Goal: Task Accomplishment & Management: Manage account settings

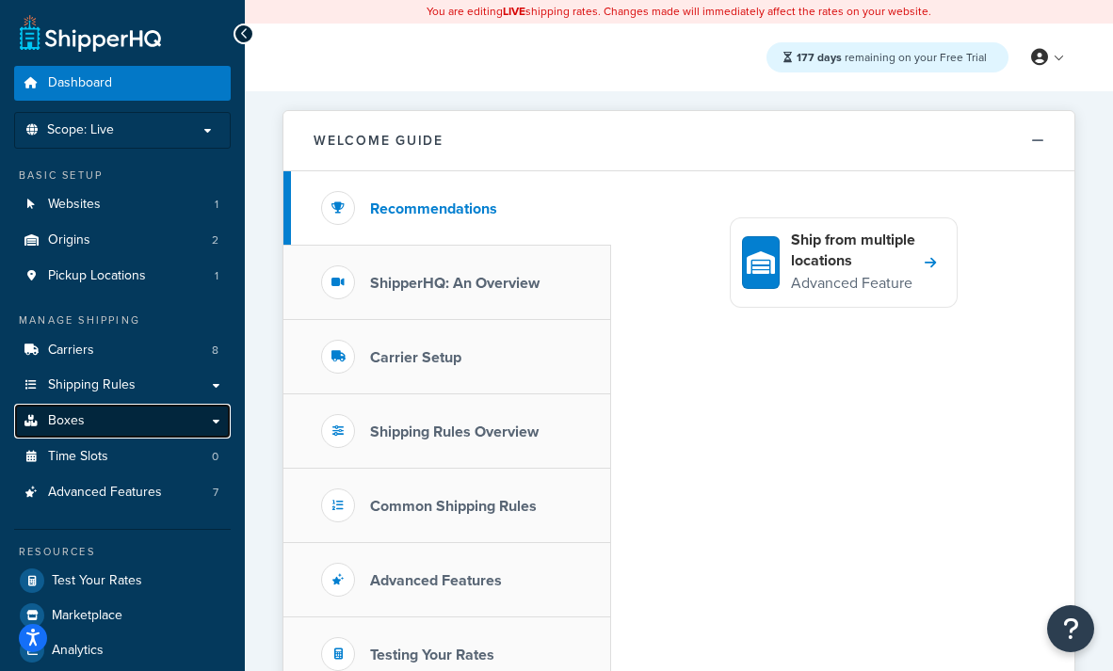
click at [98, 421] on link "Boxes" at bounding box center [122, 421] width 217 height 35
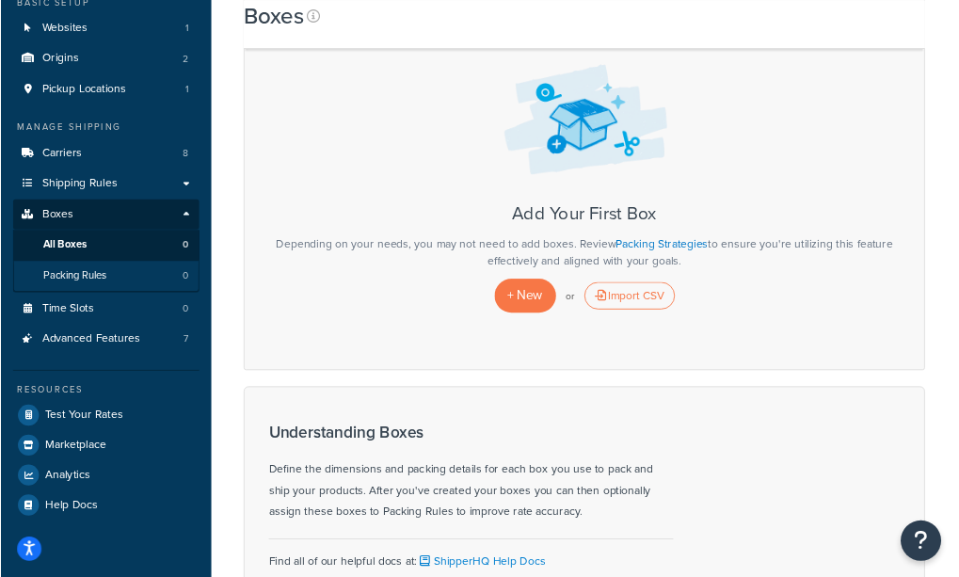
scroll to position [175, 0]
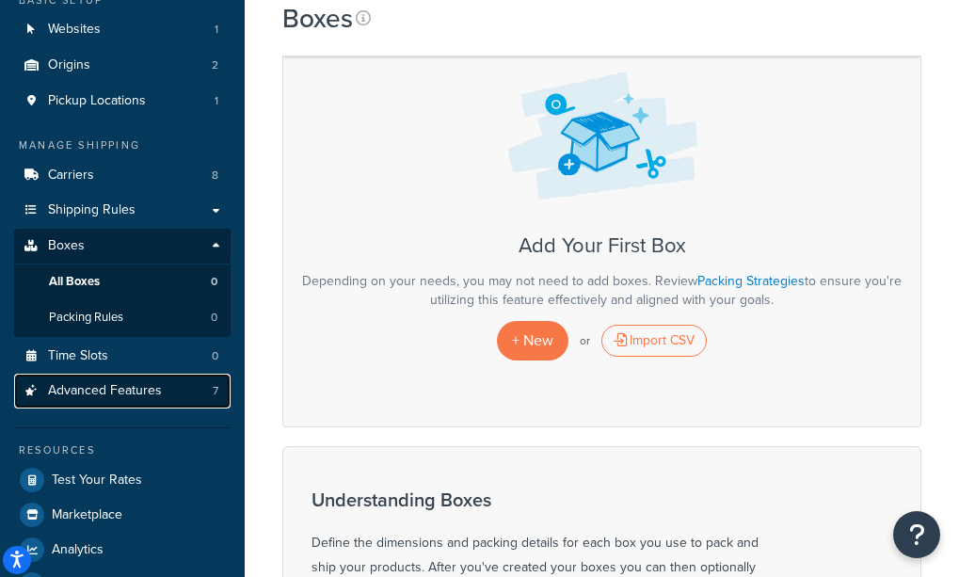
click at [137, 392] on span "Advanced Features" at bounding box center [105, 391] width 114 height 16
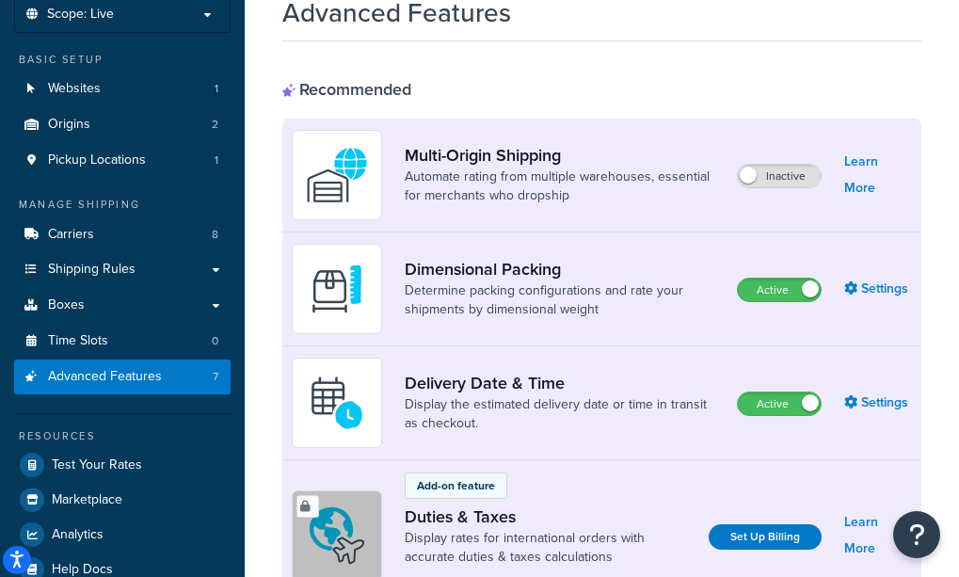
scroll to position [123, 0]
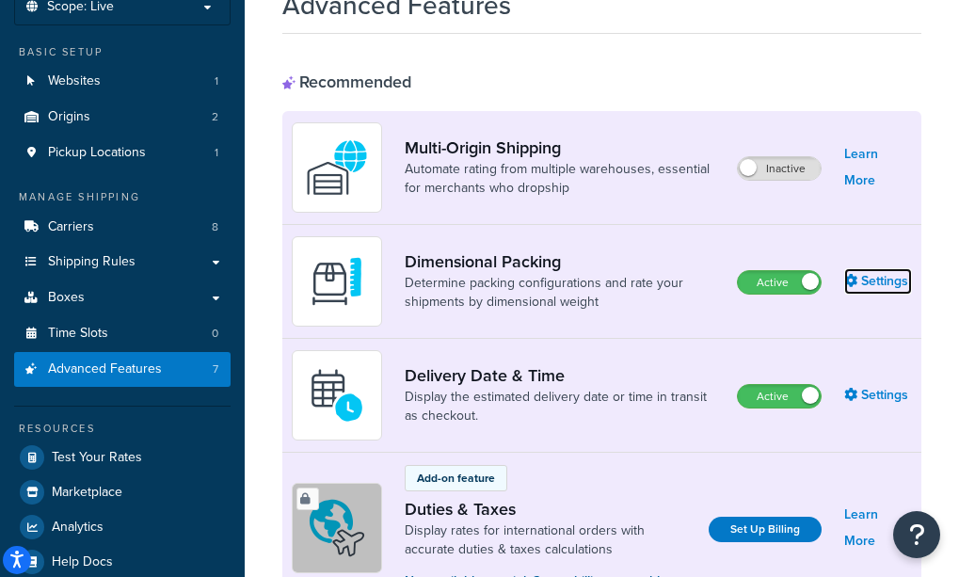
click at [875, 285] on link "Settings" at bounding box center [878, 281] width 68 height 26
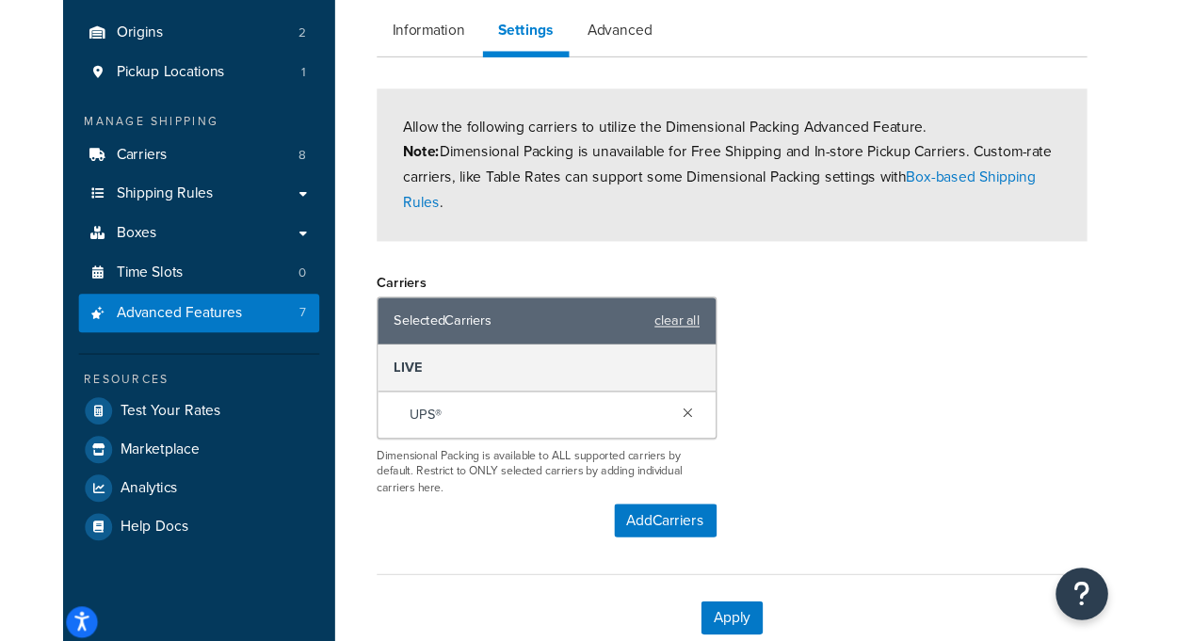
scroll to position [201, 0]
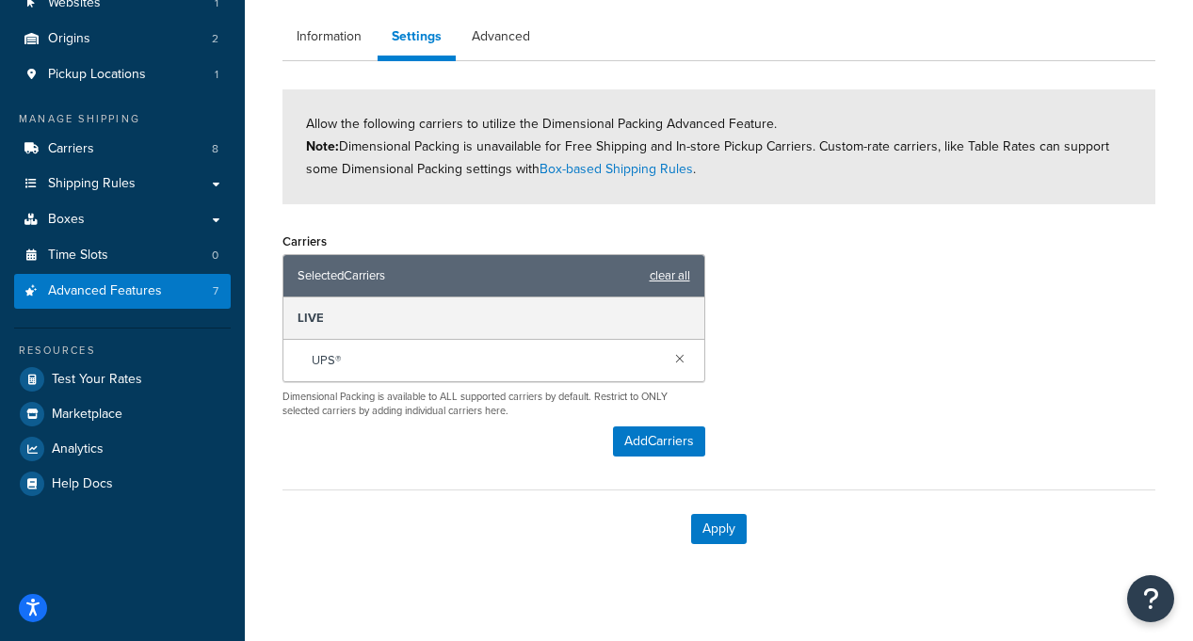
click at [674, 277] on link "clear all" at bounding box center [670, 276] width 40 height 26
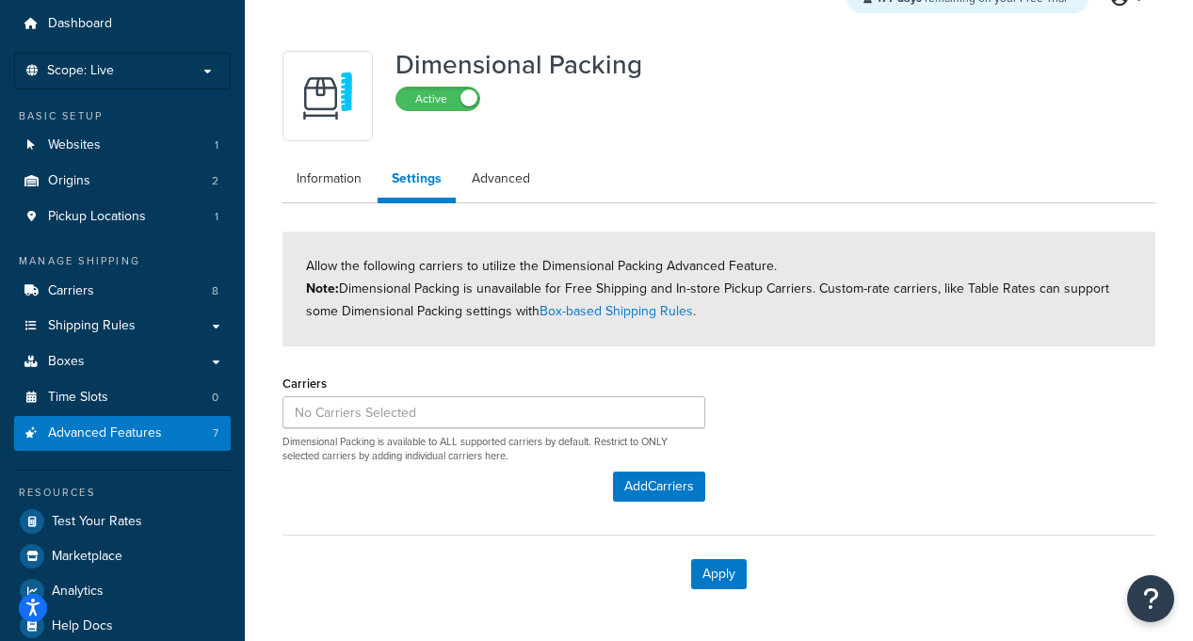
scroll to position [61, 0]
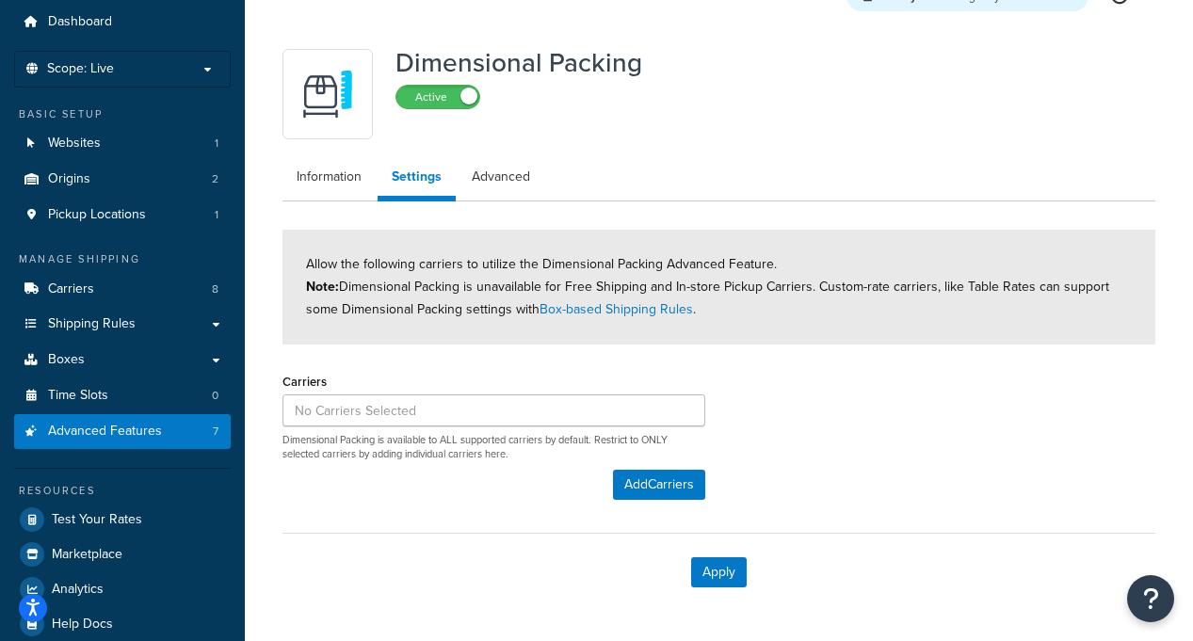
click at [442, 283] on span "Allow the following carriers to utilize the Dimensional Packing Advanced Featur…" at bounding box center [707, 286] width 803 height 65
drag, startPoint x: 418, startPoint y: 264, endPoint x: 410, endPoint y: 259, distance: 9.7
click at [410, 259] on span "Allow the following carriers to utilize the Dimensional Packing Advanced Featur…" at bounding box center [707, 286] width 803 height 65
drag, startPoint x: 410, startPoint y: 259, endPoint x: 377, endPoint y: 263, distance: 33.2
click at [409, 259] on span "Allow the following carriers to utilize the Dimensional Packing Advanced Featur…" at bounding box center [707, 286] width 803 height 65
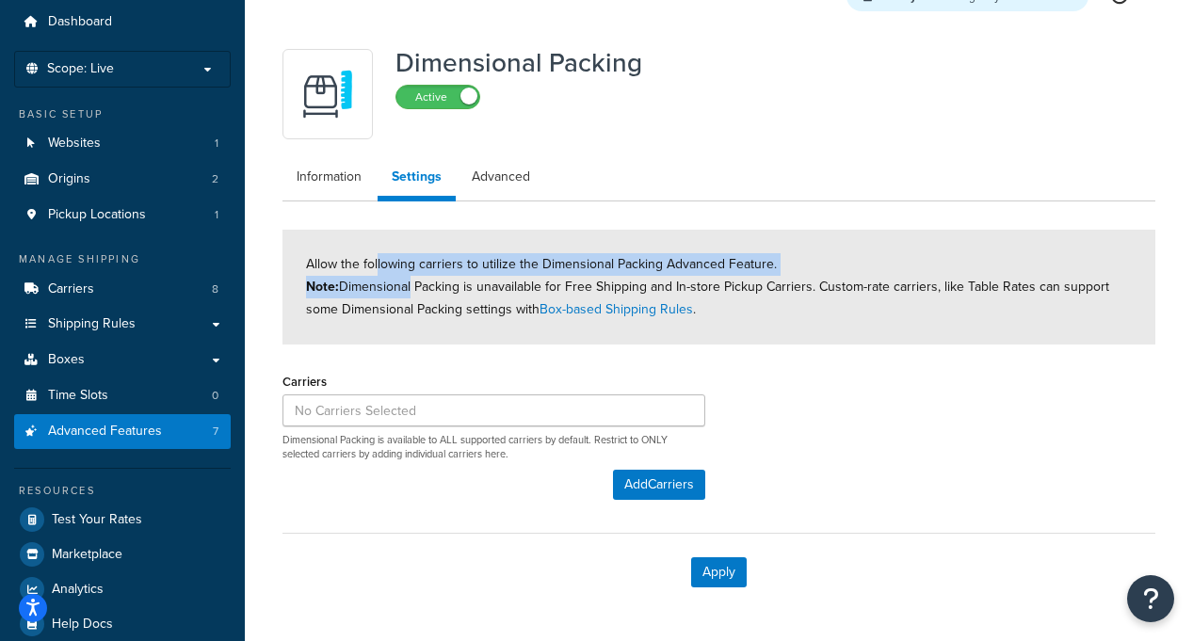
drag, startPoint x: 377, startPoint y: 263, endPoint x: 408, endPoint y: 283, distance: 37.3
click at [408, 283] on span "Allow the following carriers to utilize the Dimensional Packing Advanced Featur…" at bounding box center [707, 286] width 803 height 65
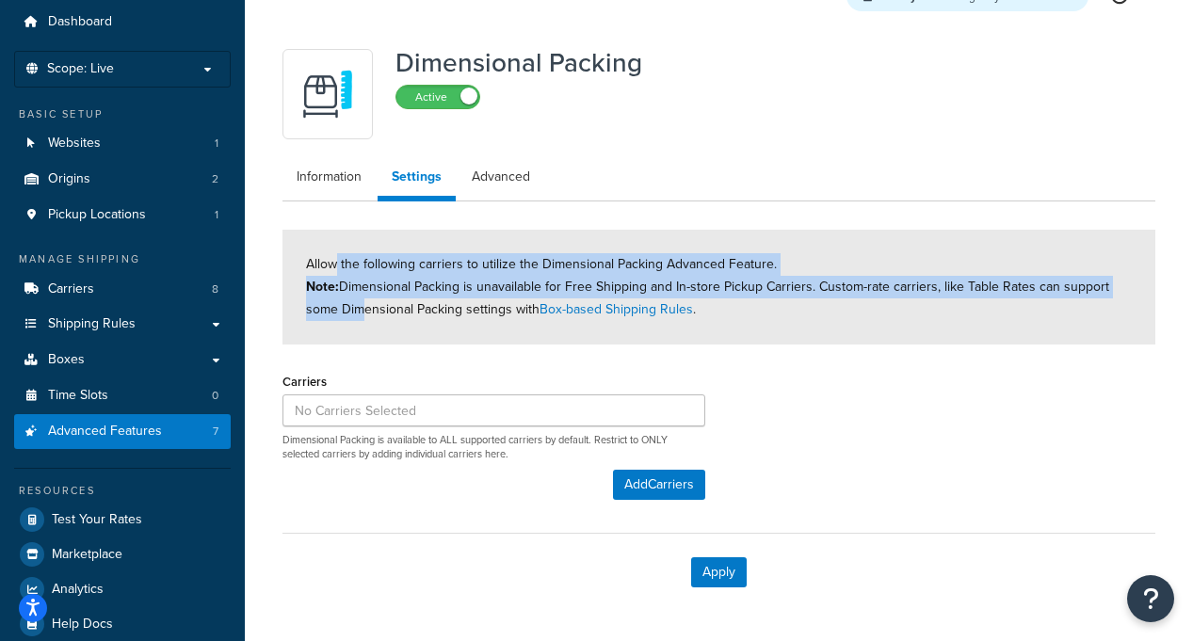
drag, startPoint x: 339, startPoint y: 276, endPoint x: 357, endPoint y: 318, distance: 46.0
click at [357, 318] on span "Allow the following carriers to utilize the Dimensional Packing Advanced Featur…" at bounding box center [707, 286] width 803 height 65
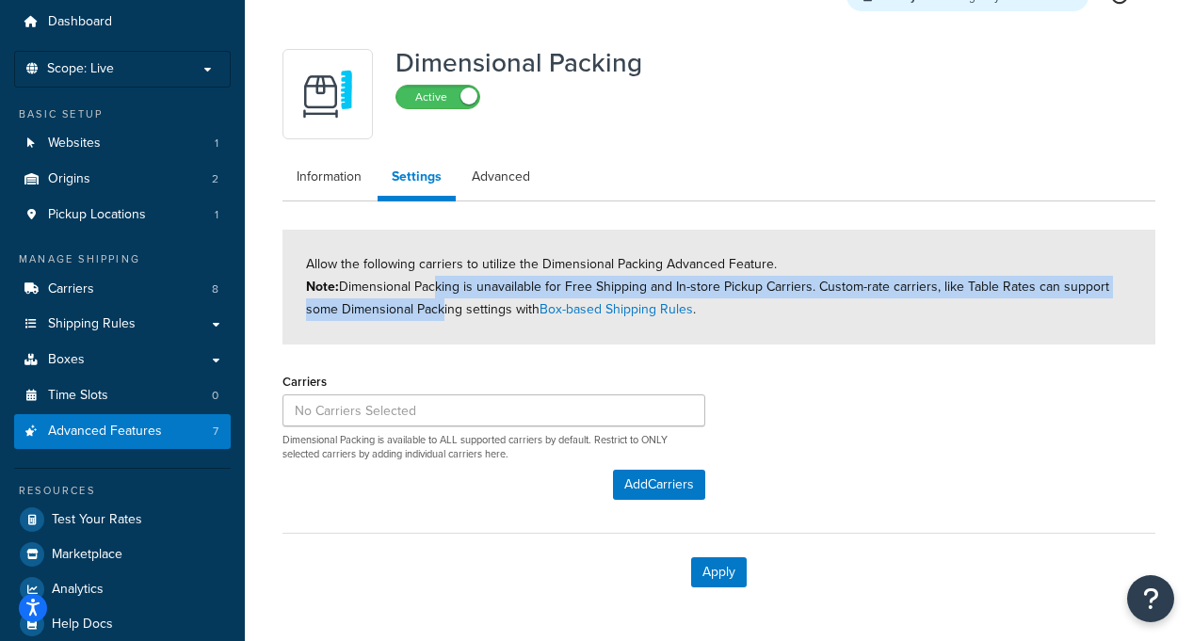
drag, startPoint x: 433, startPoint y: 315, endPoint x: 428, endPoint y: 284, distance: 31.4
click at [428, 284] on span "Allow the following carriers to utilize the Dimensional Packing Advanced Featur…" at bounding box center [707, 286] width 803 height 65
drag, startPoint x: 403, startPoint y: 293, endPoint x: 405, endPoint y: 324, distance: 31.1
click at [405, 324] on div "Allow the following carriers to utilize the Dimensional Packing Advanced Featur…" at bounding box center [718, 287] width 873 height 115
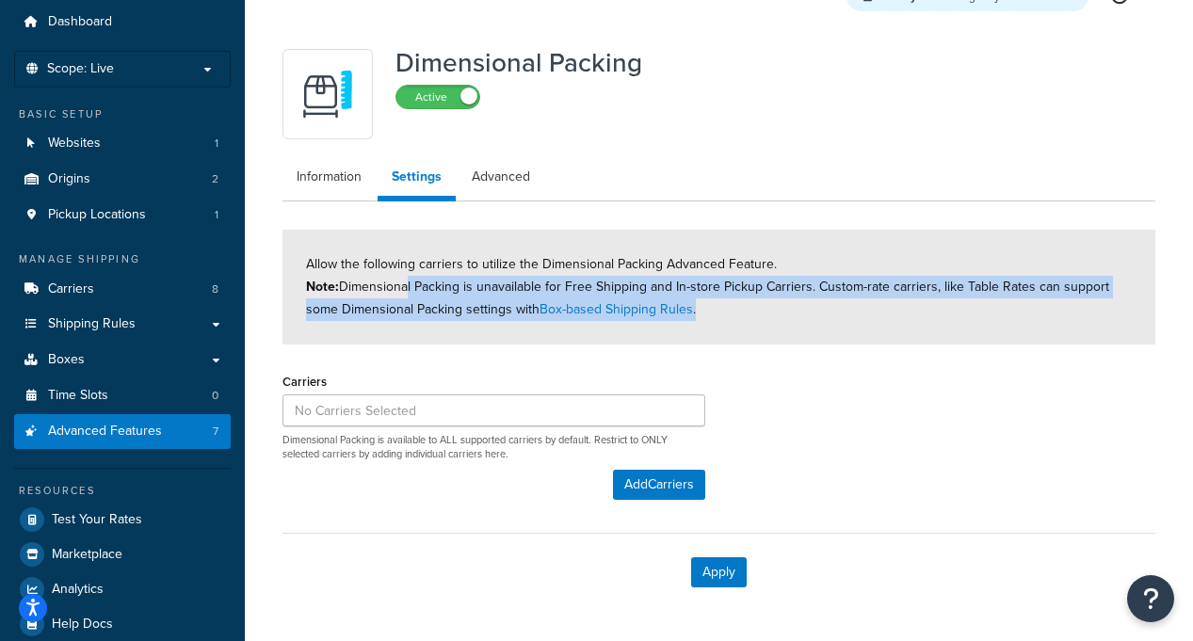
click at [405, 324] on div "Allow the following carriers to utilize the Dimensional Packing Advanced Featur…" at bounding box center [718, 287] width 873 height 115
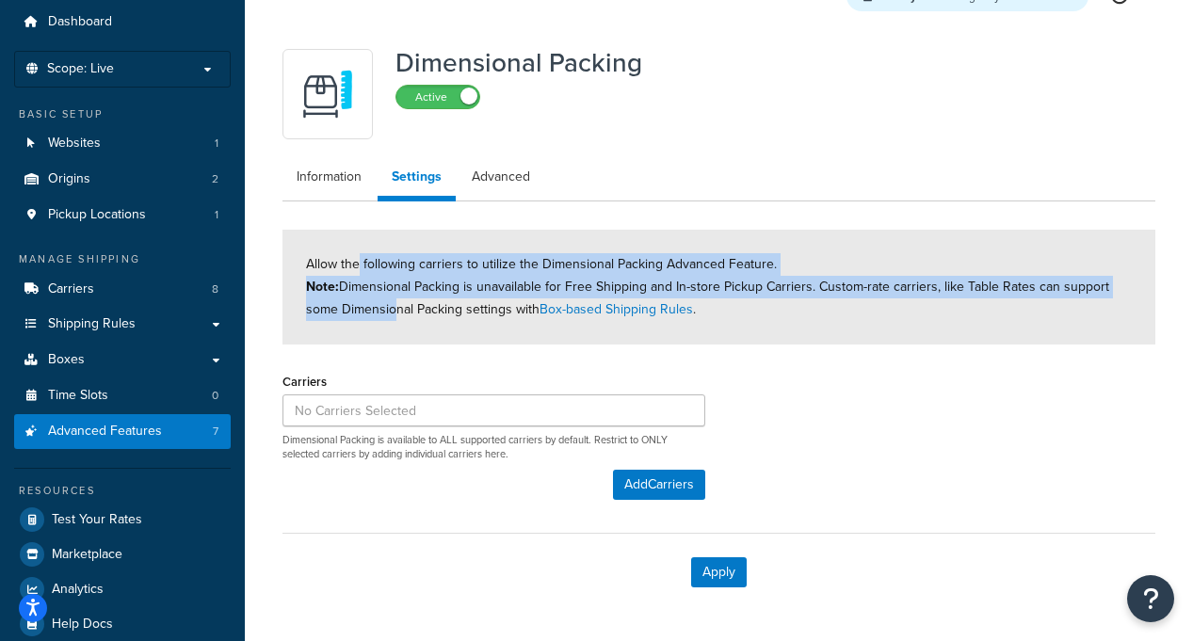
drag, startPoint x: 373, startPoint y: 297, endPoint x: 358, endPoint y: 276, distance: 25.6
click at [358, 276] on div "Allow the following carriers to utilize the Dimensional Packing Advanced Featur…" at bounding box center [718, 287] width 873 height 115
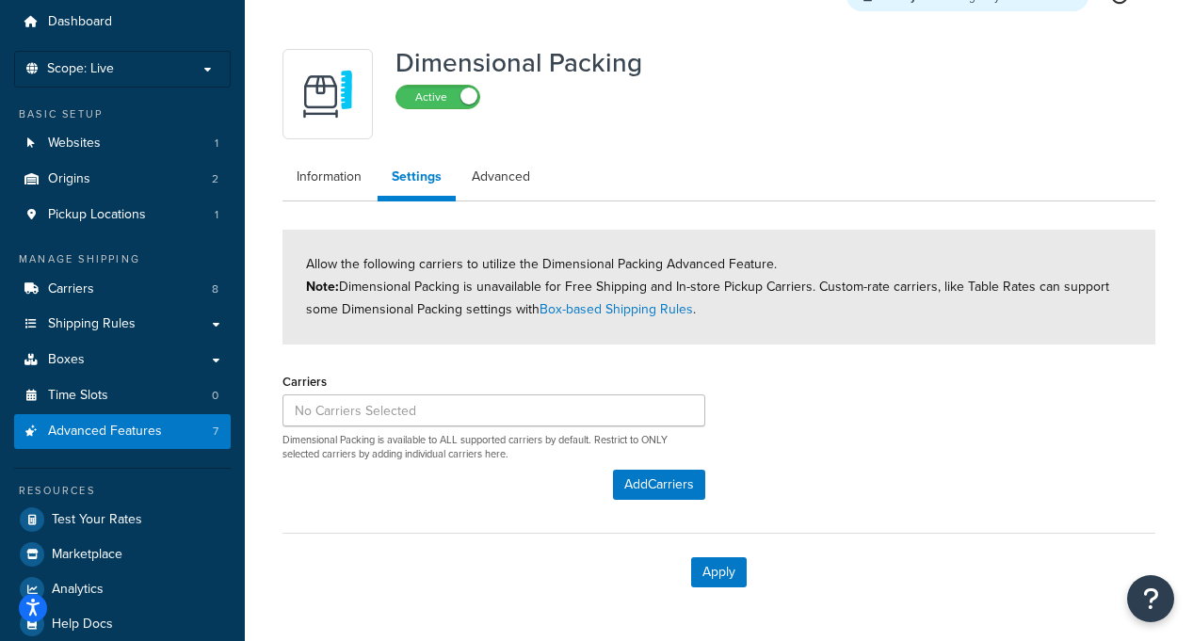
scroll to position [126, 0]
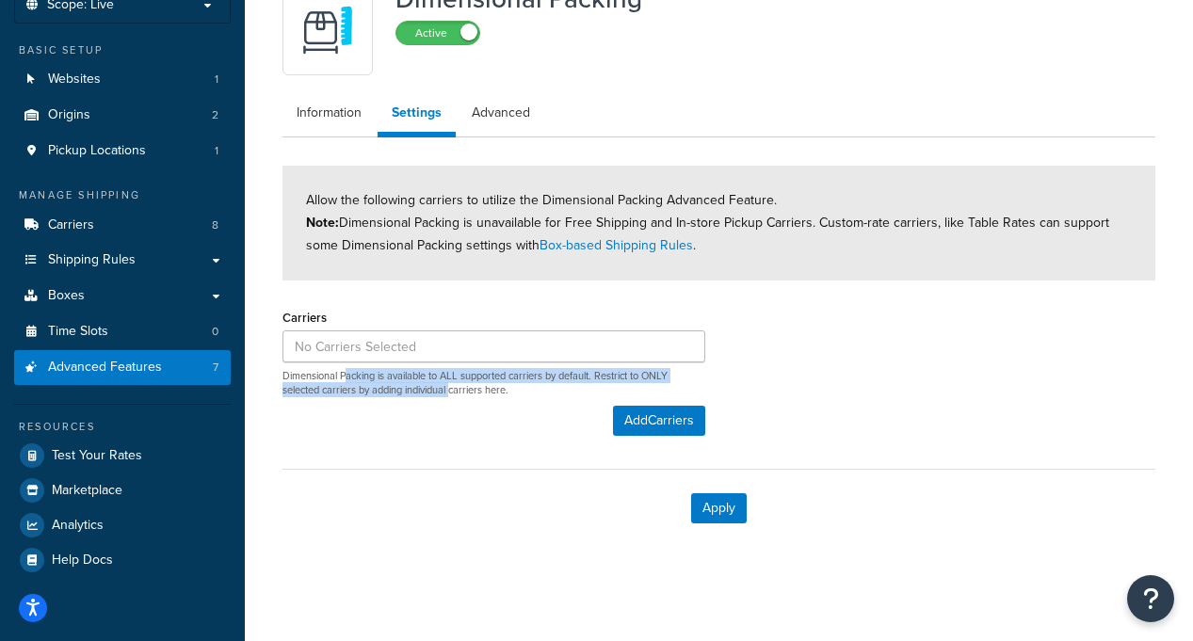
drag, startPoint x: 390, startPoint y: 373, endPoint x: 454, endPoint y: 386, distance: 65.4
click at [454, 386] on p "Dimensional Packing is available to ALL supported carriers by default. Restrict…" at bounding box center [493, 383] width 423 height 29
drag, startPoint x: 418, startPoint y: 386, endPoint x: 445, endPoint y: 392, distance: 27.9
click at [445, 392] on p "Dimensional Packing is available to ALL supported carriers by default. Restrict…" at bounding box center [493, 383] width 423 height 29
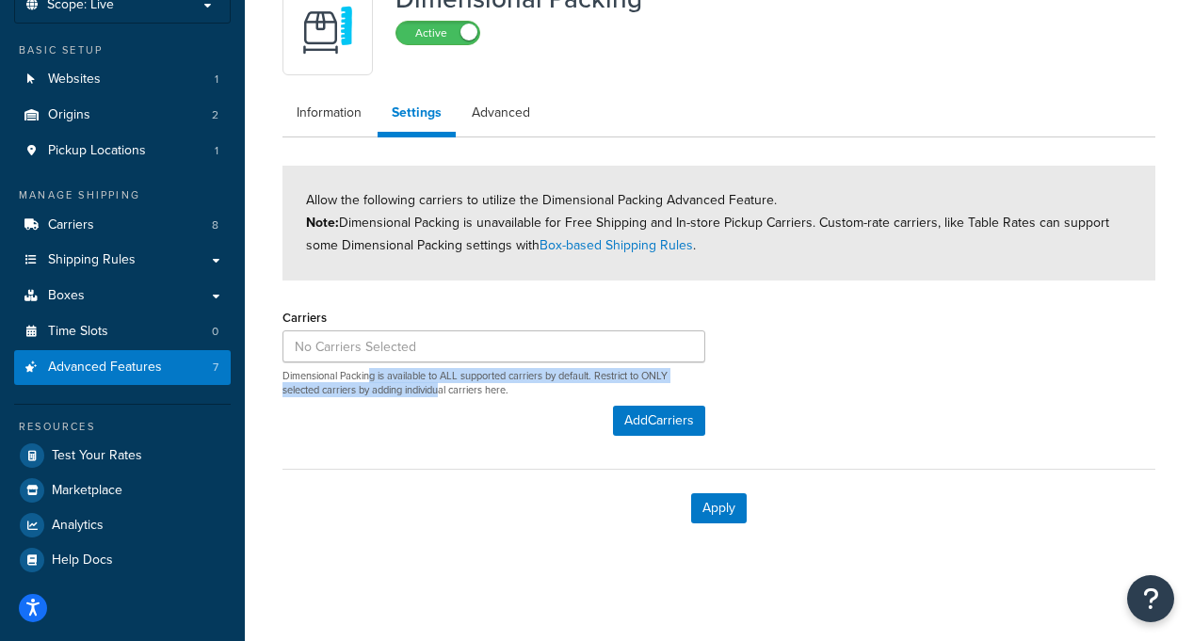
click at [445, 392] on p "Dimensional Packing is available to ALL supported carriers by default. Restrict…" at bounding box center [493, 383] width 423 height 29
drag, startPoint x: 357, startPoint y: 374, endPoint x: 439, endPoint y: 400, distance: 86.0
click at [439, 400] on div "Carriers Dimensional Packing is available to ALL supported carriers by default.…" at bounding box center [493, 370] width 423 height 132
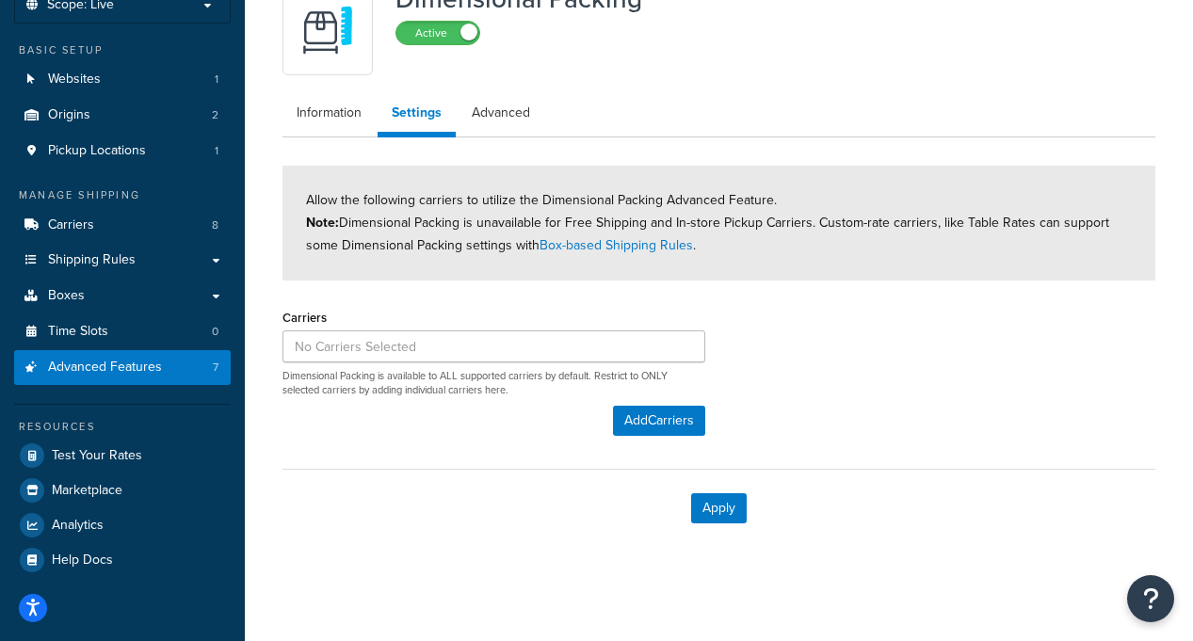
click at [439, 400] on div "Carriers Dimensional Packing is available to ALL supported carriers by default.…" at bounding box center [493, 370] width 423 height 132
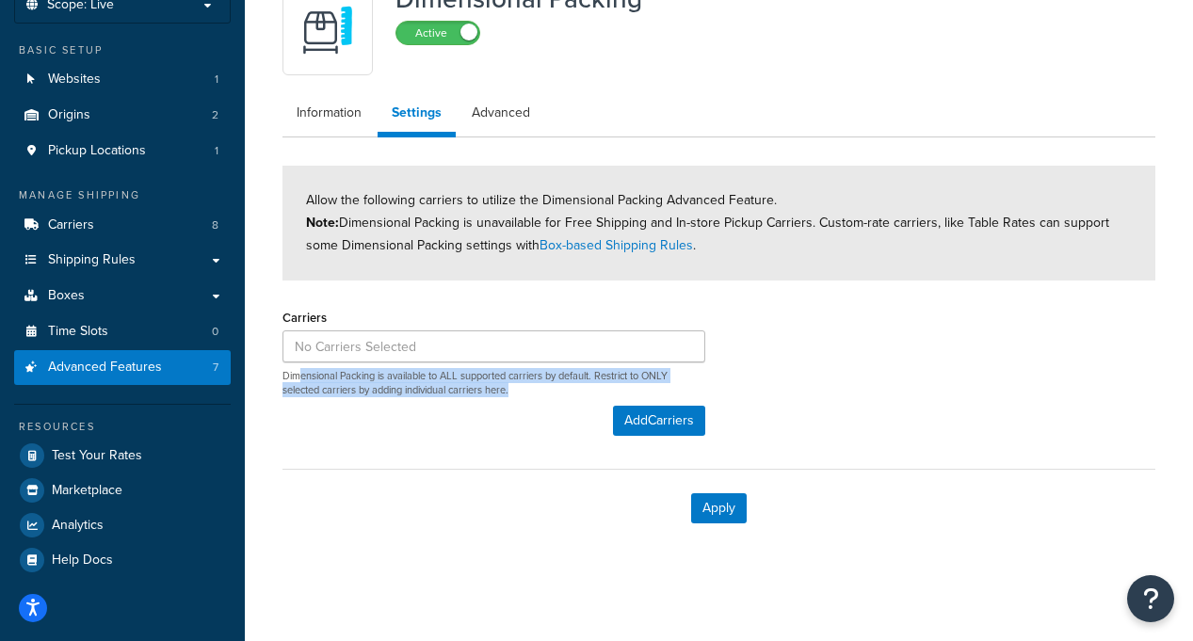
drag, startPoint x: 346, startPoint y: 388, endPoint x: 371, endPoint y: 400, distance: 27.4
click at [371, 399] on div "Carriers Dimensional Packing is available to ALL supported carriers by default.…" at bounding box center [493, 370] width 423 height 132
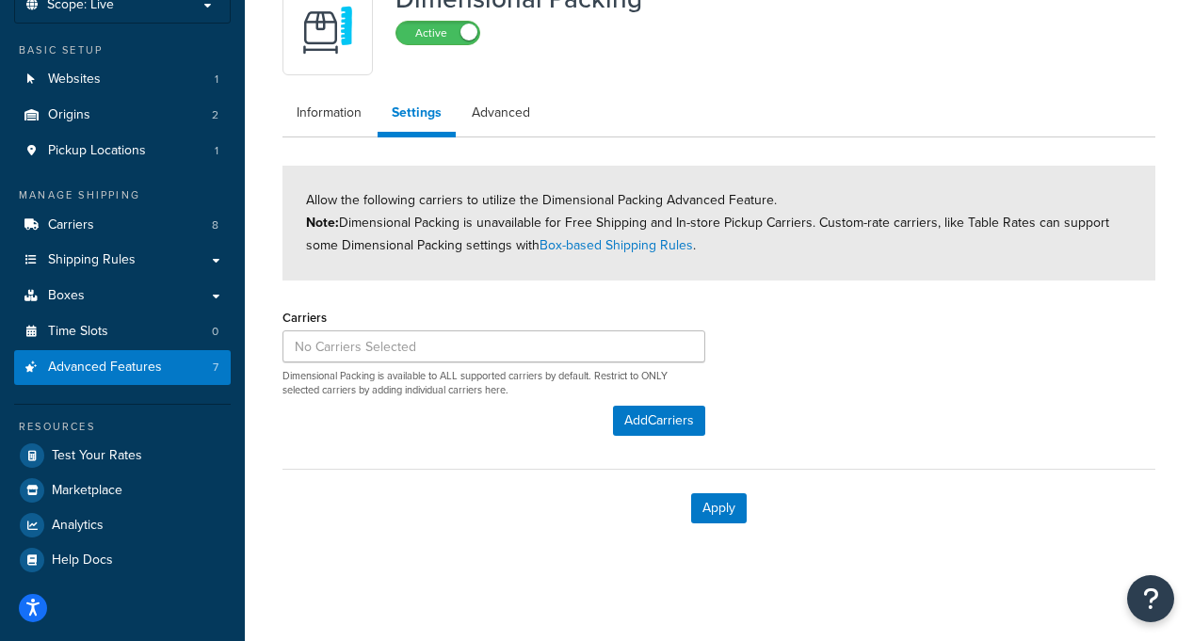
drag, startPoint x: 371, startPoint y: 400, endPoint x: 326, endPoint y: 410, distance: 46.4
click at [371, 400] on div "Carriers Dimensional Packing is available to ALL supported carriers by default.…" at bounding box center [493, 370] width 423 height 132
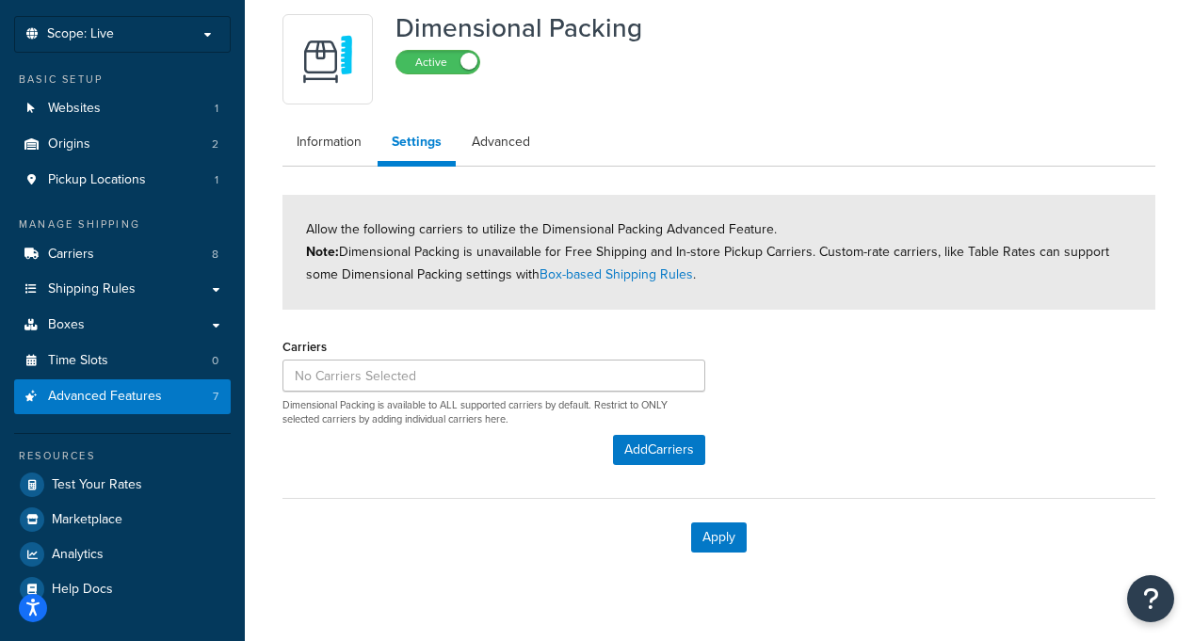
scroll to position [125, 0]
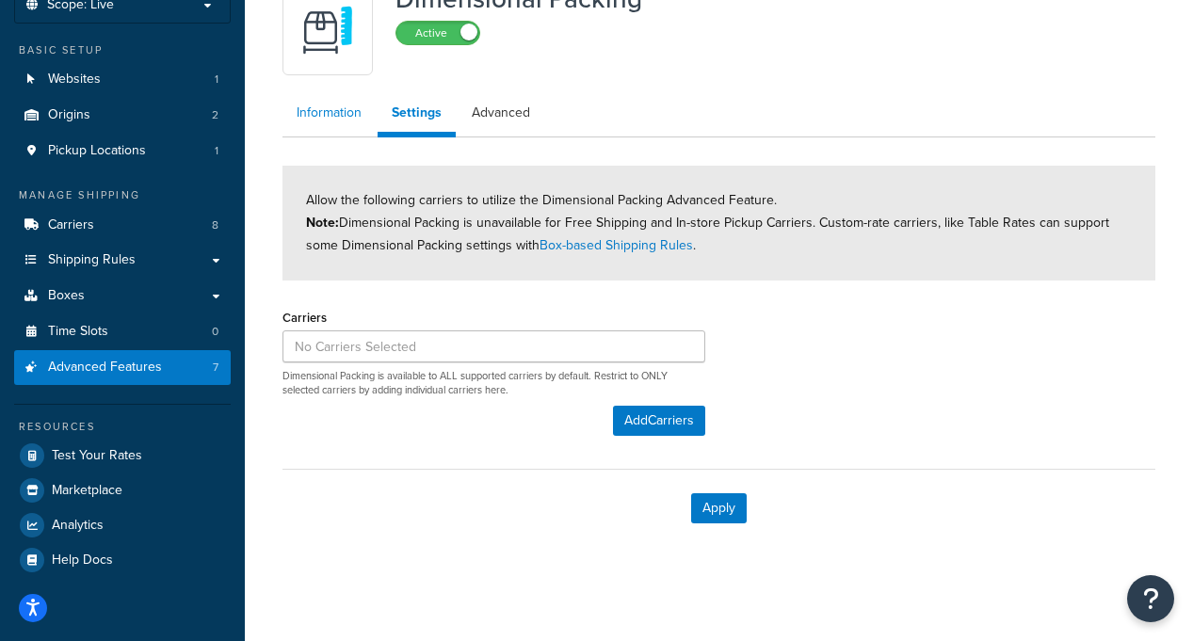
click at [335, 108] on link "Information" at bounding box center [328, 113] width 93 height 38
click at [500, 114] on link "Advanced" at bounding box center [501, 113] width 87 height 38
select select "false"
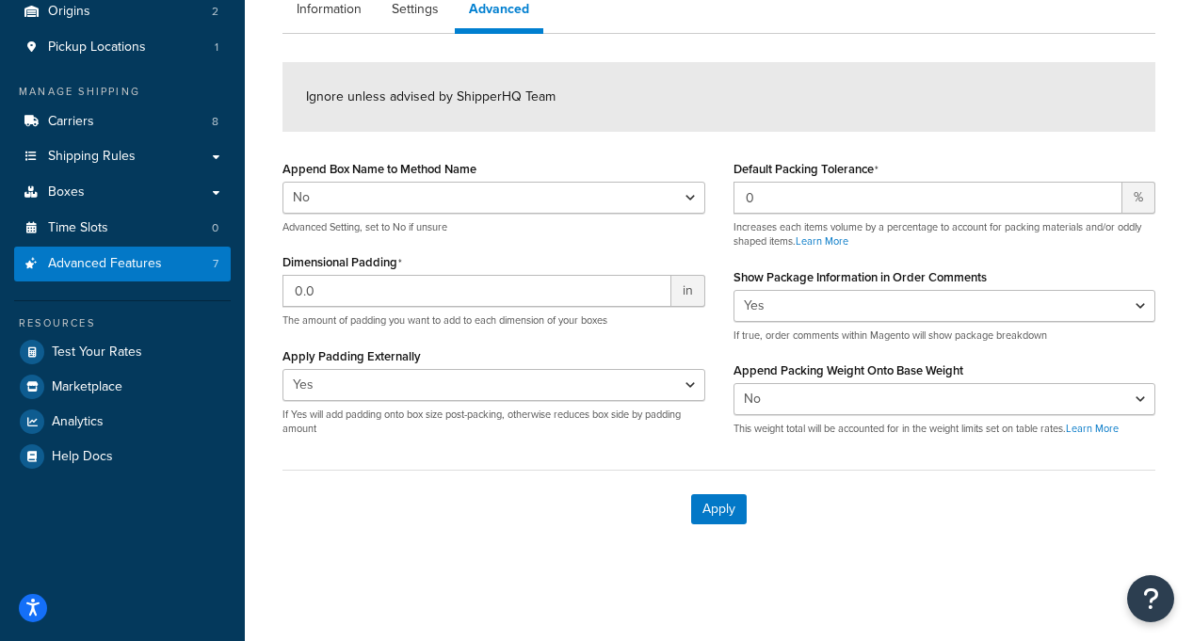
scroll to position [230, 0]
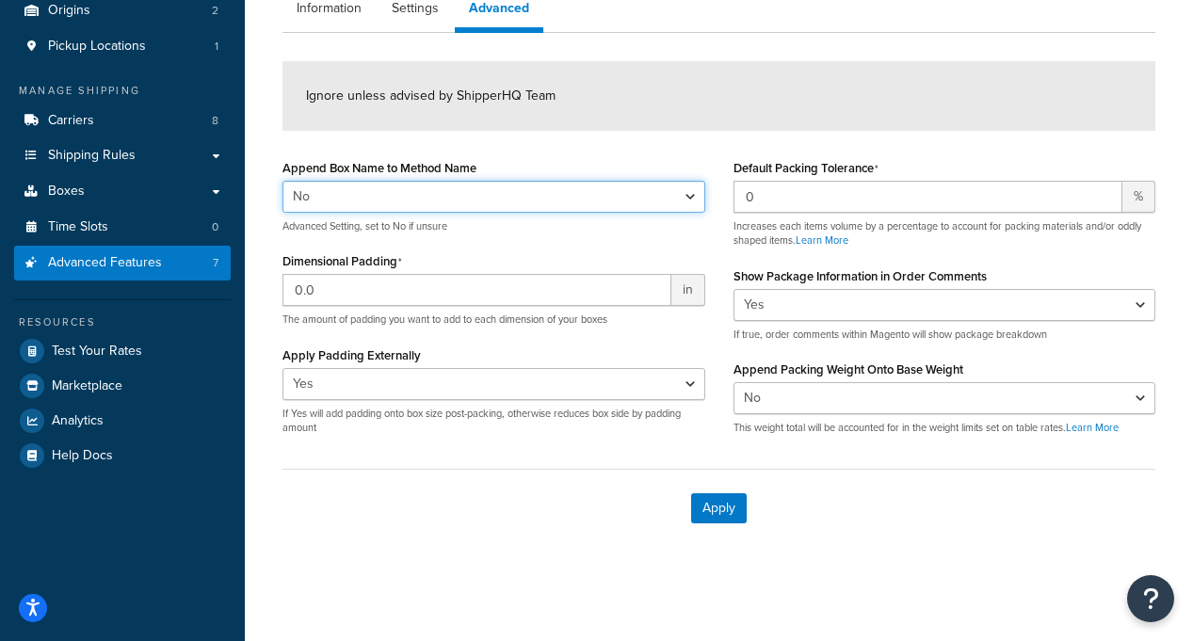
click at [444, 187] on select "Yes No" at bounding box center [493, 197] width 423 height 32
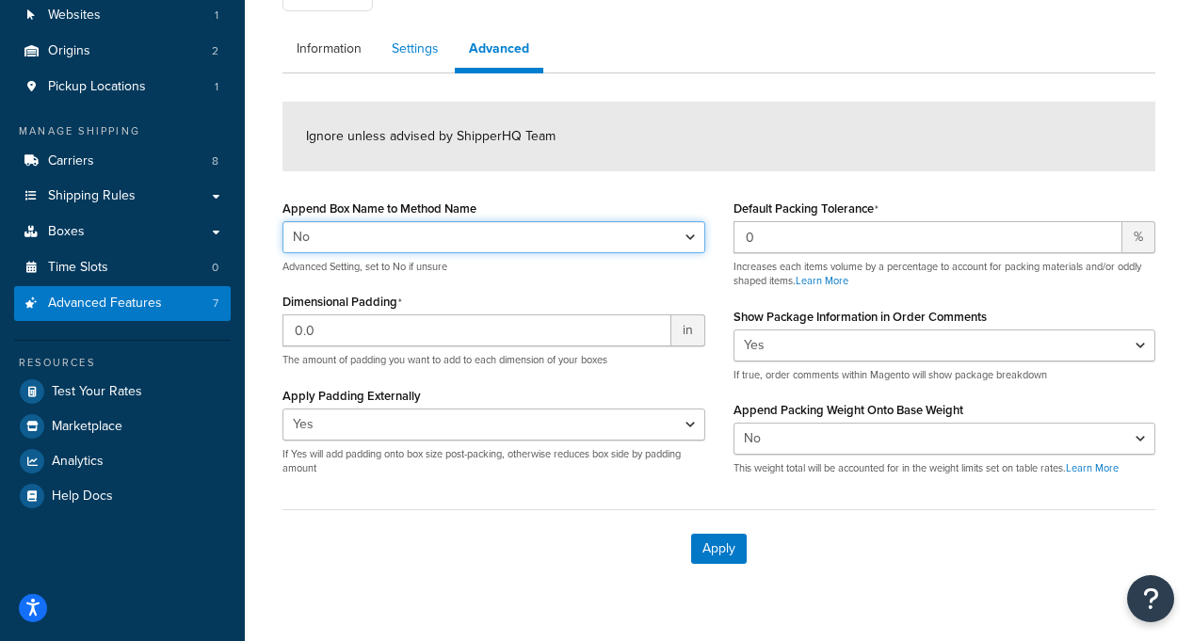
scroll to position [0, 0]
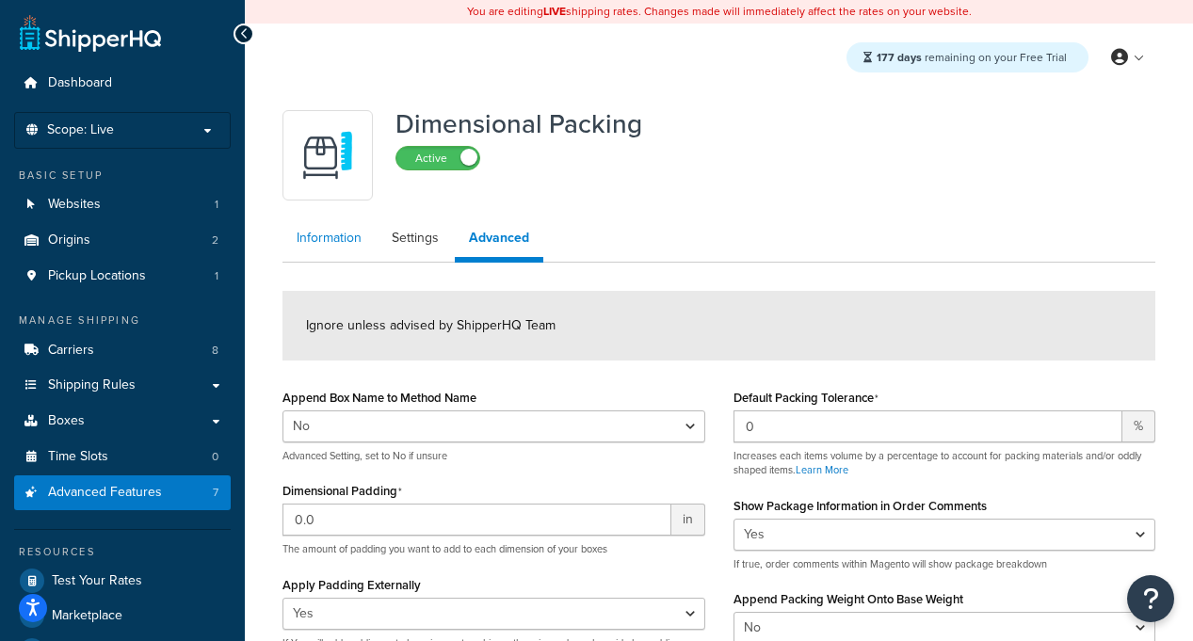
click at [310, 241] on link "Information" at bounding box center [328, 238] width 93 height 38
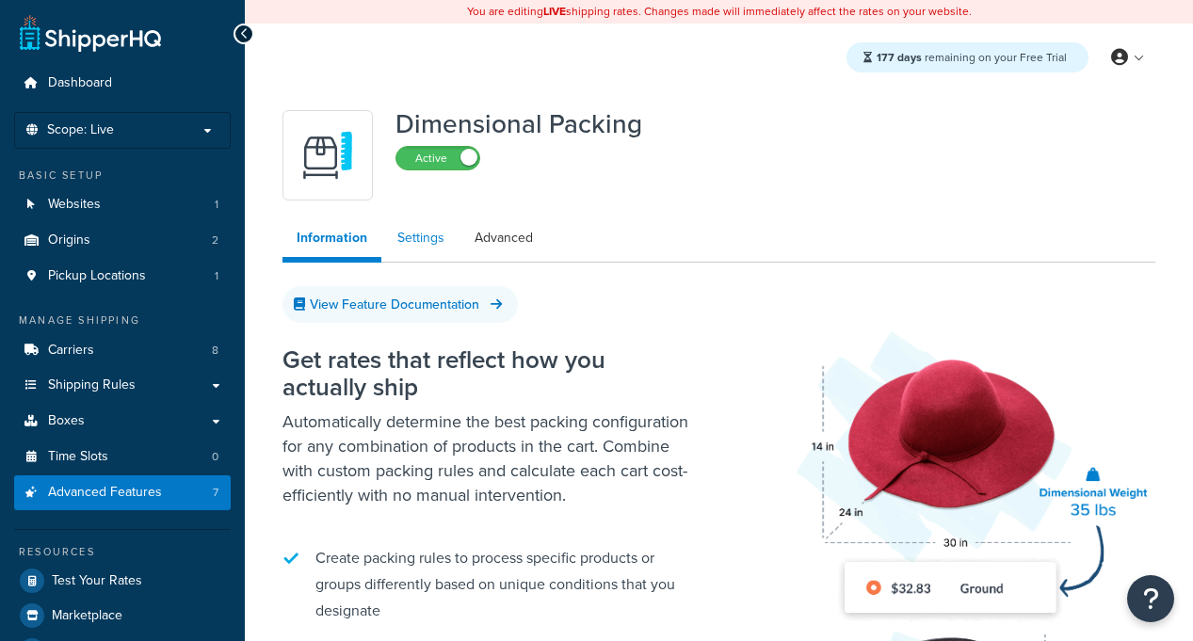
click at [421, 237] on link "Settings" at bounding box center [420, 238] width 75 height 38
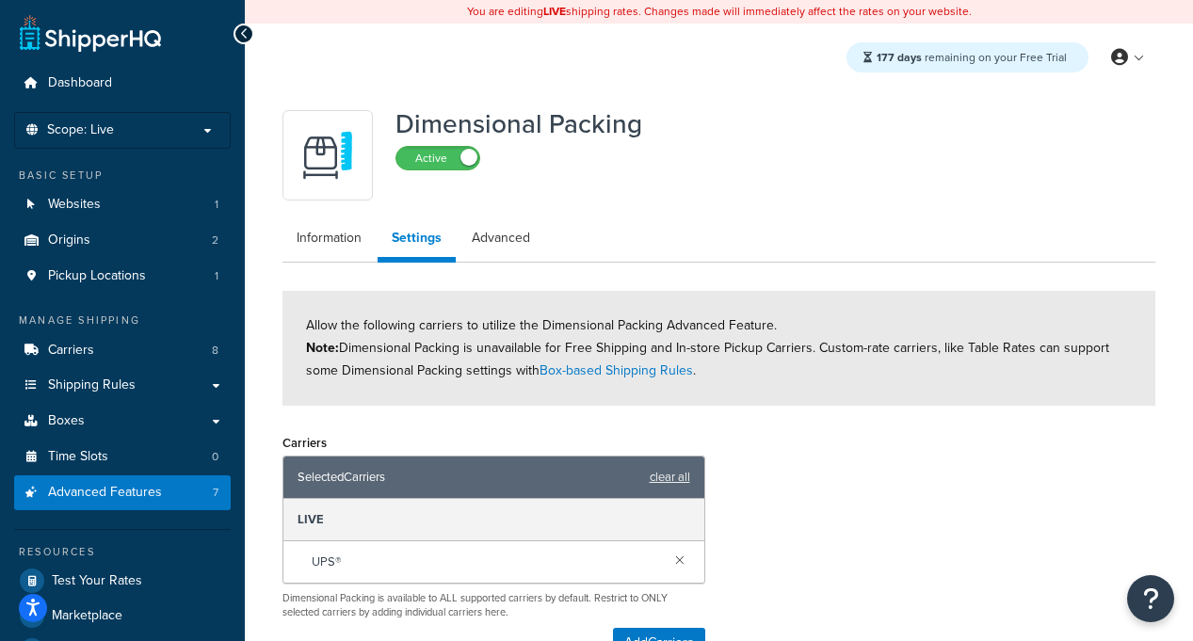
scroll to position [223, 0]
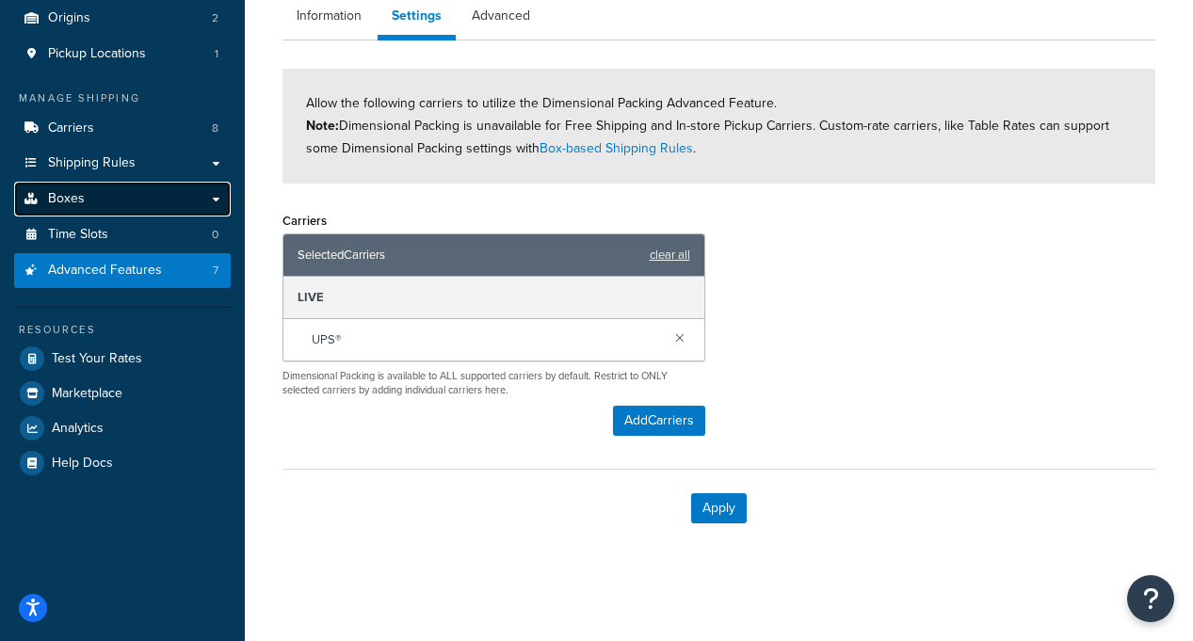
click at [90, 203] on link "Boxes" at bounding box center [122, 199] width 217 height 35
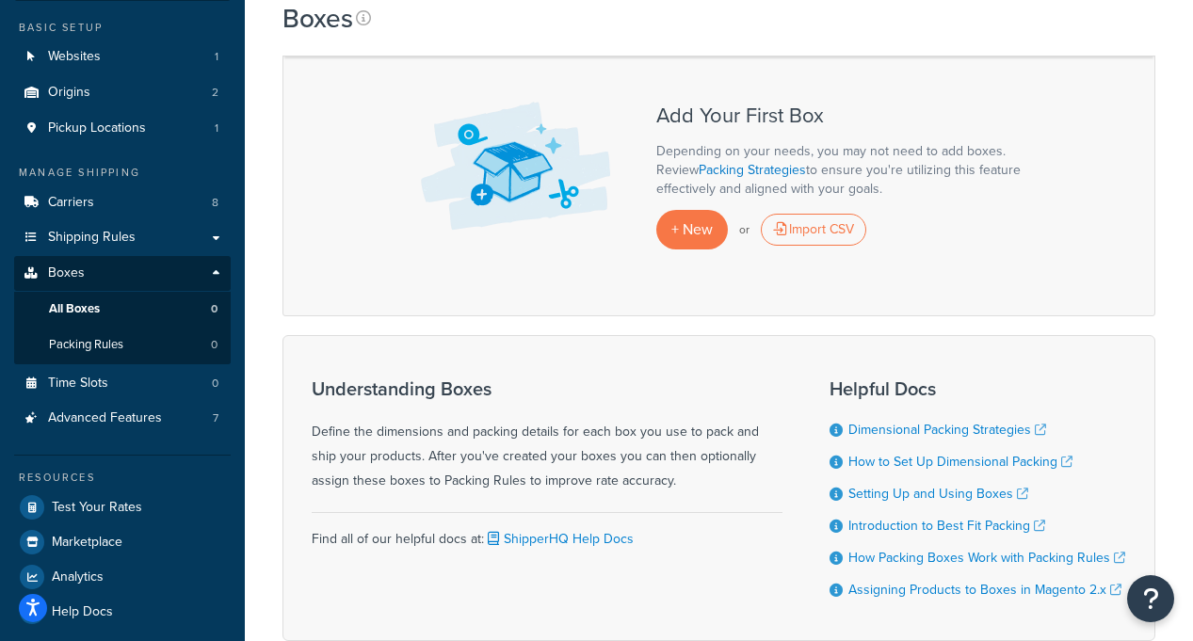
scroll to position [150, 0]
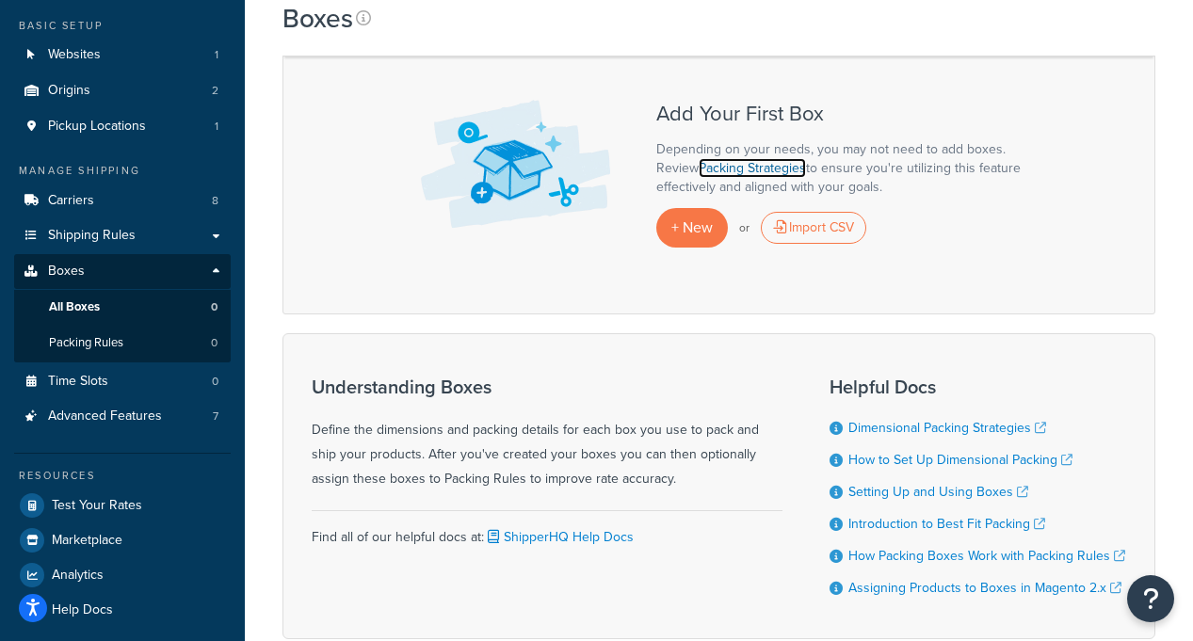
click at [769, 172] on link "Packing Strategies" at bounding box center [752, 168] width 107 height 20
drag, startPoint x: 837, startPoint y: 153, endPoint x: 895, endPoint y: 188, distance: 68.0
click at [895, 188] on p "Depending on your needs, you may not need to add boxes. Review Packing Strategi…" at bounding box center [844, 168] width 377 height 56
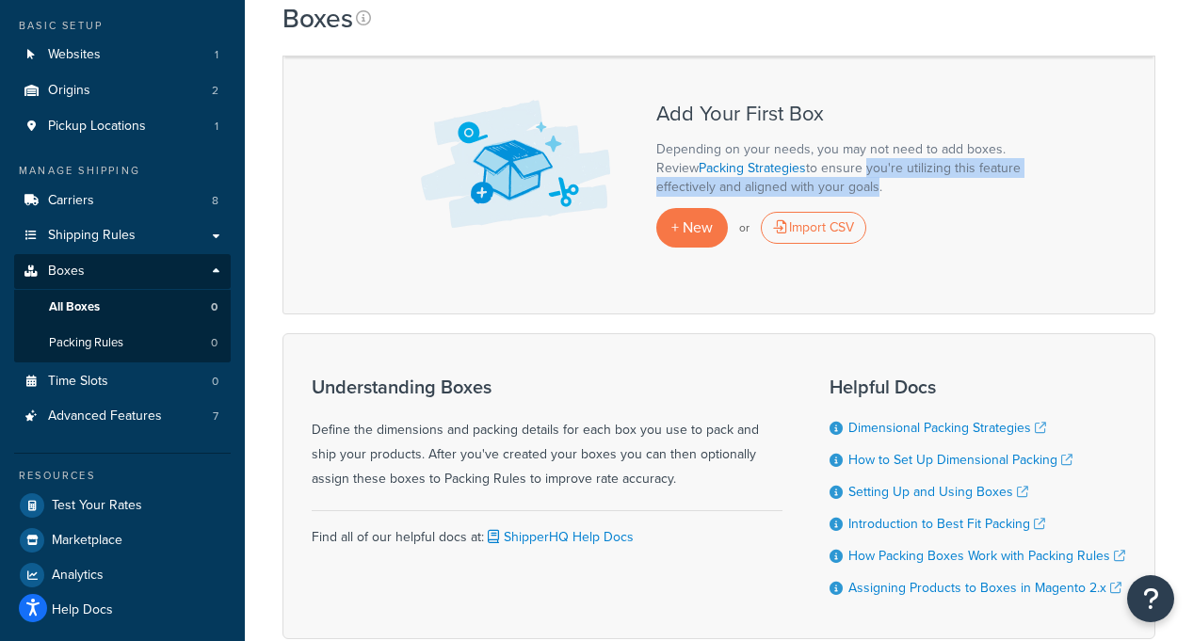
drag, startPoint x: 871, startPoint y: 188, endPoint x: 866, endPoint y: 168, distance: 21.2
click at [866, 168] on p "Depending on your needs, you may not need to add boxes. Review Packing Strategi…" at bounding box center [844, 168] width 377 height 56
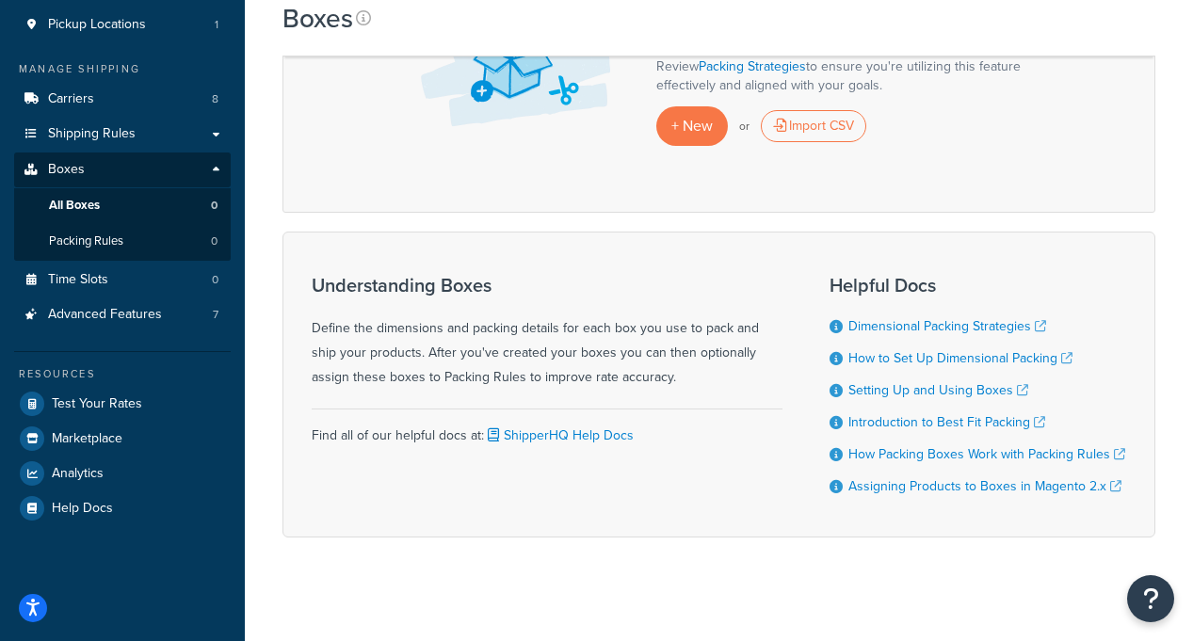
scroll to position [264, 0]
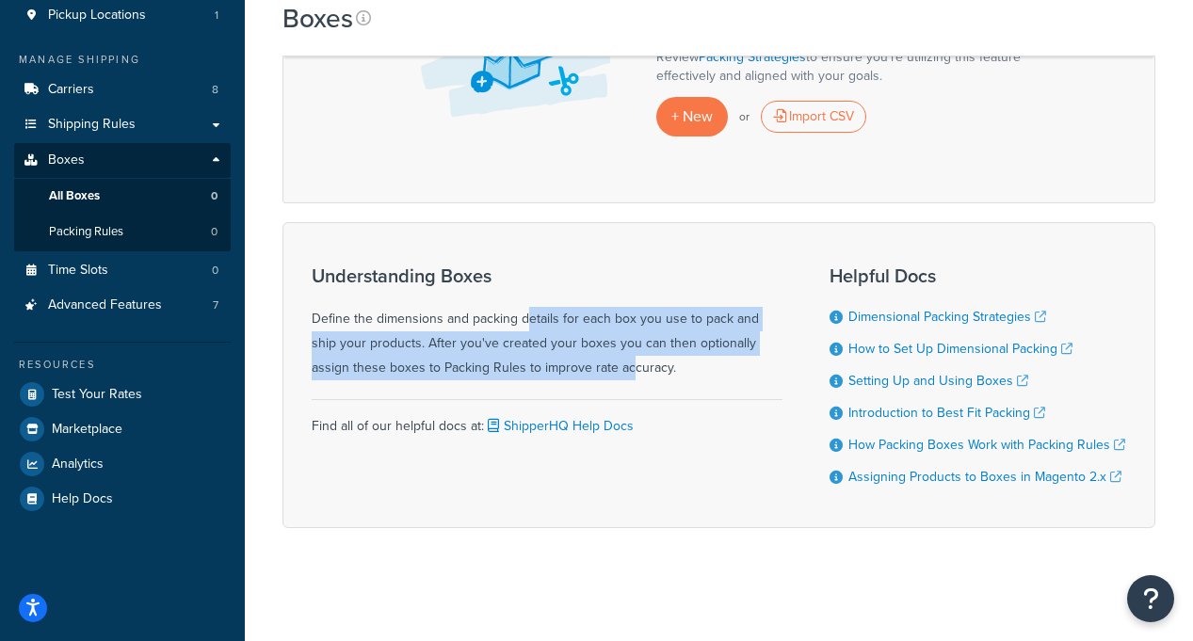
drag, startPoint x: 462, startPoint y: 325, endPoint x: 523, endPoint y: 366, distance: 73.9
click at [523, 366] on div "Understanding Boxes Define the dimensions and packing details for each box you …" at bounding box center [547, 322] width 471 height 115
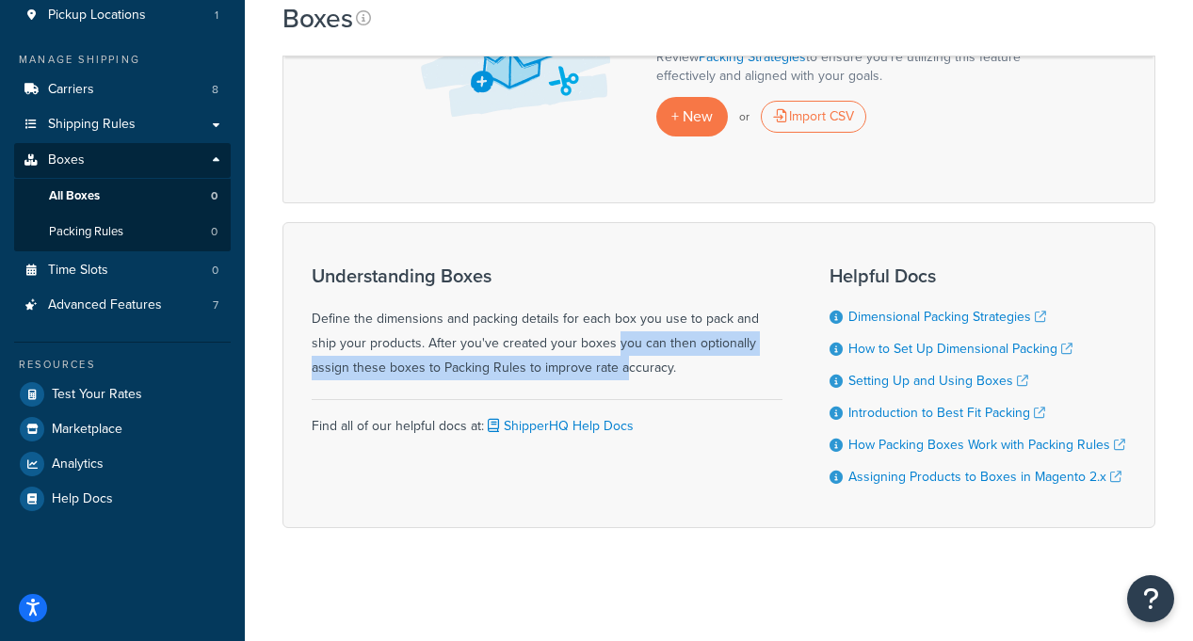
drag, startPoint x: 519, startPoint y: 342, endPoint x: 520, endPoint y: 332, distance: 9.5
click at [520, 332] on div "Understanding Boxes Define the dimensions and packing details for each box you …" at bounding box center [547, 322] width 471 height 115
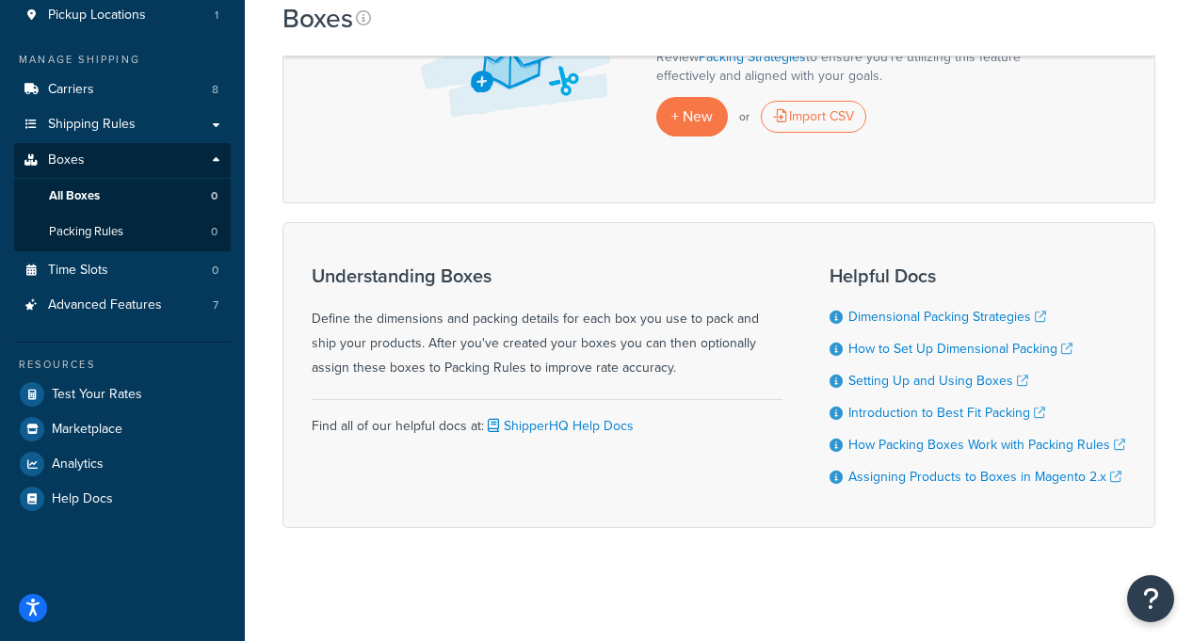
drag, startPoint x: 520, startPoint y: 332, endPoint x: 497, endPoint y: 329, distance: 22.8
click at [519, 332] on div "Understanding Boxes Define the dimensions and packing details for each box you …" at bounding box center [547, 322] width 471 height 115
drag, startPoint x: 534, startPoint y: 326, endPoint x: 600, endPoint y: 358, distance: 73.3
click at [597, 357] on div "Understanding Boxes Define the dimensions and packing details for each box you …" at bounding box center [547, 322] width 471 height 115
click at [600, 358] on div "Understanding Boxes Define the dimensions and packing details for each box you …" at bounding box center [547, 322] width 471 height 115
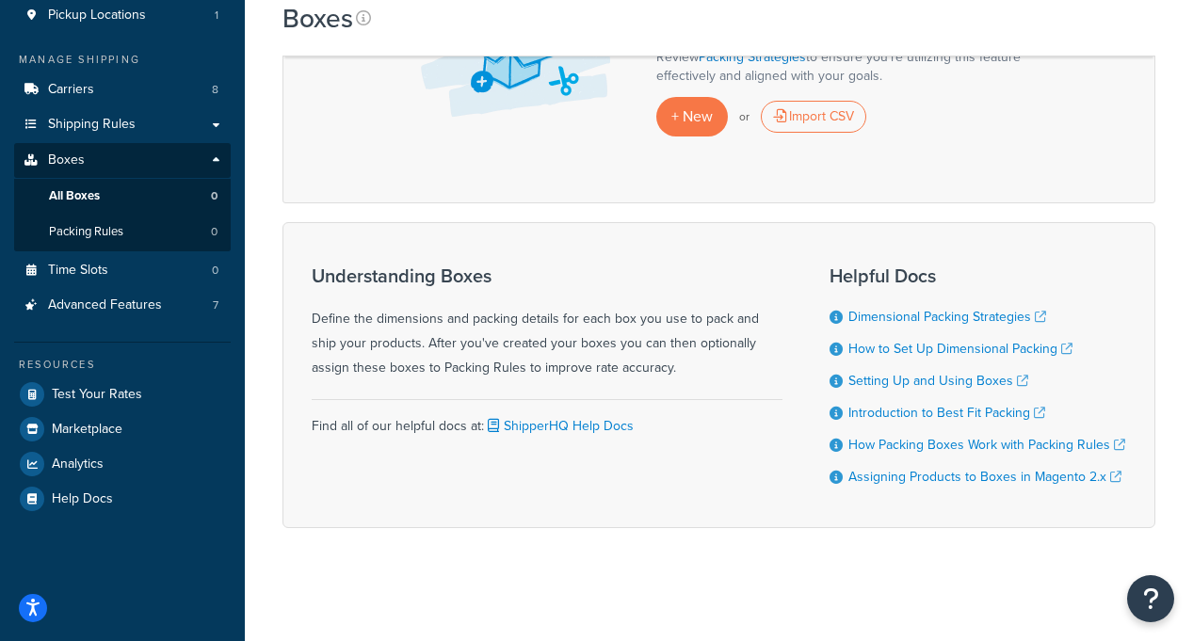
drag, startPoint x: 413, startPoint y: 332, endPoint x: 472, endPoint y: 371, distance: 70.0
click at [472, 371] on div "Understanding Boxes Define the dimensions and packing details for each box you …" at bounding box center [547, 322] width 471 height 115
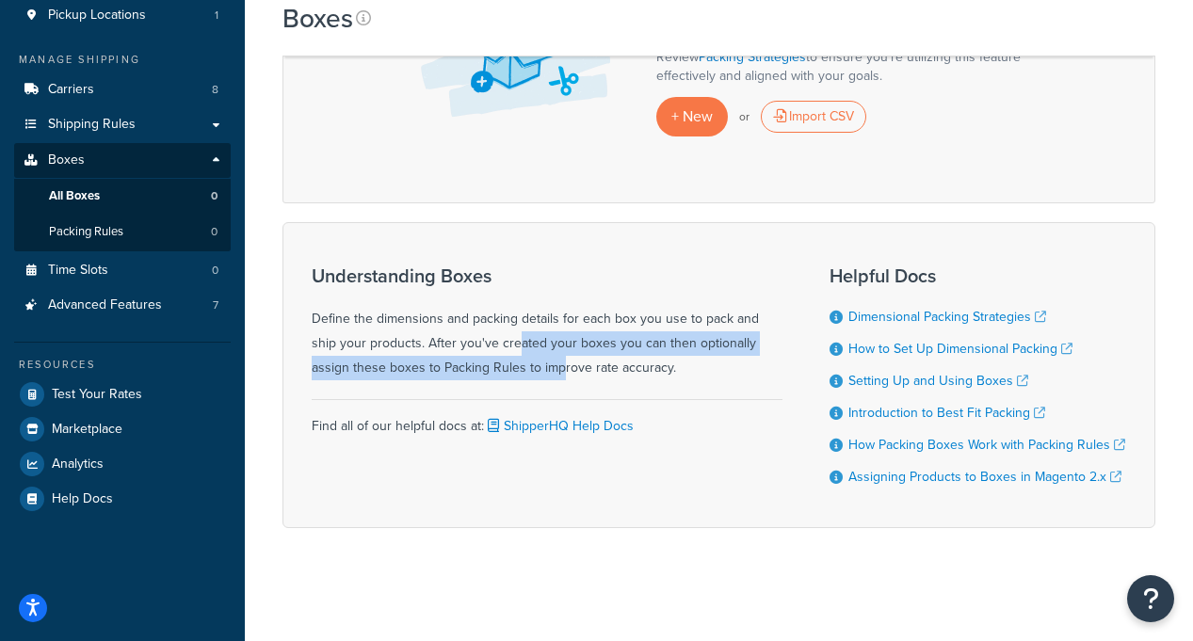
drag, startPoint x: 439, startPoint y: 347, endPoint x: 424, endPoint y: 335, distance: 19.4
click at [425, 336] on div "Understanding Boxes Define the dimensions and packing details for each box you …" at bounding box center [547, 322] width 471 height 115
click at [424, 335] on div "Understanding Boxes Define the dimensions and packing details for each box you …" at bounding box center [547, 322] width 471 height 115
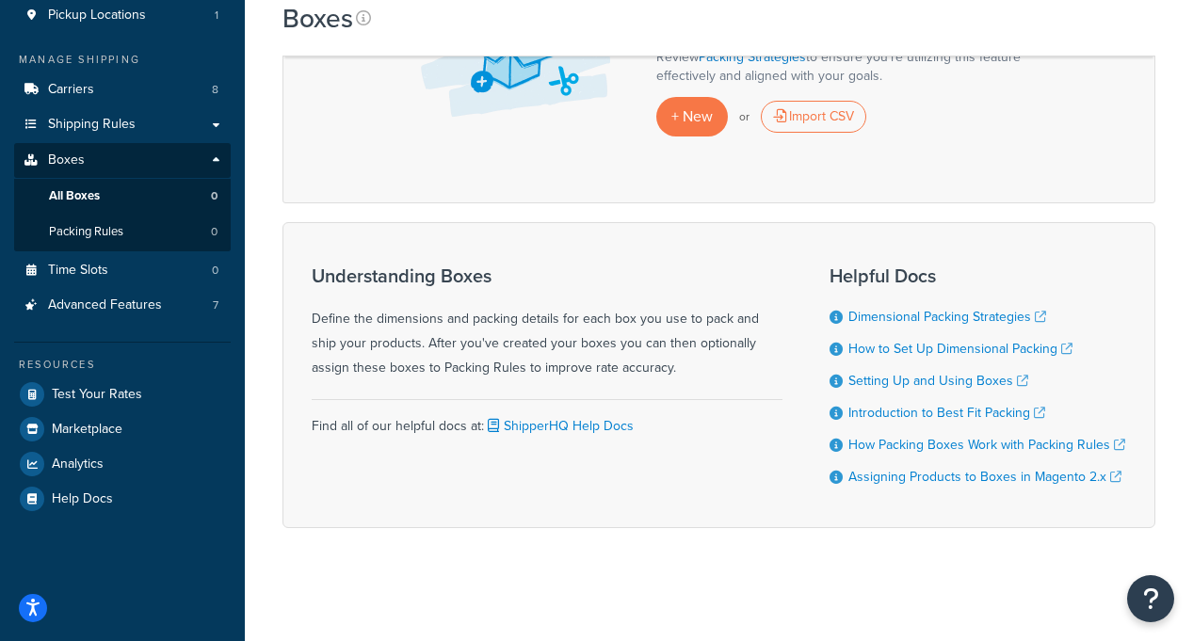
scroll to position [253, 0]
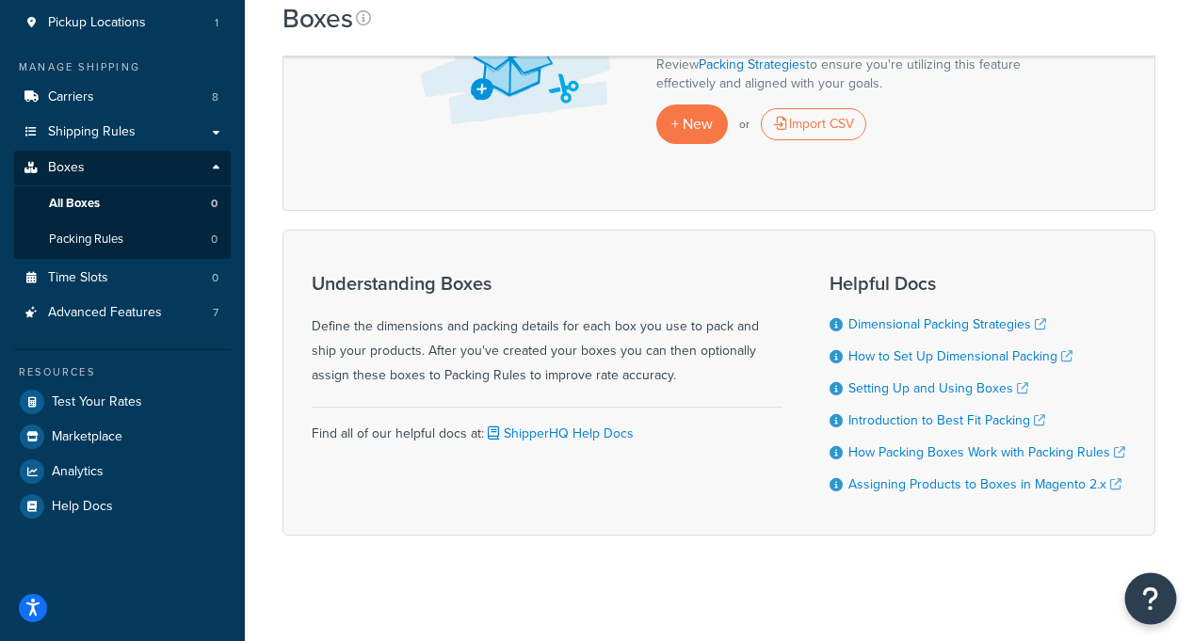
click at [1134, 599] on button "Open Resource Center" at bounding box center [1151, 599] width 52 height 52
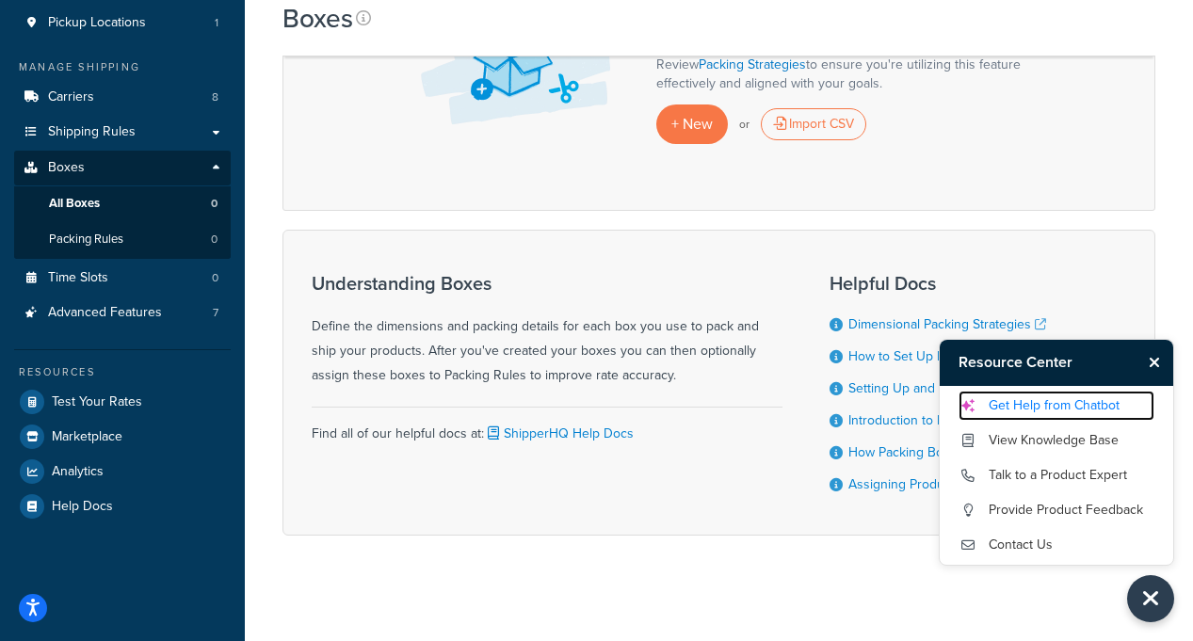
click at [1016, 406] on link "Get Help from Chatbot" at bounding box center [1056, 406] width 196 height 30
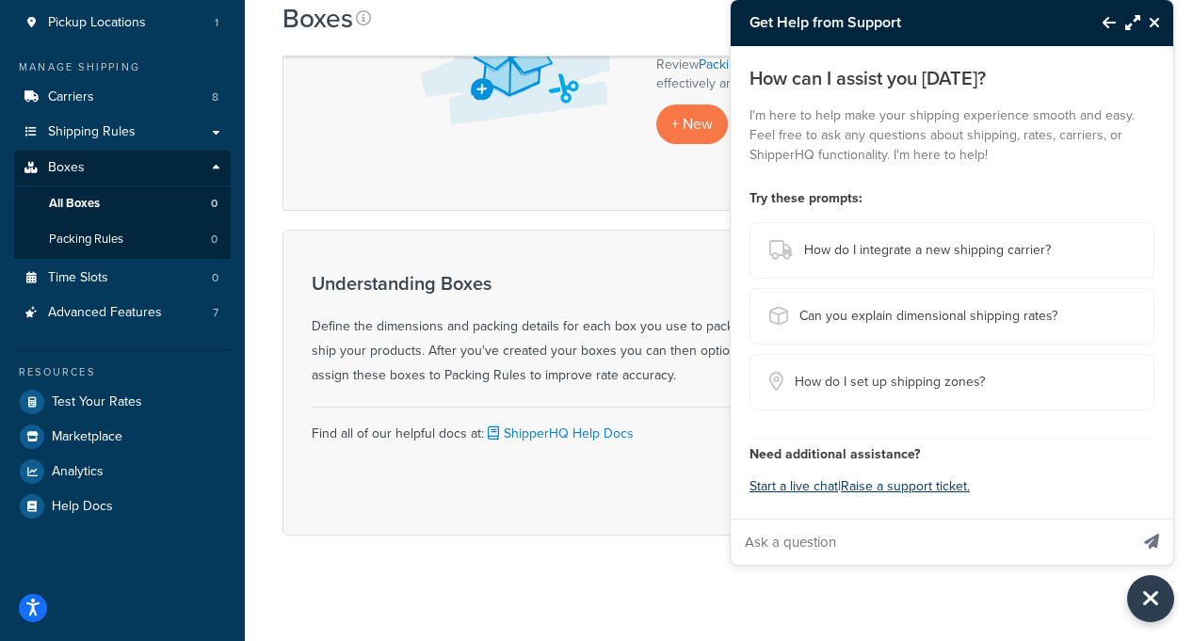
scroll to position [264, 0]
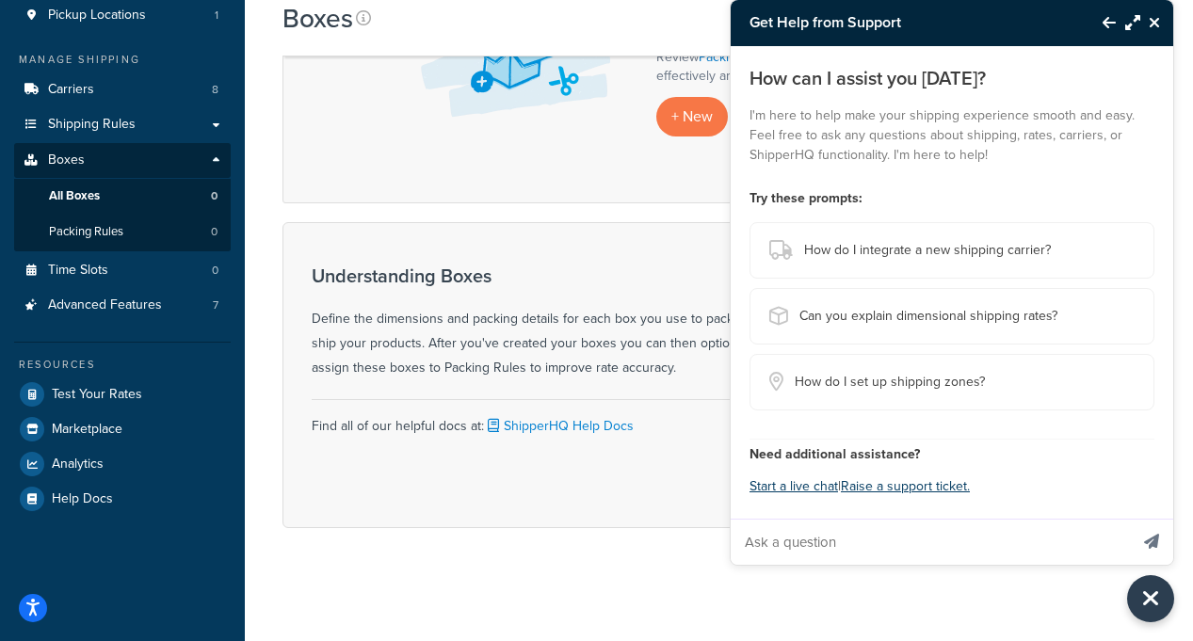
click at [848, 528] on input "Ask a question" at bounding box center [929, 542] width 397 height 45
type input "how do i set up dimensional packing?"
click at [1130, 519] on button "Send message" at bounding box center [1151, 542] width 43 height 46
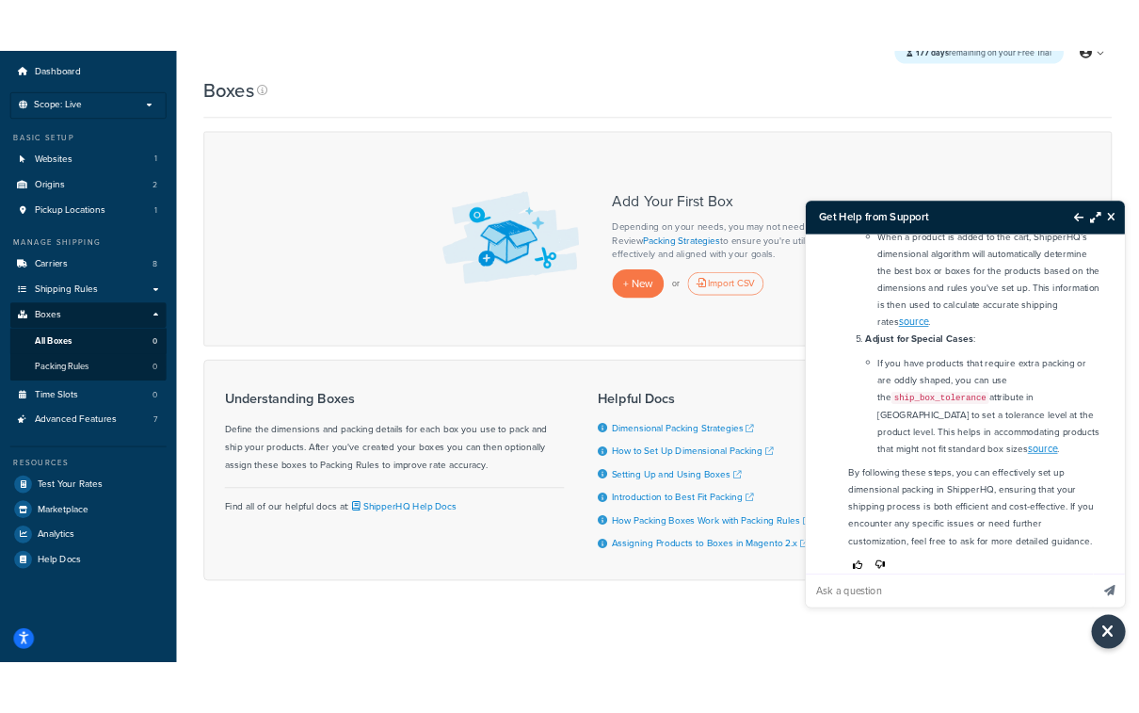
scroll to position [627, 0]
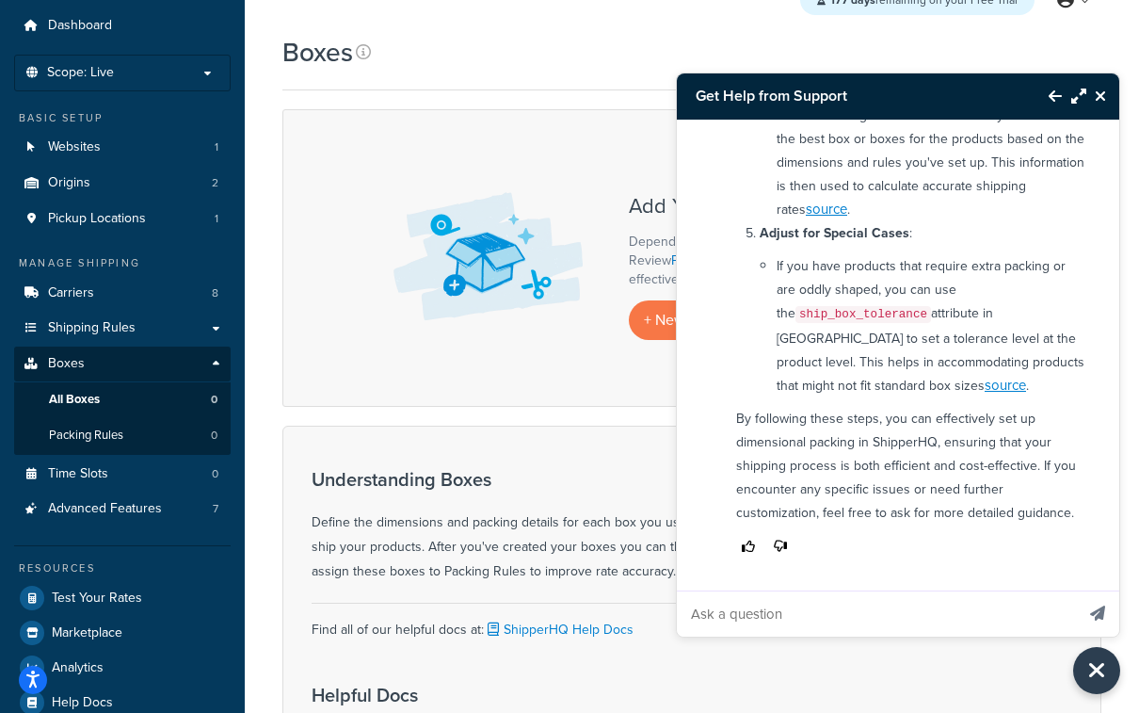
click at [1103, 97] on icon "Close Resource Center" at bounding box center [1100, 95] width 11 height 15
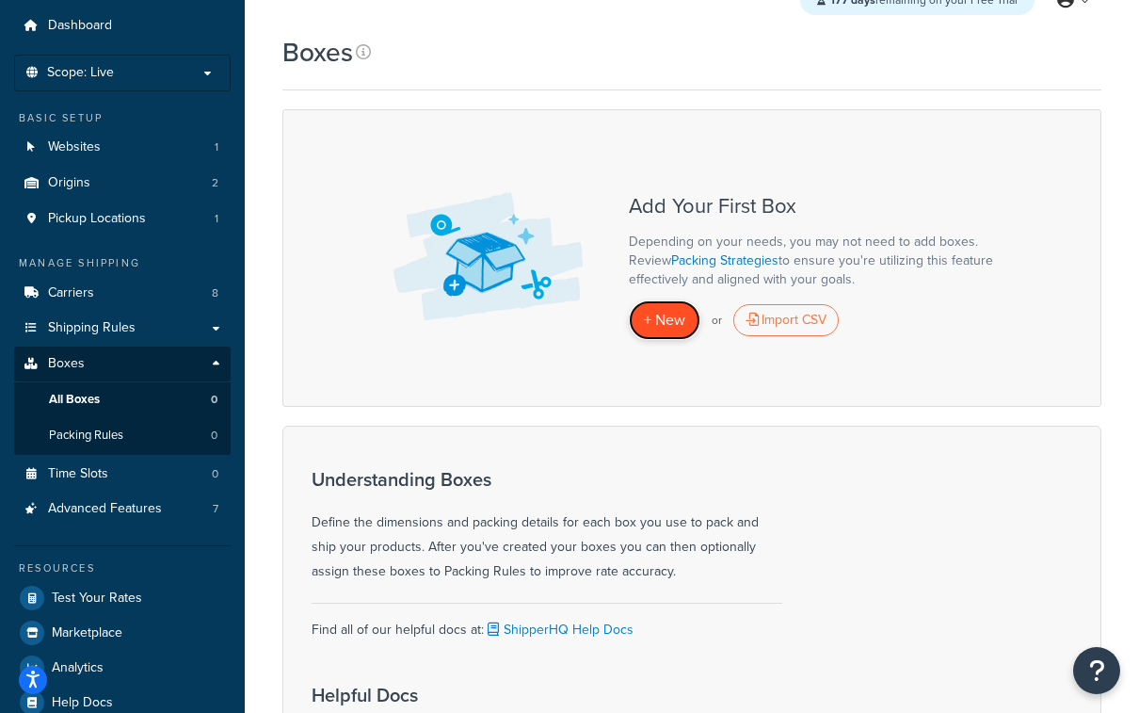
click at [671, 322] on span "+ New" at bounding box center [664, 320] width 41 height 22
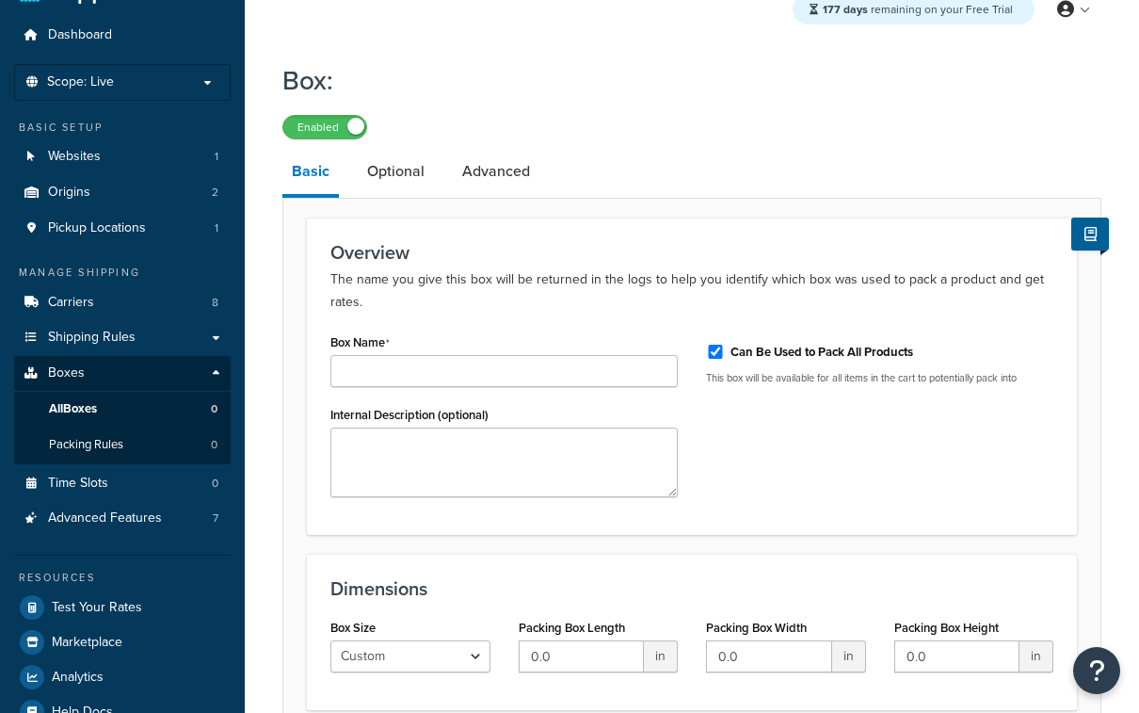
scroll to position [85, 0]
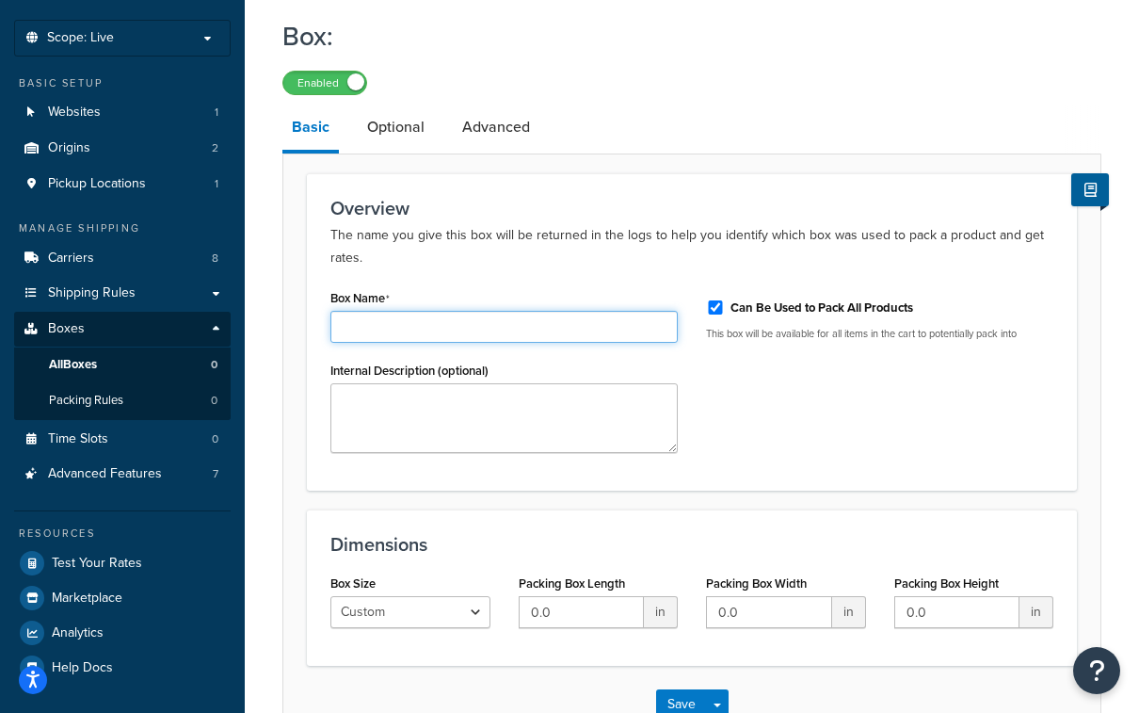
click at [420, 321] on input "Box Name" at bounding box center [503, 327] width 347 height 32
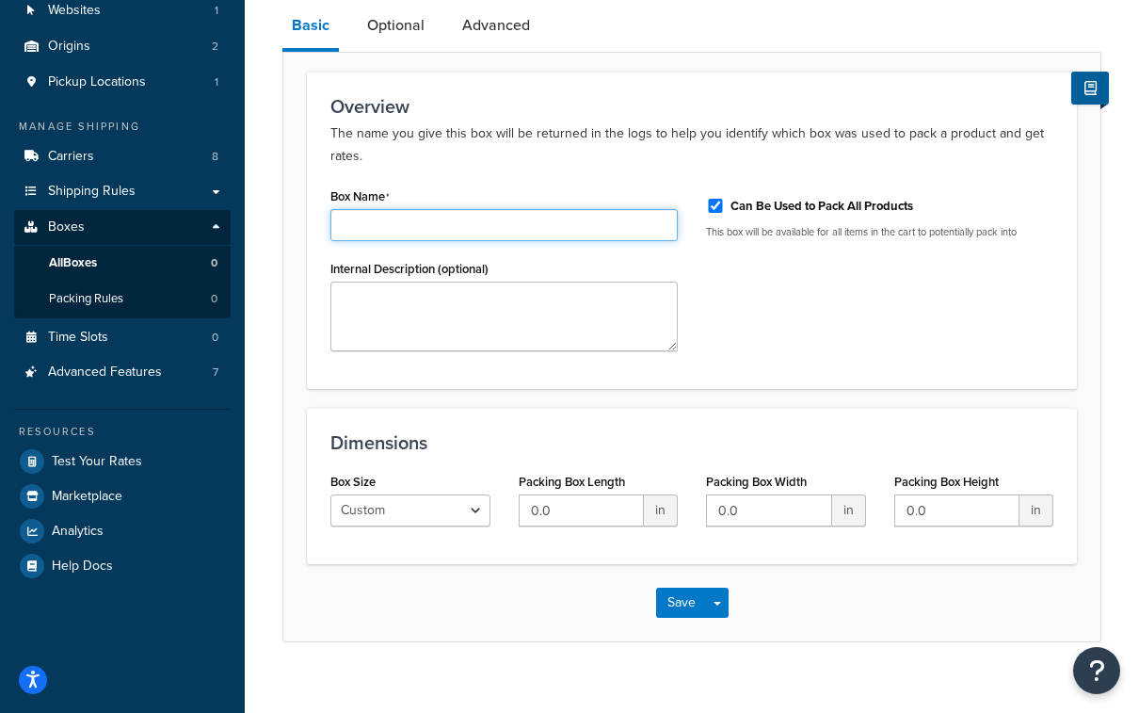
scroll to position [220, 0]
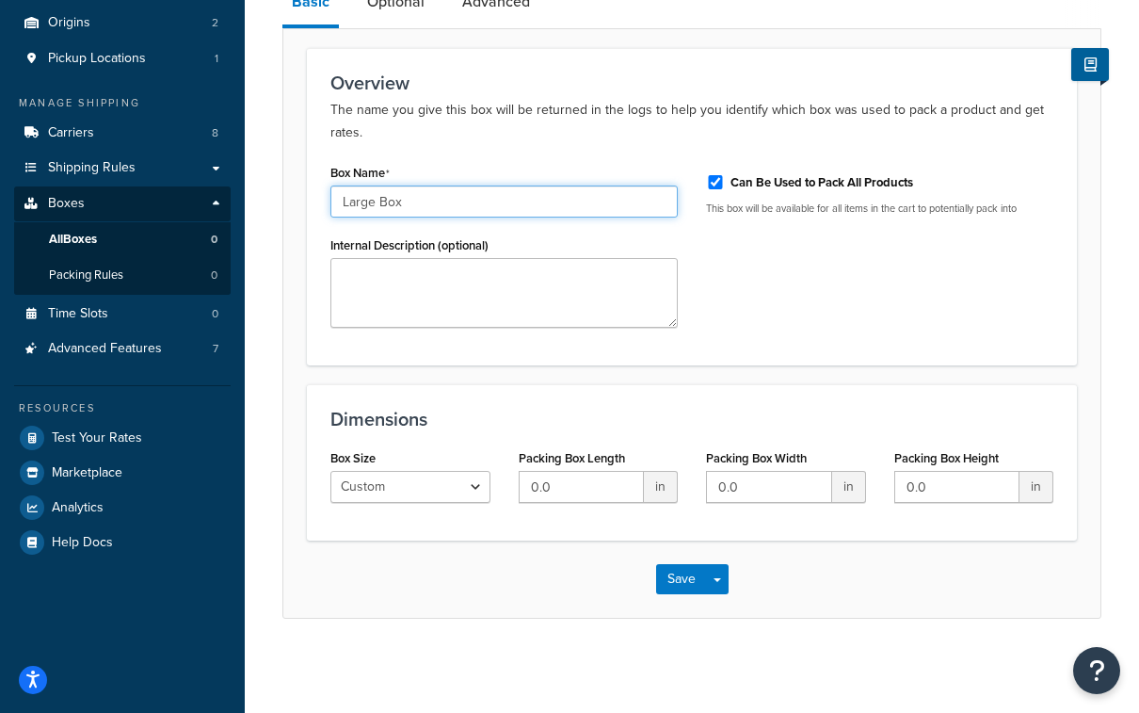
type input "Large Box"
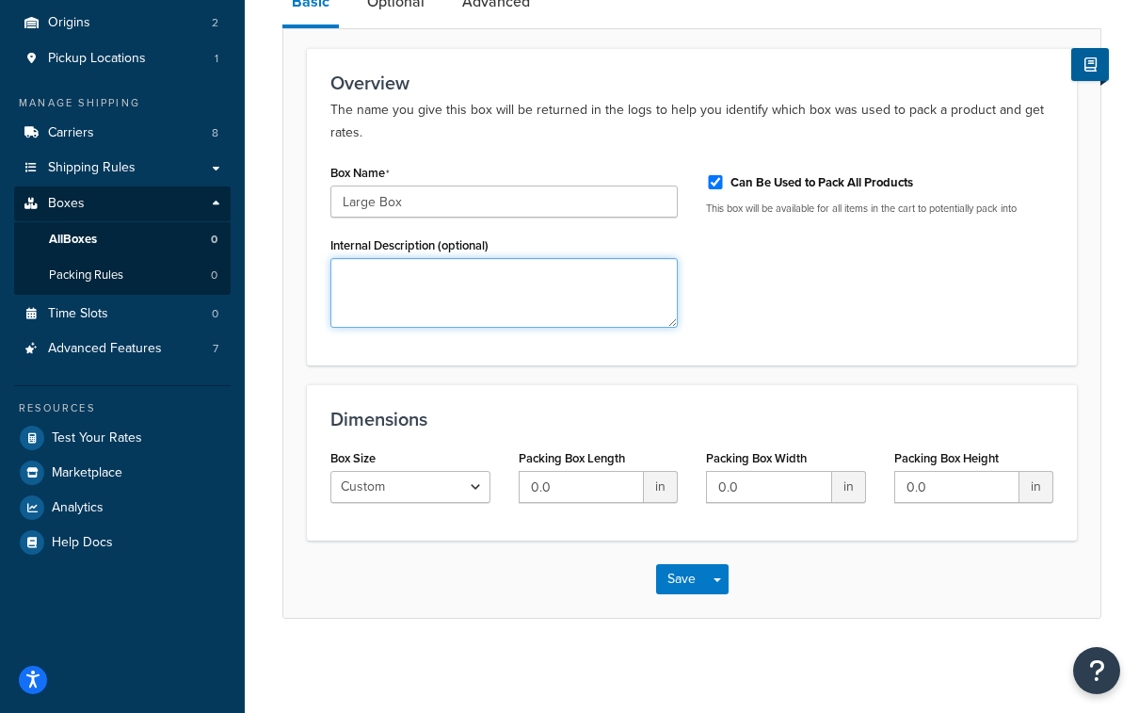
click at [560, 318] on textarea "Internal Description (optional)" at bounding box center [503, 293] width 347 height 70
click at [715, 180] on input "Can Be Used to Pack All Products" at bounding box center [715, 182] width 19 height 14
checkbox input "false"
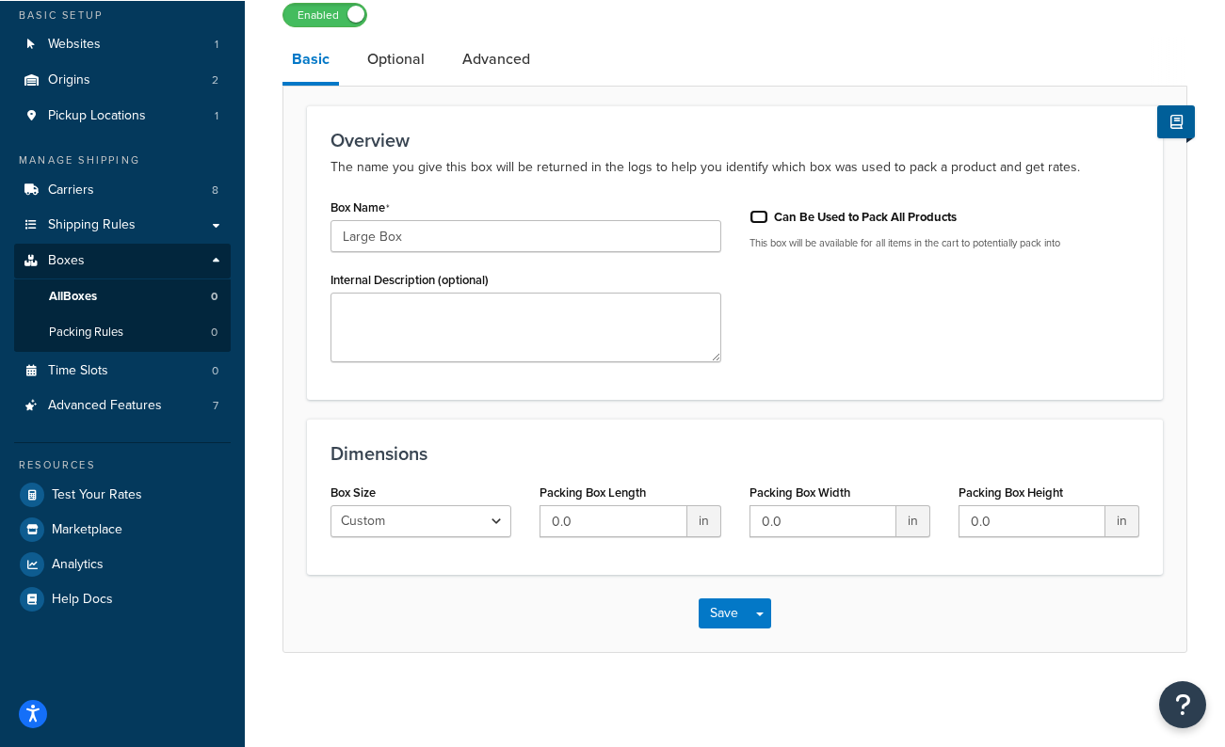
scroll to position [163, 0]
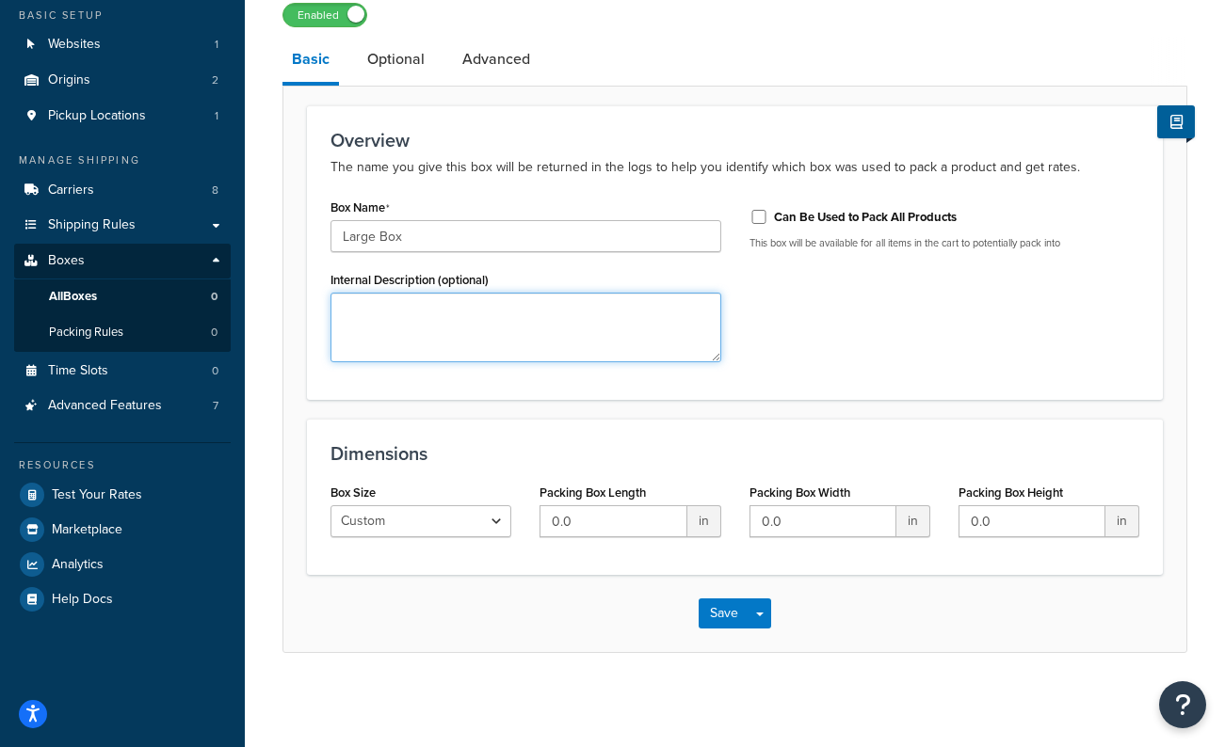
click at [584, 335] on textarea "Internal Description (optional)" at bounding box center [525, 328] width 391 height 70
type textarea "U"
type textarea "Largest box size"
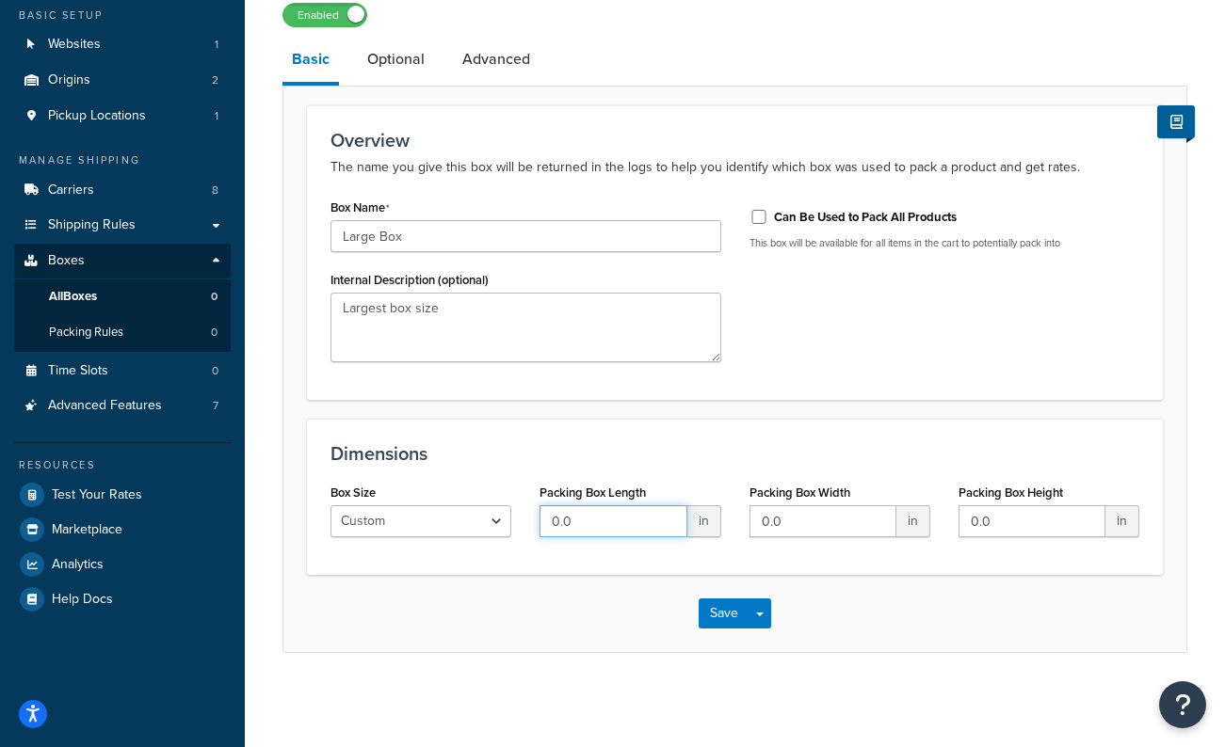
click at [659, 523] on input "0.0" at bounding box center [612, 522] width 147 height 32
click at [546, 521] on input "0.0" at bounding box center [612, 522] width 147 height 32
type input "18"
click at [809, 516] on input "0.0" at bounding box center [822, 522] width 147 height 32
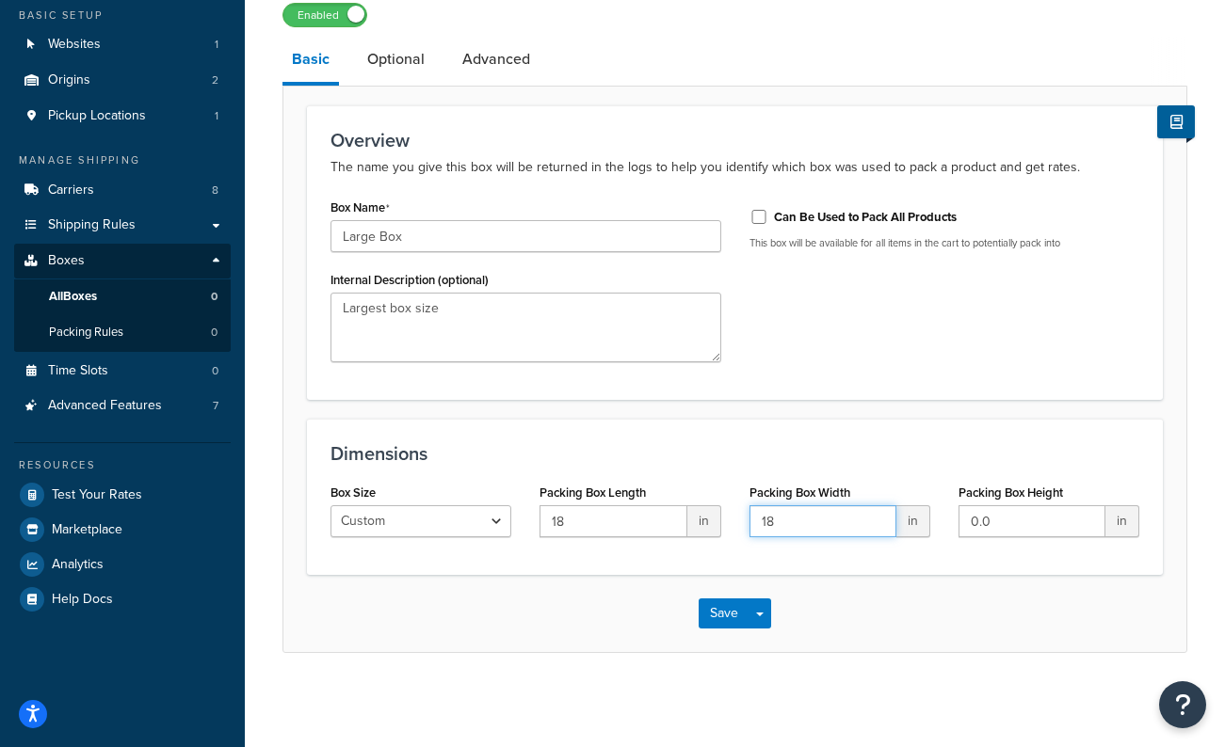
type input "18"
click at [1003, 511] on input "0.0" at bounding box center [1031, 522] width 147 height 32
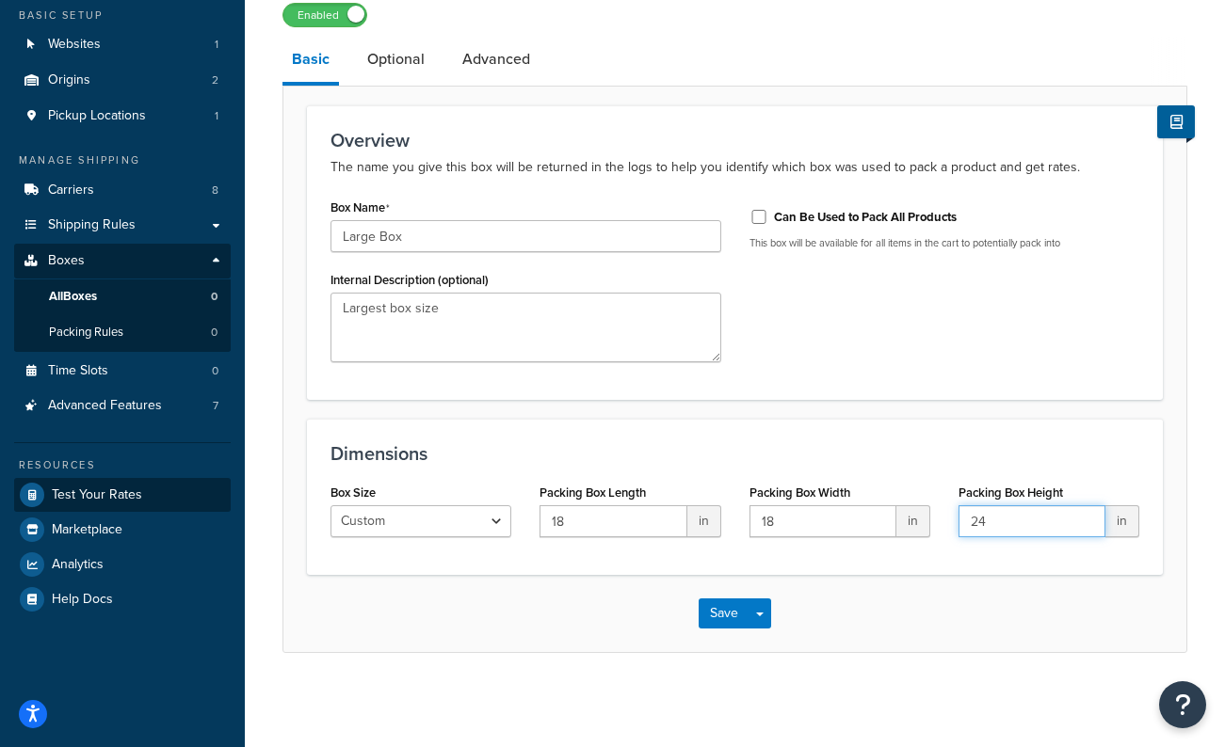
type input "24"
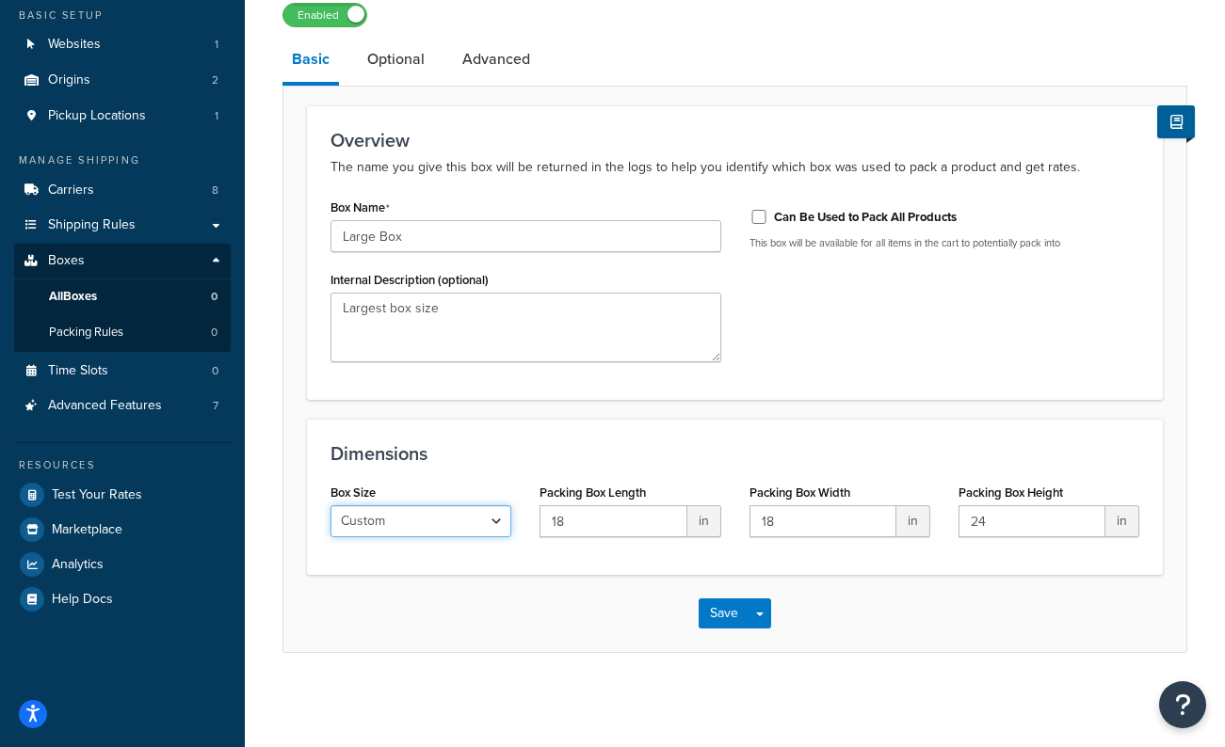
click at [493, 527] on select "Custom USPS Small Flat Box USPS Medium Flat Box USPS Large Flat Box USPS Flat E…" at bounding box center [420, 522] width 181 height 32
click at [446, 518] on select "Custom USPS Small Flat Box USPS Medium Flat Box USPS Large Flat Box USPS Flat E…" at bounding box center [420, 522] width 181 height 32
select select "usps_large"
click at [330, 506] on select "Custom USPS Small Flat Box USPS Medium Flat Box USPS Large Flat Box USPS Flat E…" at bounding box center [420, 522] width 181 height 32
type input "12"
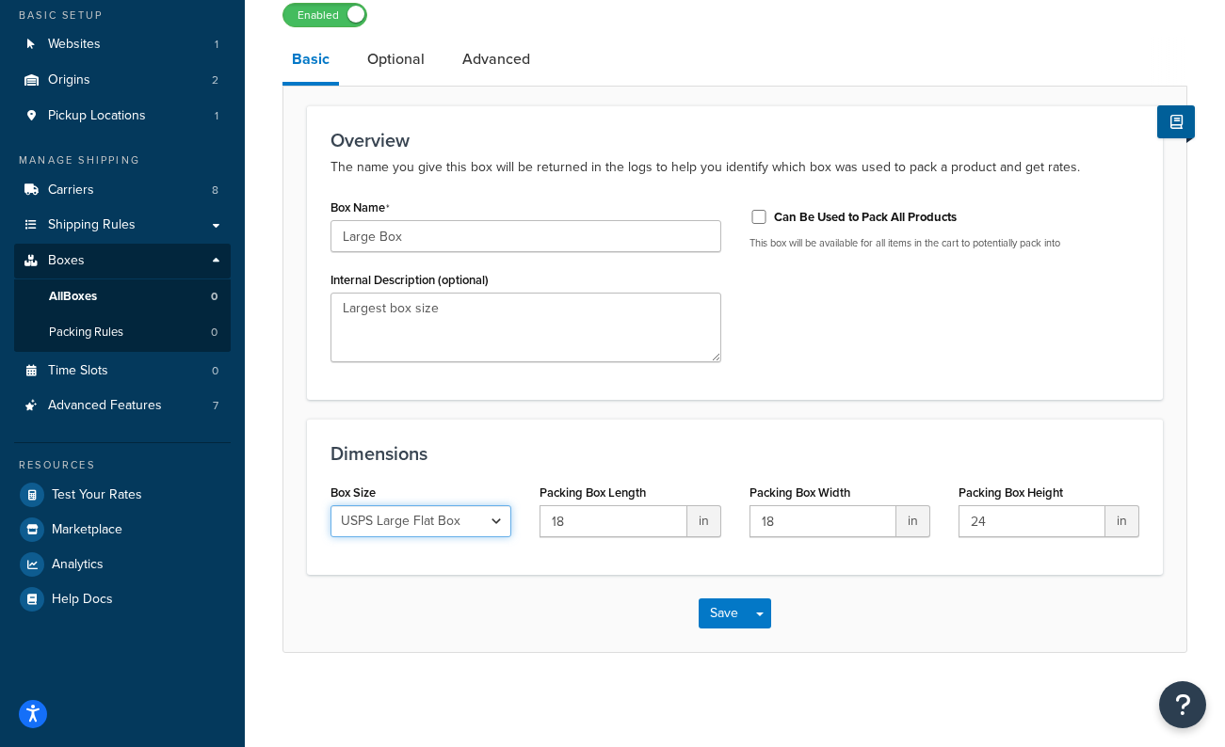
type input "12"
type input "5.5"
click at [438, 529] on select "Custom USPS Small Flat Box USPS Medium Flat Box USPS Large Flat Box USPS Flat E…" at bounding box center [420, 522] width 181 height 32
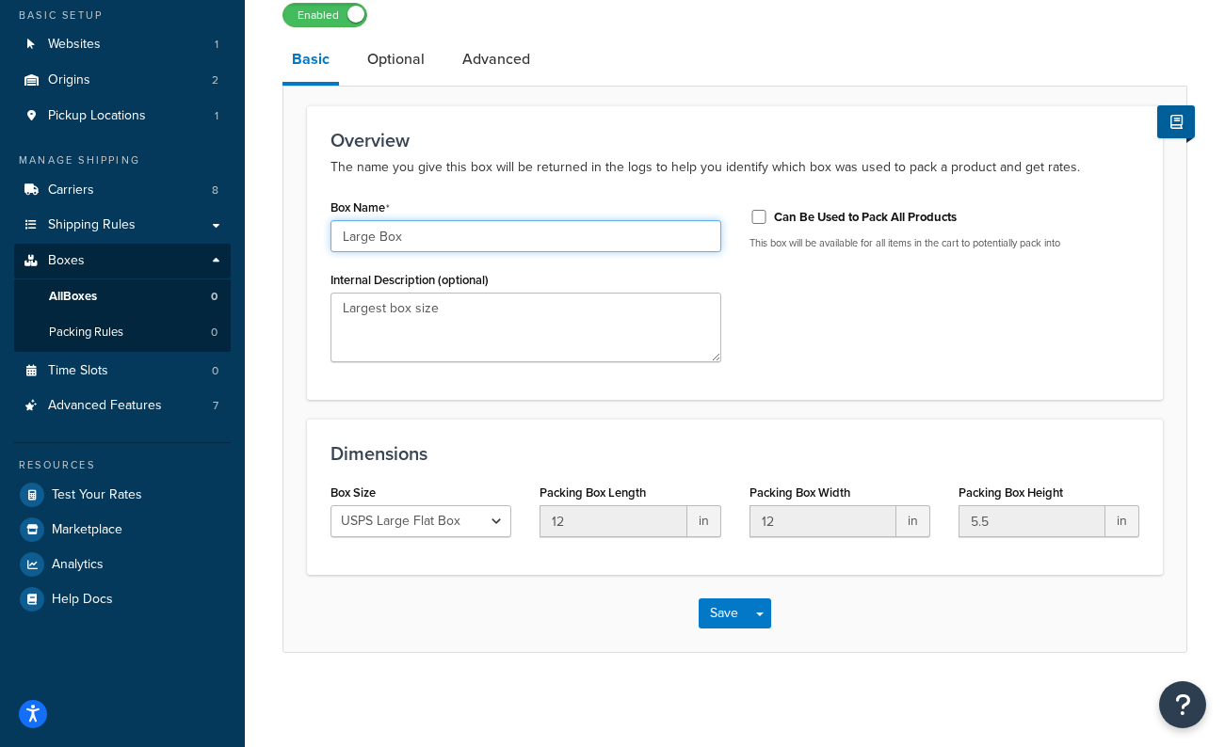
click at [380, 231] on input "Large Box" at bounding box center [525, 236] width 391 height 32
click at [392, 237] on input "Large Box" at bounding box center [525, 236] width 391 height 32
drag, startPoint x: 311, startPoint y: 236, endPoint x: 380, endPoint y: 235, distance: 69.7
click at [380, 235] on input "Large Box" at bounding box center [525, 236] width 391 height 32
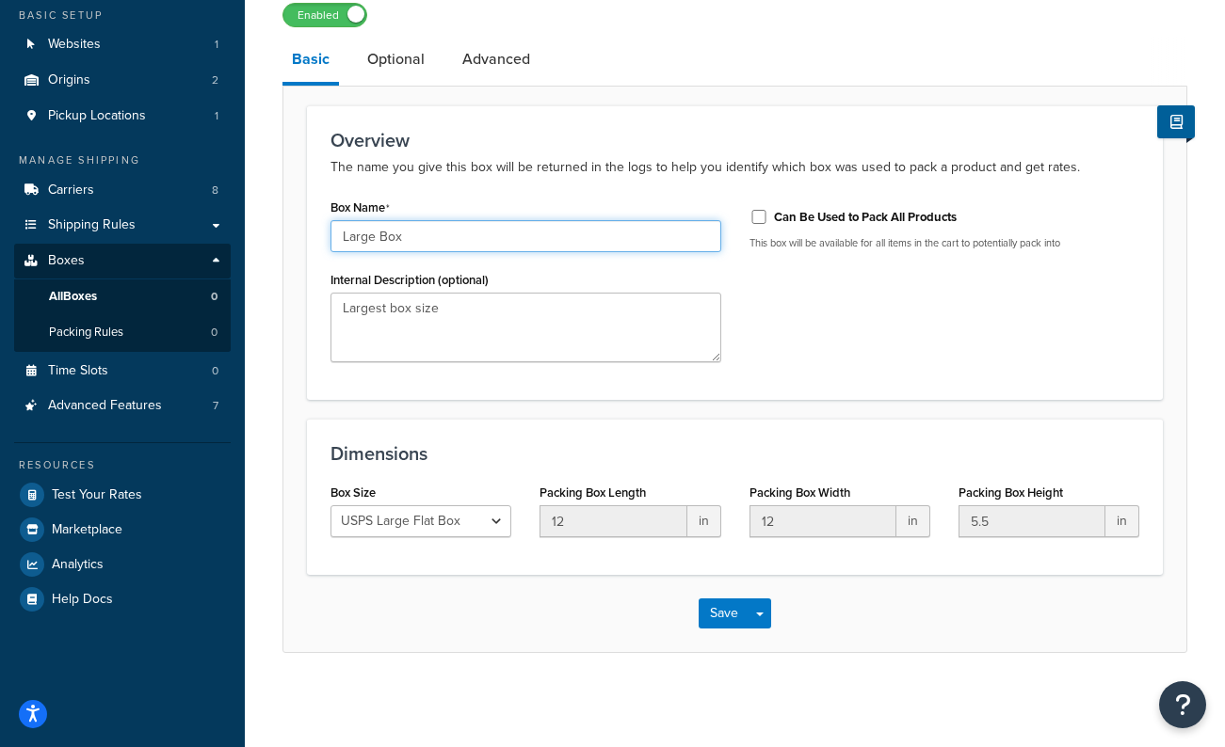
drag, startPoint x: 380, startPoint y: 235, endPoint x: 406, endPoint y: 246, distance: 27.4
click at [381, 236] on input "Large Box" at bounding box center [525, 236] width 391 height 32
click at [384, 246] on input "Large Box" at bounding box center [525, 236] width 391 height 32
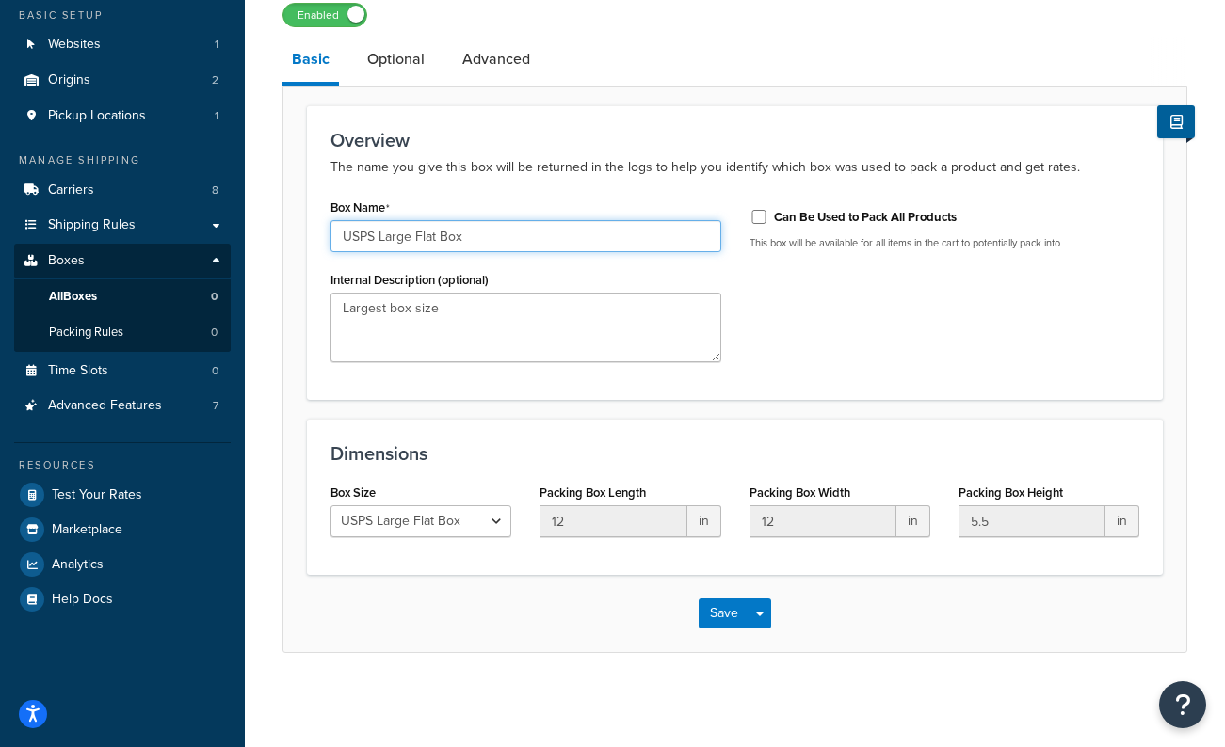
type input "USPS Large Flat Box"
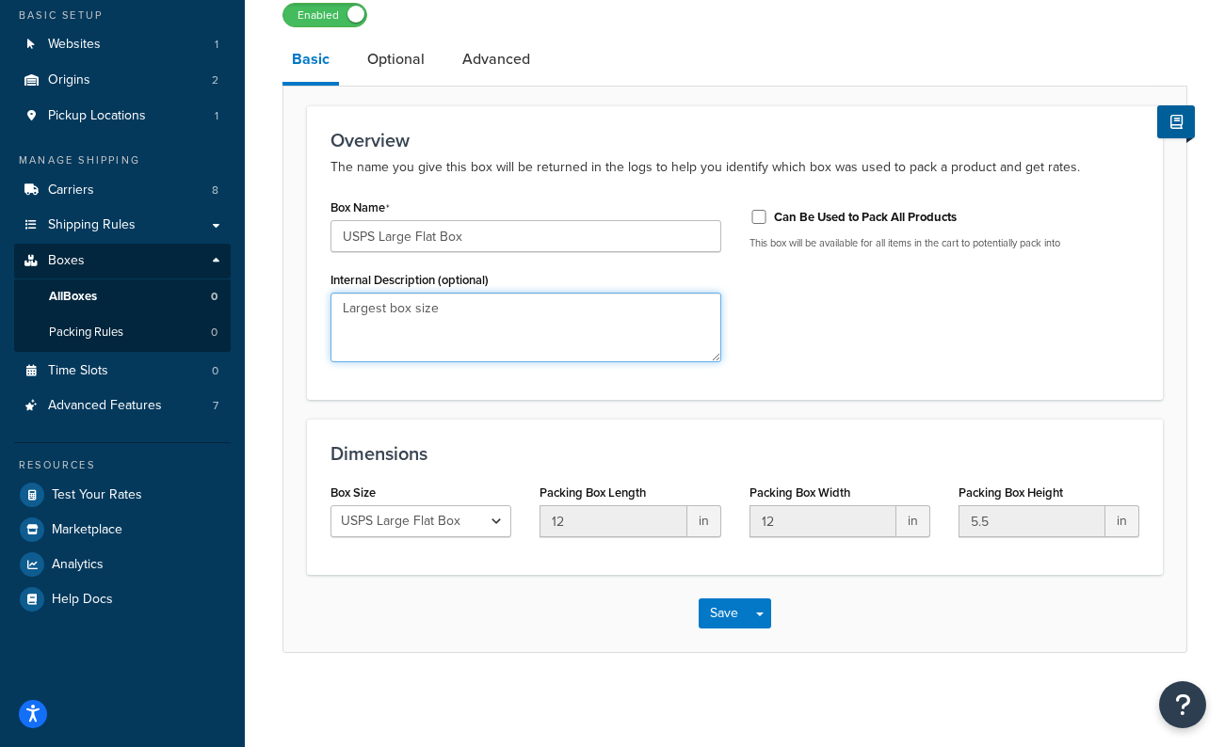
drag, startPoint x: 460, startPoint y: 319, endPoint x: 237, endPoint y: 319, distance: 223.1
click at [237, 319] on div "Dashboard Scope: Live Basic Setup Websites 1 Origins 2 Pickup Locations 1 Manag…" at bounding box center [612, 294] width 1225 height 908
click at [405, 313] on textarea "Largest box size" at bounding box center [525, 328] width 391 height 70
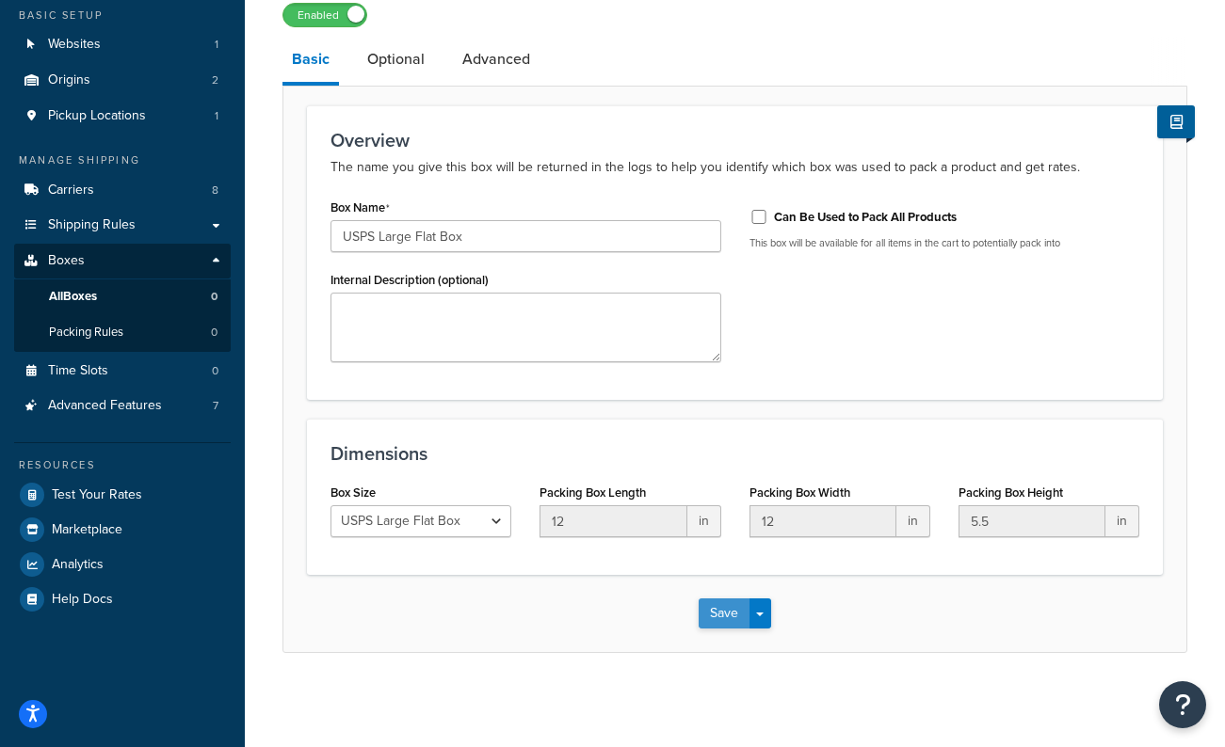
click at [713, 615] on button "Save" at bounding box center [724, 614] width 51 height 30
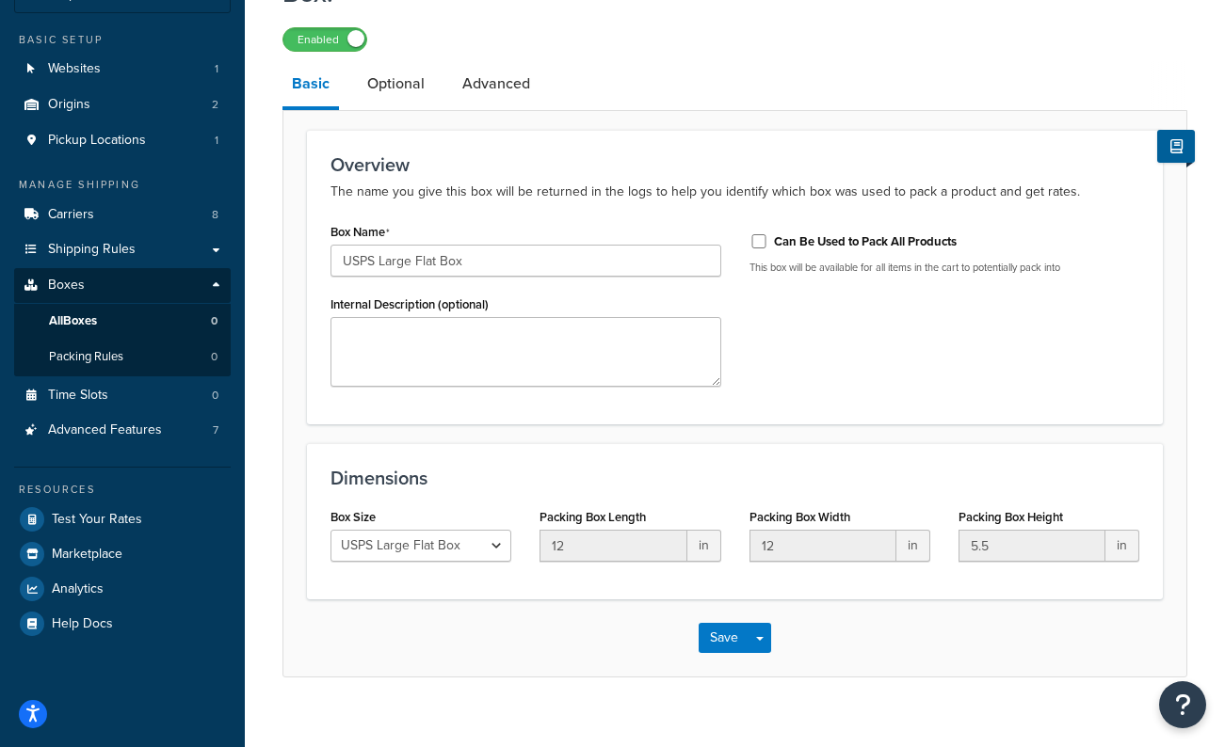
scroll to position [161, 0]
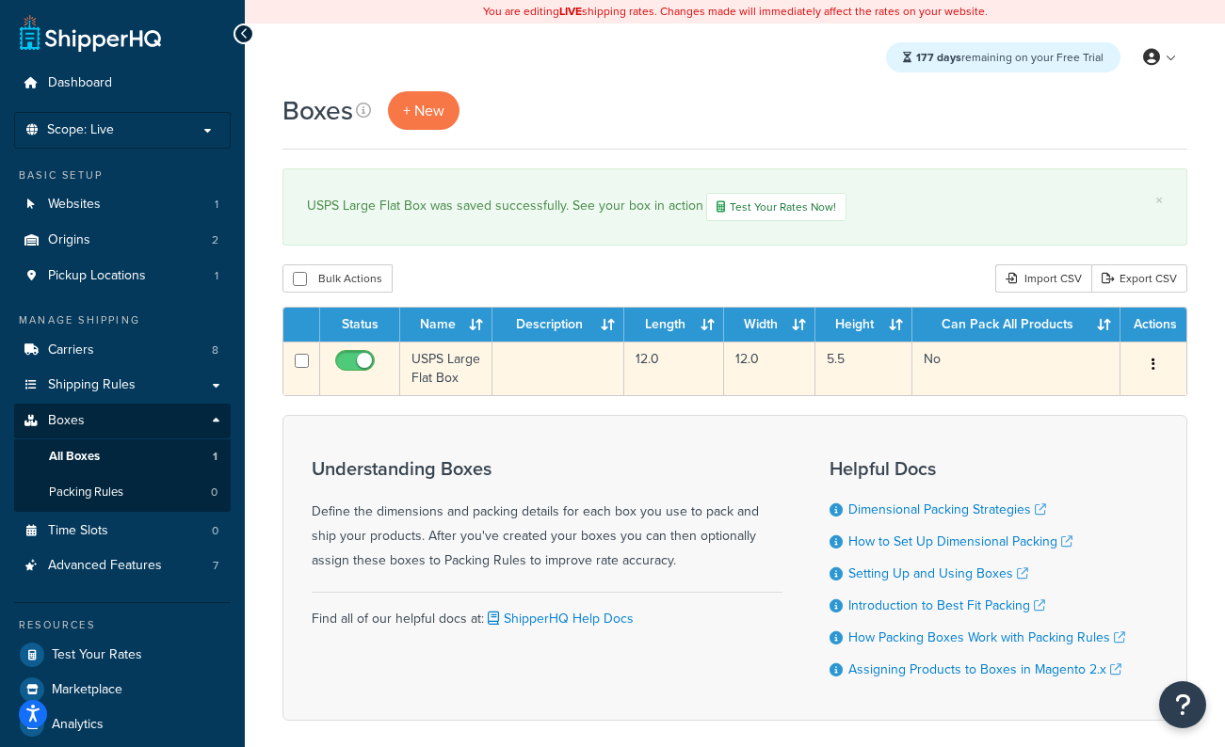
click at [1156, 371] on button "button" at bounding box center [1153, 365] width 26 height 30
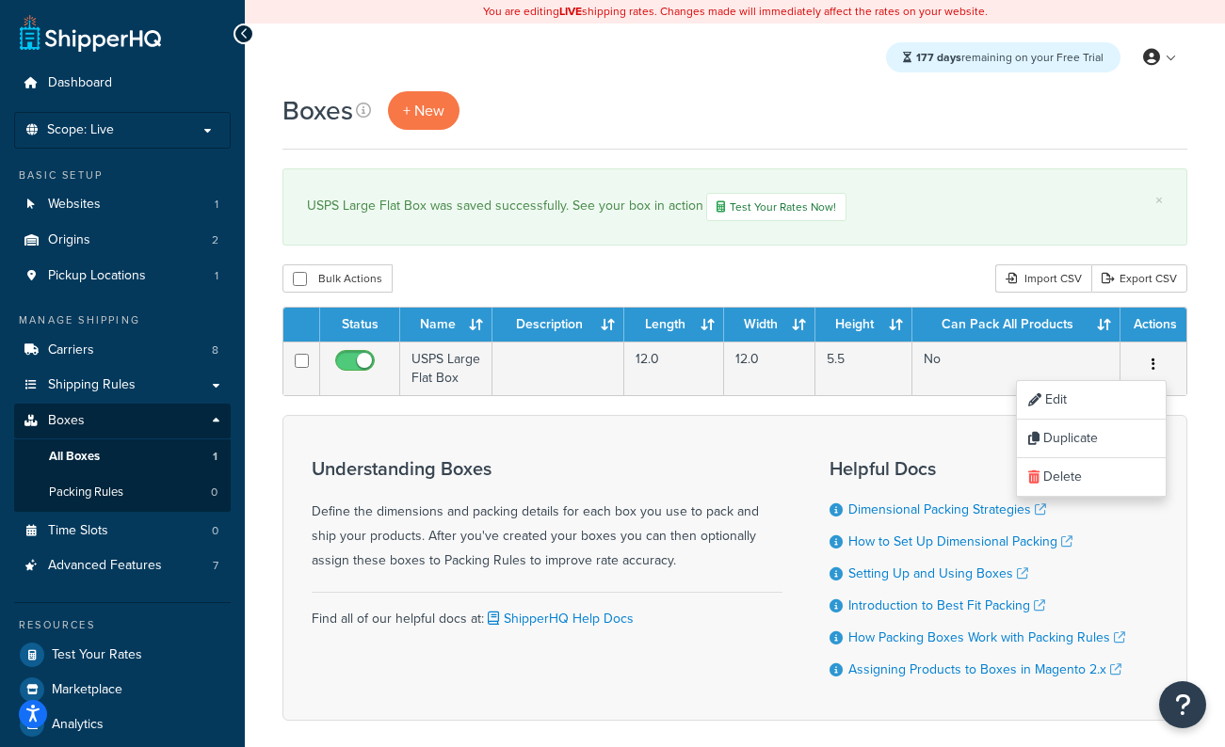
click at [792, 407] on form "Status Name Description Length Width Height Can Pack All Products Actions USPS …" at bounding box center [734, 514] width 905 height 414
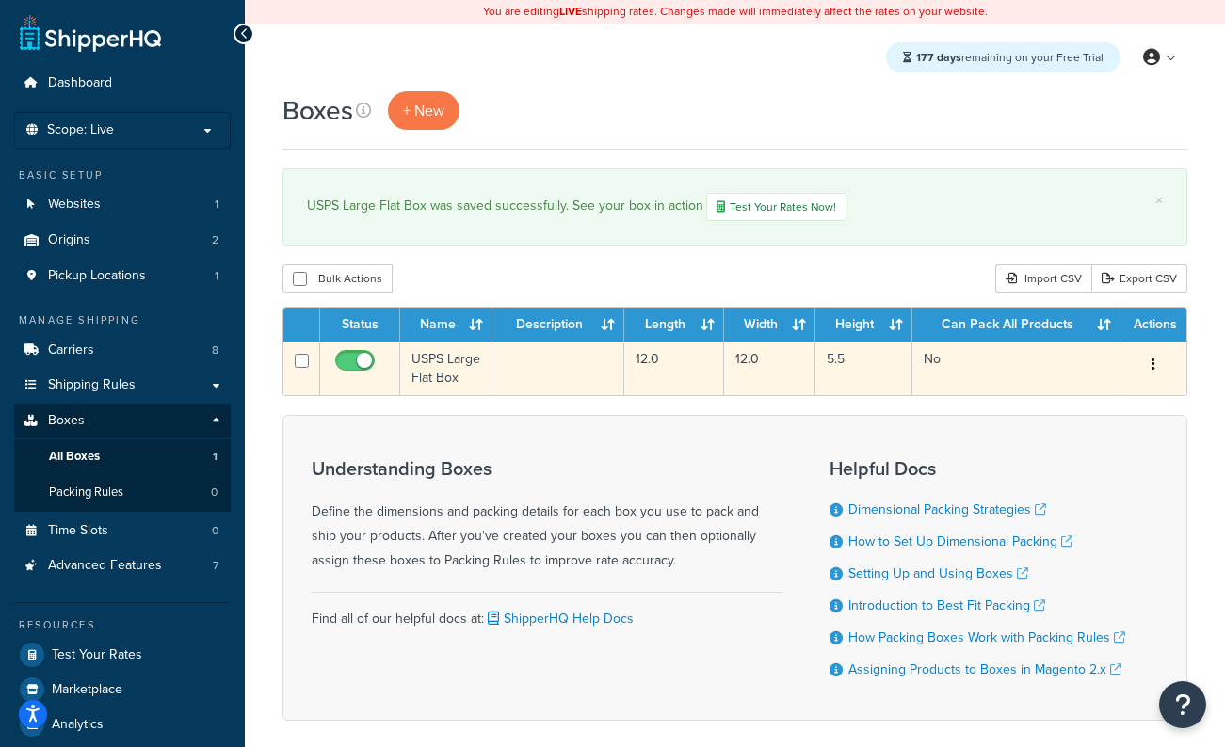
click at [448, 372] on td "USPS Large Flat Box" at bounding box center [446, 369] width 92 height 54
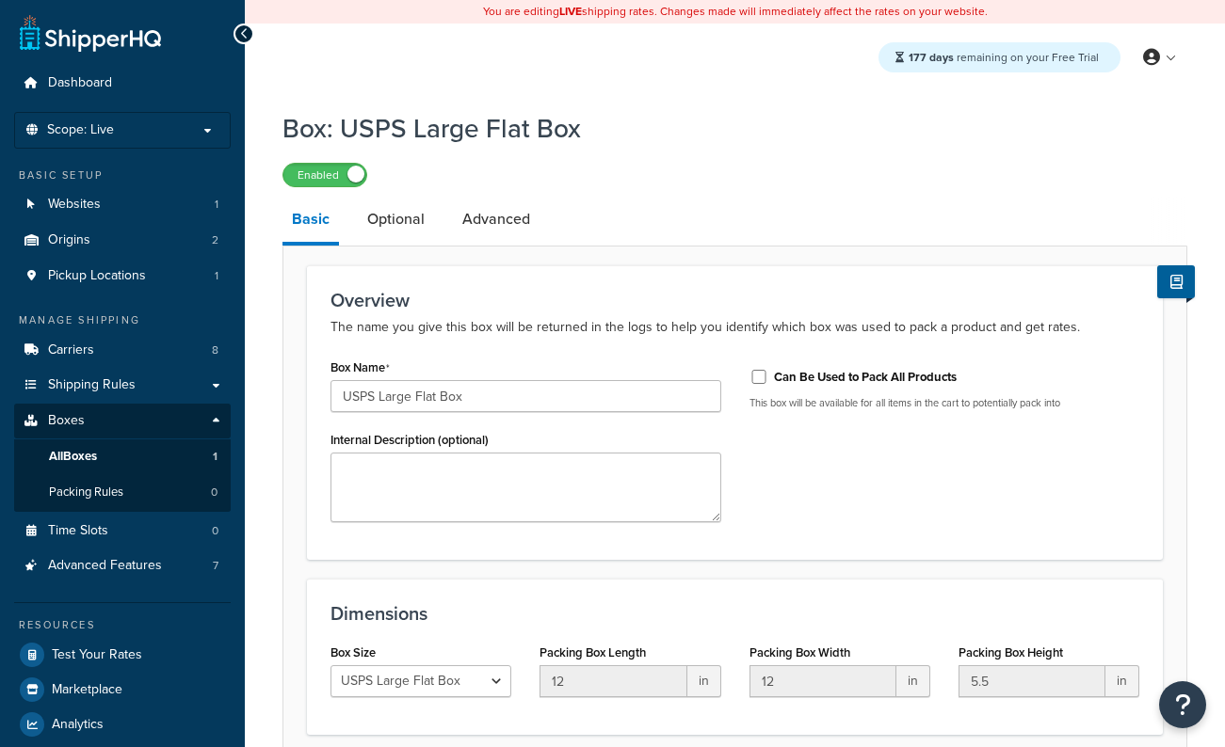
select select "usps_large"
click at [407, 229] on link "Optional" at bounding box center [396, 219] width 76 height 45
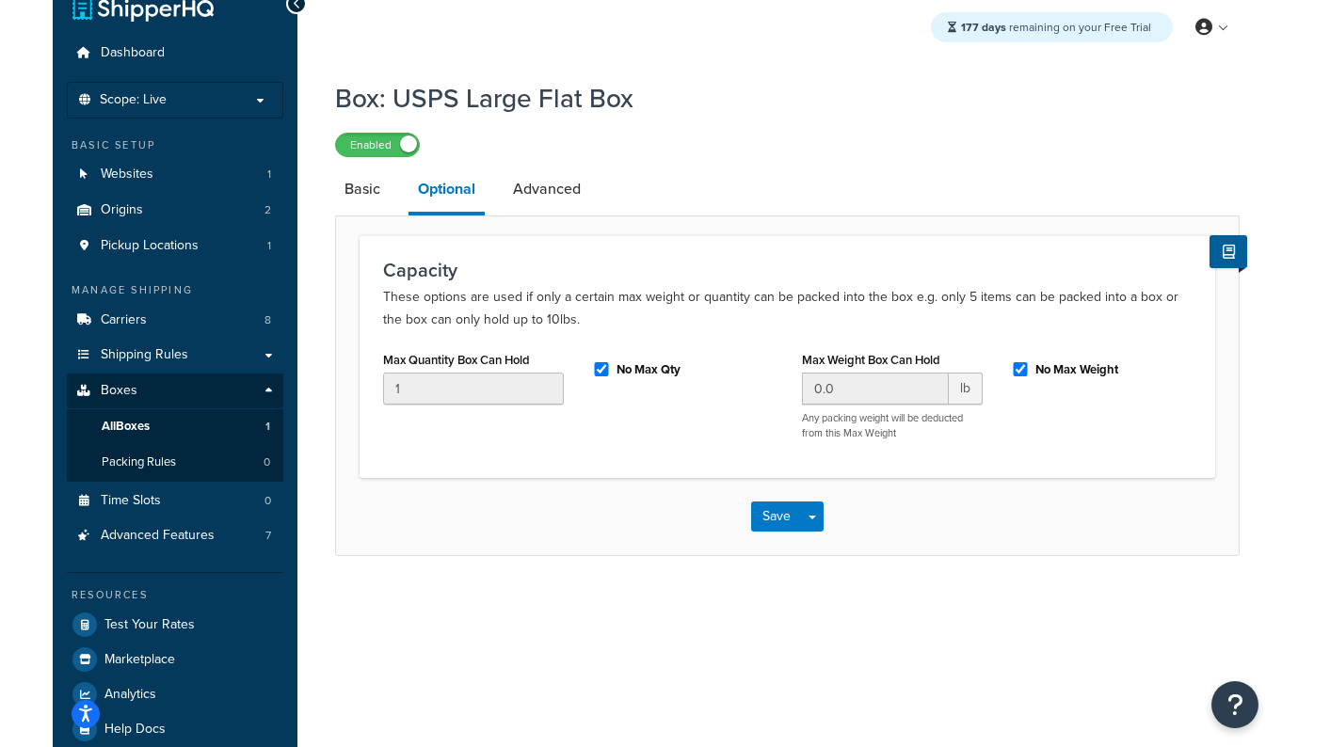
scroll to position [53, 0]
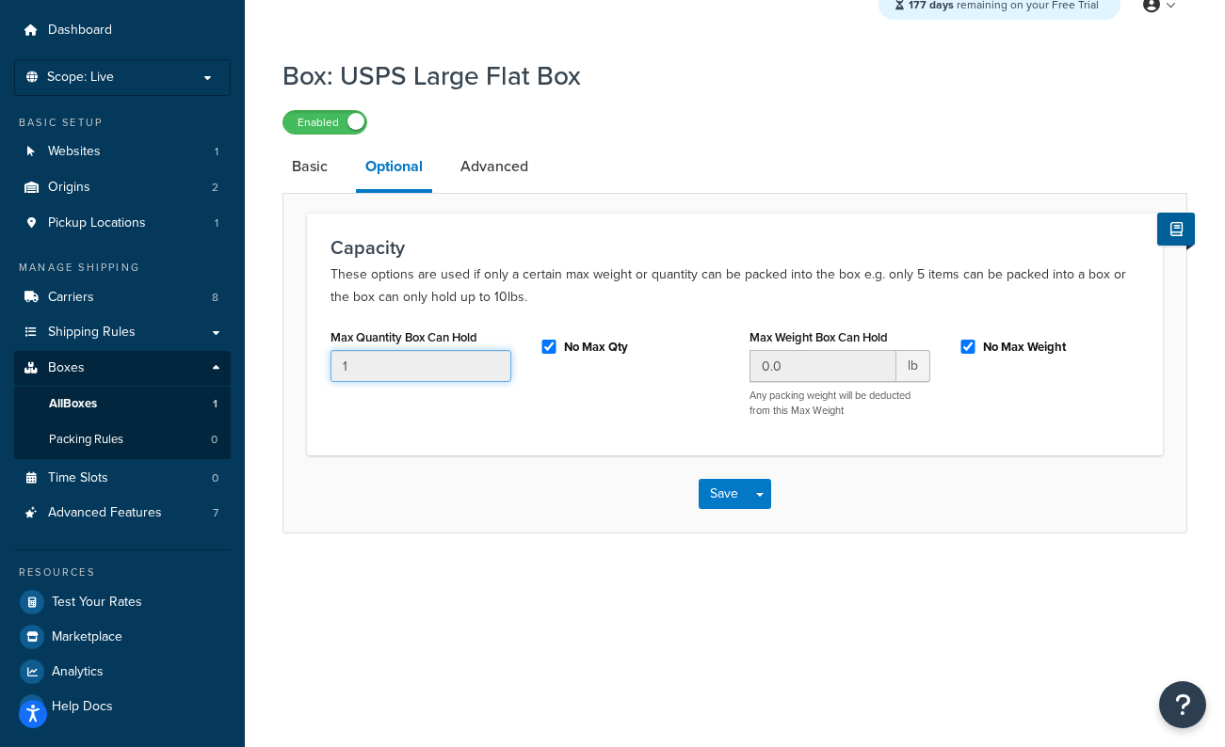
click at [430, 361] on input "1" at bounding box center [420, 366] width 181 height 32
click at [422, 366] on input "1" at bounding box center [420, 366] width 181 height 32
click at [553, 348] on input "No Max Qty" at bounding box center [548, 347] width 19 height 14
click at [362, 370] on input "1" at bounding box center [420, 366] width 181 height 32
click at [549, 352] on input "No Max Qty" at bounding box center [548, 347] width 19 height 14
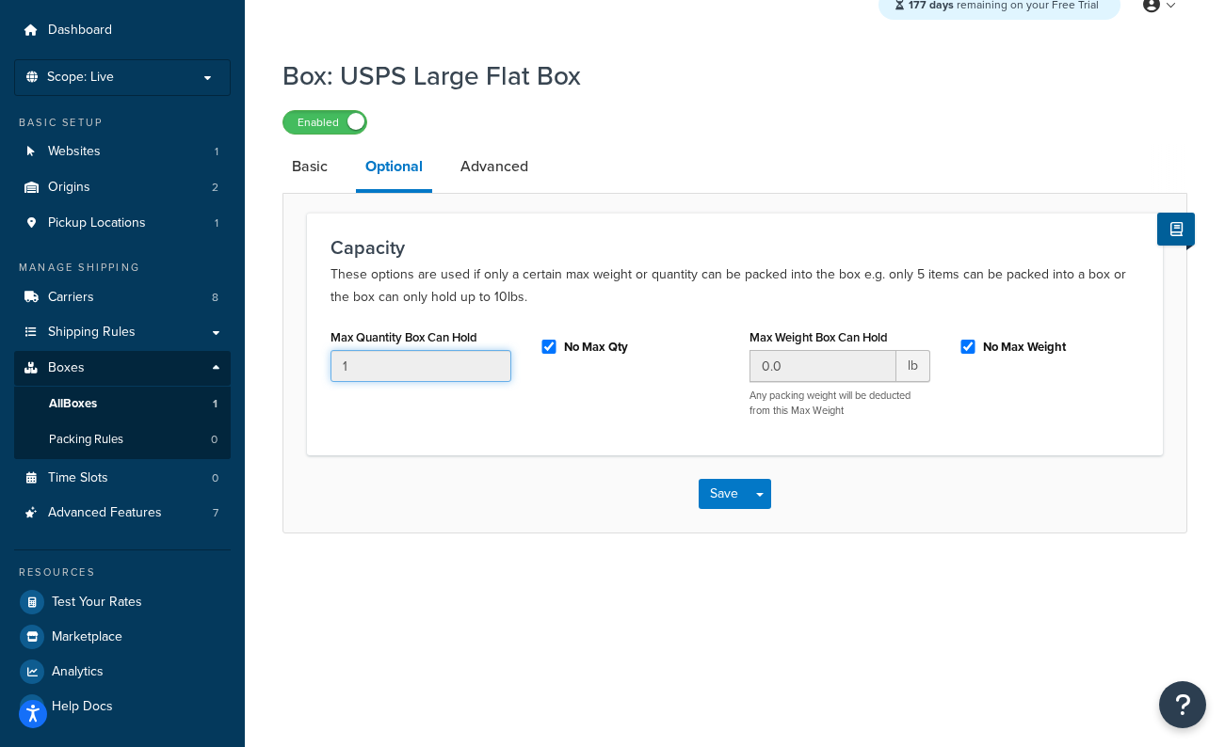
click at [332, 377] on input "1" at bounding box center [420, 366] width 181 height 32
drag, startPoint x: 420, startPoint y: 294, endPoint x: 449, endPoint y: 288, distance: 29.7
click at [426, 293] on p "These options are used if only a certain max weight or quantity can be packed i…" at bounding box center [734, 286] width 809 height 45
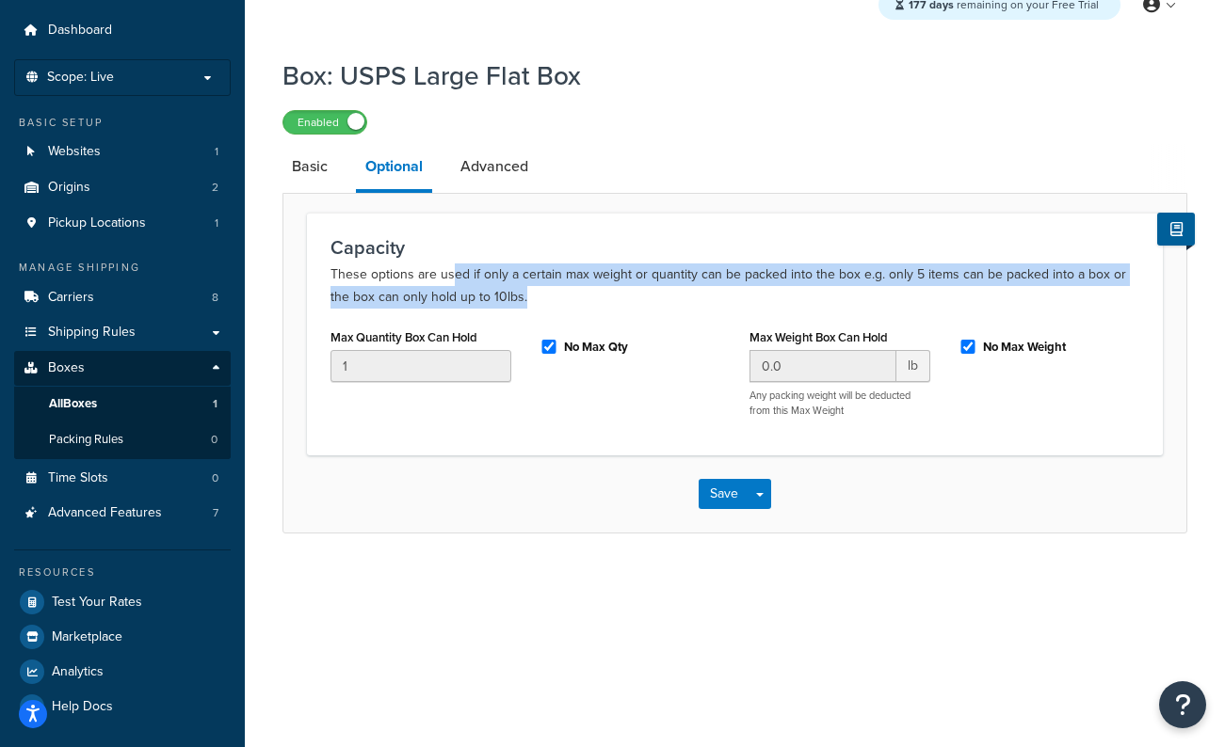
drag, startPoint x: 449, startPoint y: 288, endPoint x: 547, endPoint y: 302, distance: 98.9
click at [547, 302] on p "These options are used if only a certain max weight or quantity can be packed i…" at bounding box center [734, 286] width 809 height 45
click at [546, 302] on p "These options are used if only a certain max weight or quantity can be packed i…" at bounding box center [734, 286] width 809 height 45
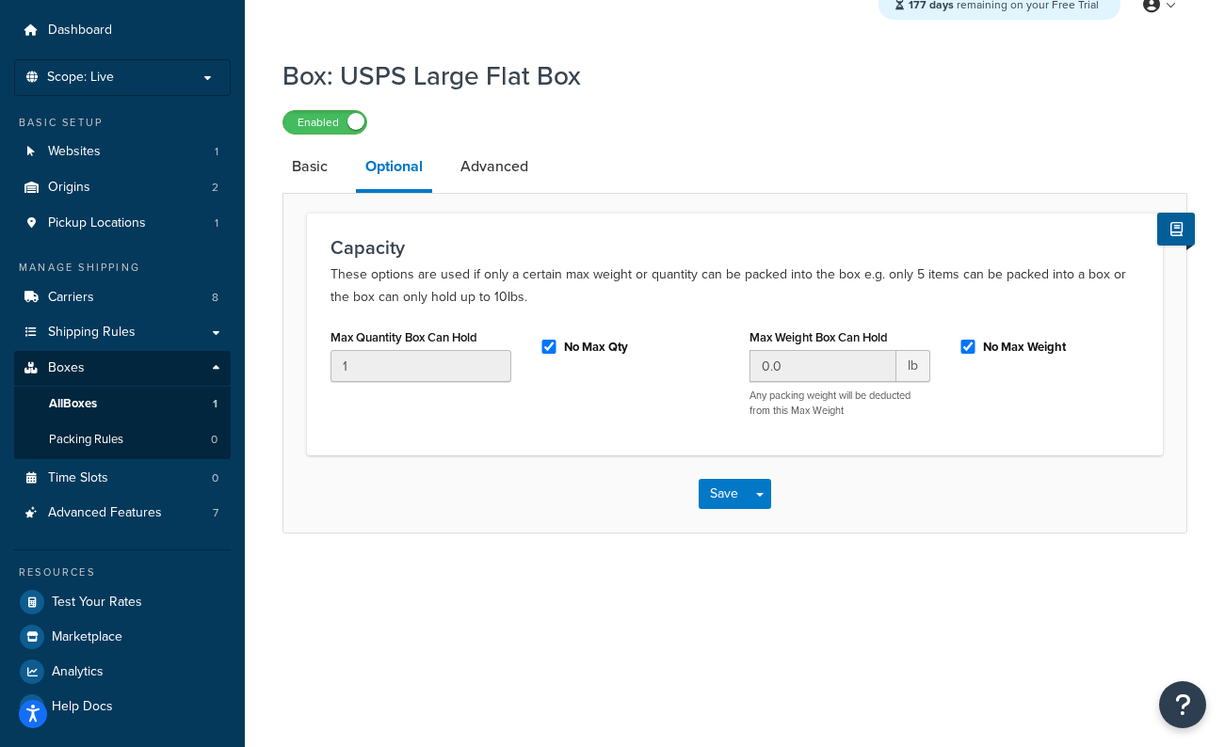
drag, startPoint x: 559, startPoint y: 359, endPoint x: 548, endPoint y: 353, distance: 12.6
click at [556, 358] on div "No Max Qty" at bounding box center [629, 345] width 181 height 28
drag, startPoint x: 545, startPoint y: 354, endPoint x: 554, endPoint y: 362, distance: 12.0
click at [545, 354] on input "No Max Qty" at bounding box center [548, 347] width 19 height 14
checkbox input "false"
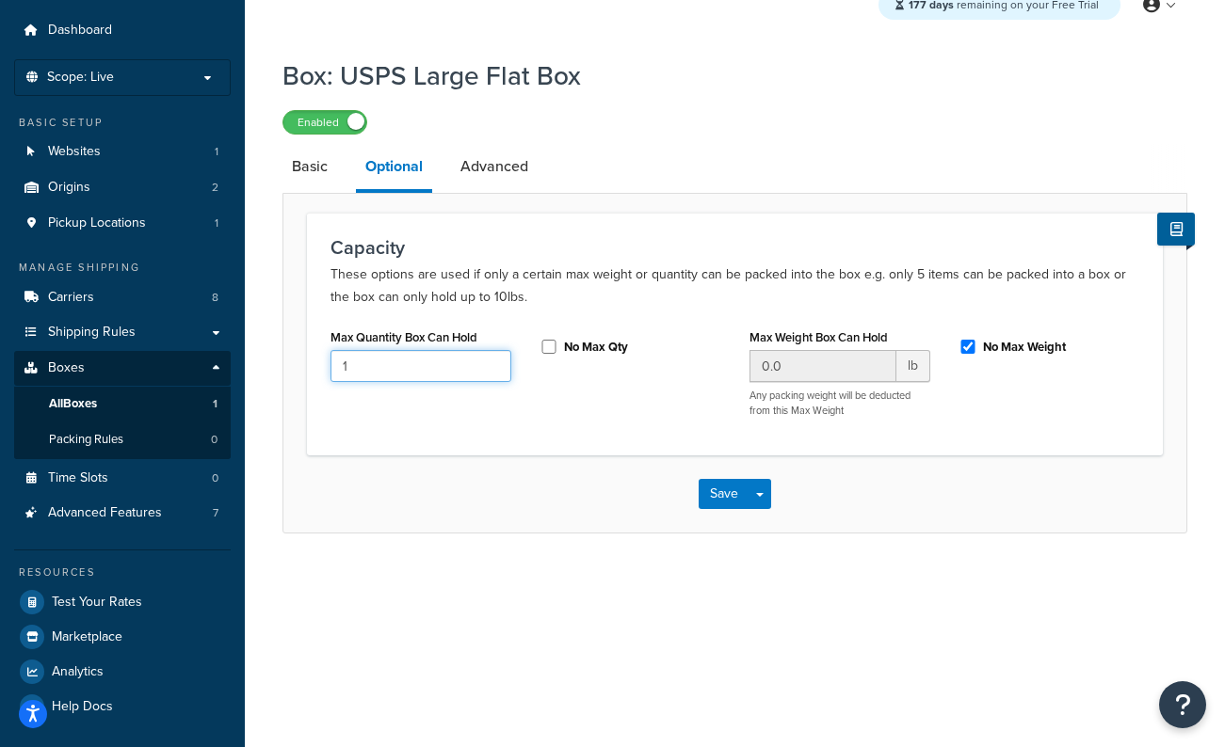
click at [397, 362] on input "1" at bounding box center [420, 366] width 181 height 32
click at [557, 354] on input "No Max Qty" at bounding box center [548, 347] width 19 height 14
click at [506, 394] on div "Max Quantity Box Can Hold" at bounding box center [420, 360] width 209 height 72
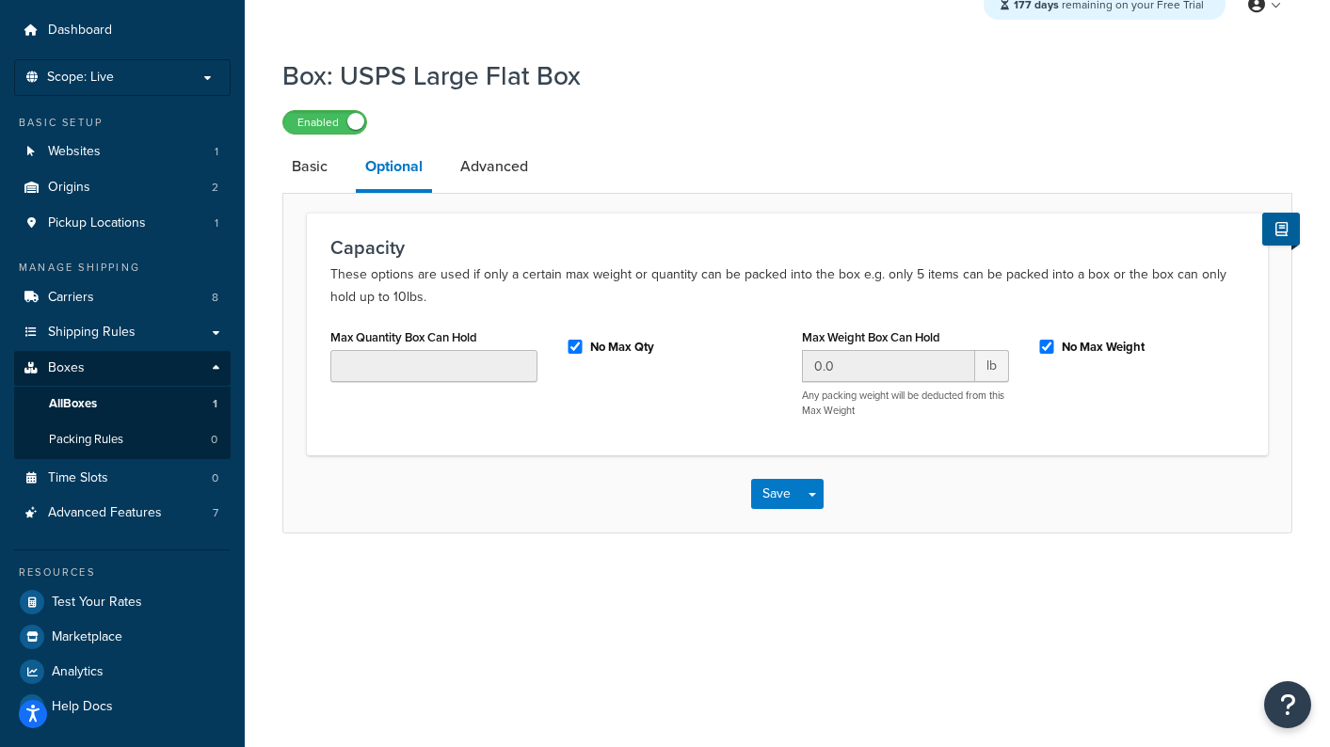
click at [526, 287] on p "These options are used if only a certain max weight or quantity can be packed i…" at bounding box center [787, 286] width 914 height 45
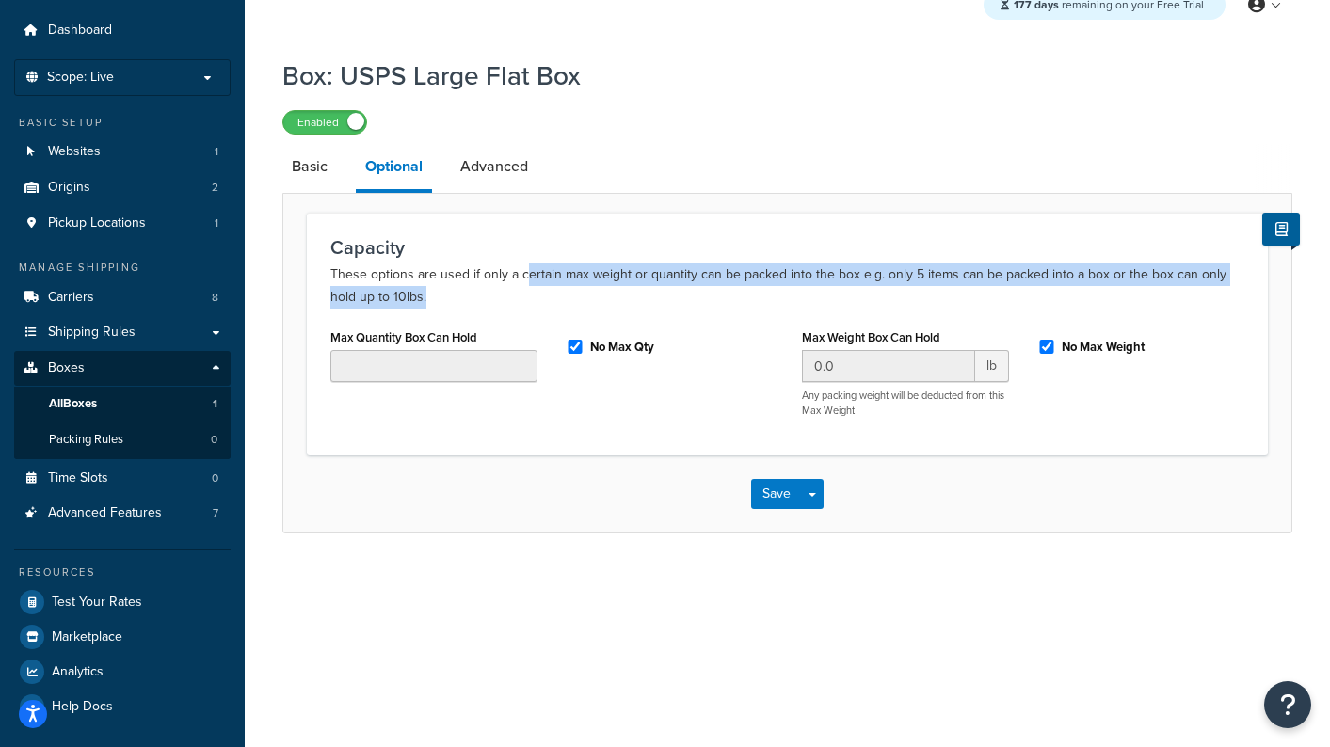
drag, startPoint x: 522, startPoint y: 279, endPoint x: 603, endPoint y: 291, distance: 81.9
click at [603, 291] on p "These options are used if only a certain max weight or quantity can be packed i…" at bounding box center [787, 286] width 914 height 45
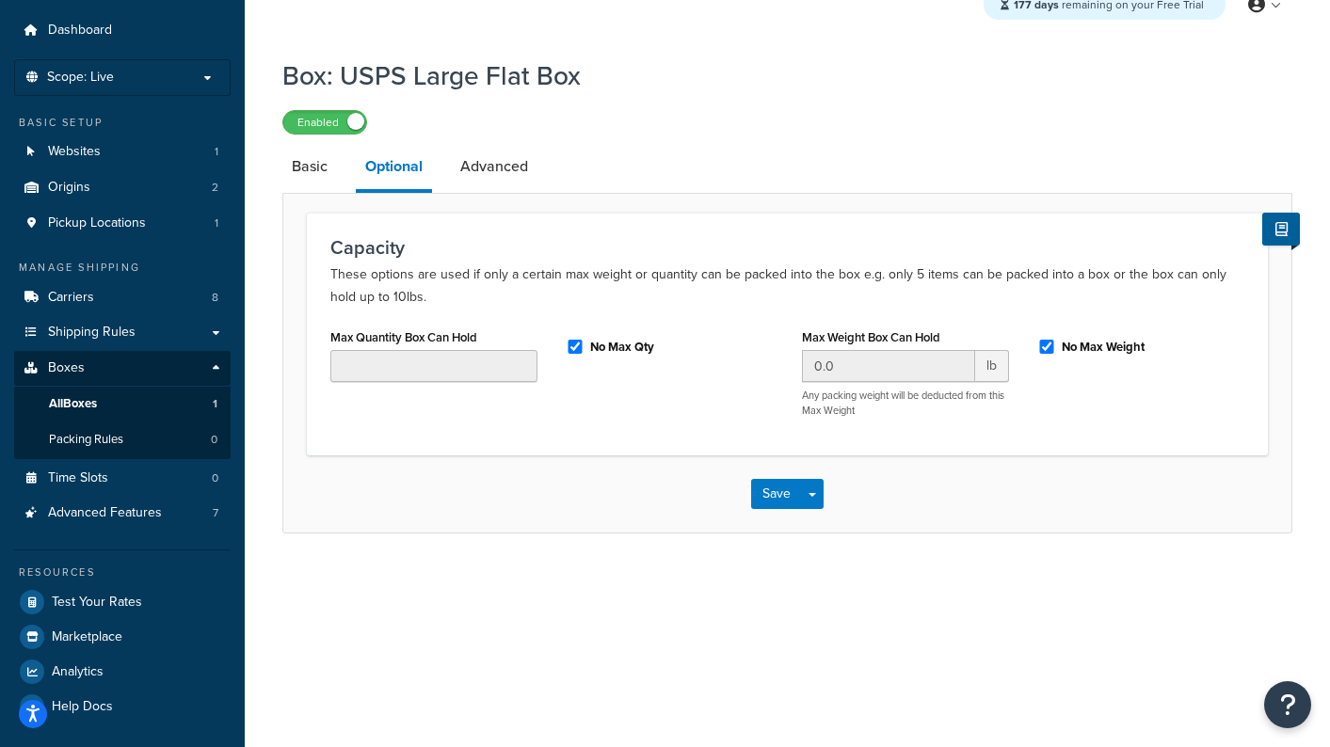
click at [603, 291] on p "These options are used if only a certain max weight or quantity can be packed i…" at bounding box center [787, 286] width 914 height 45
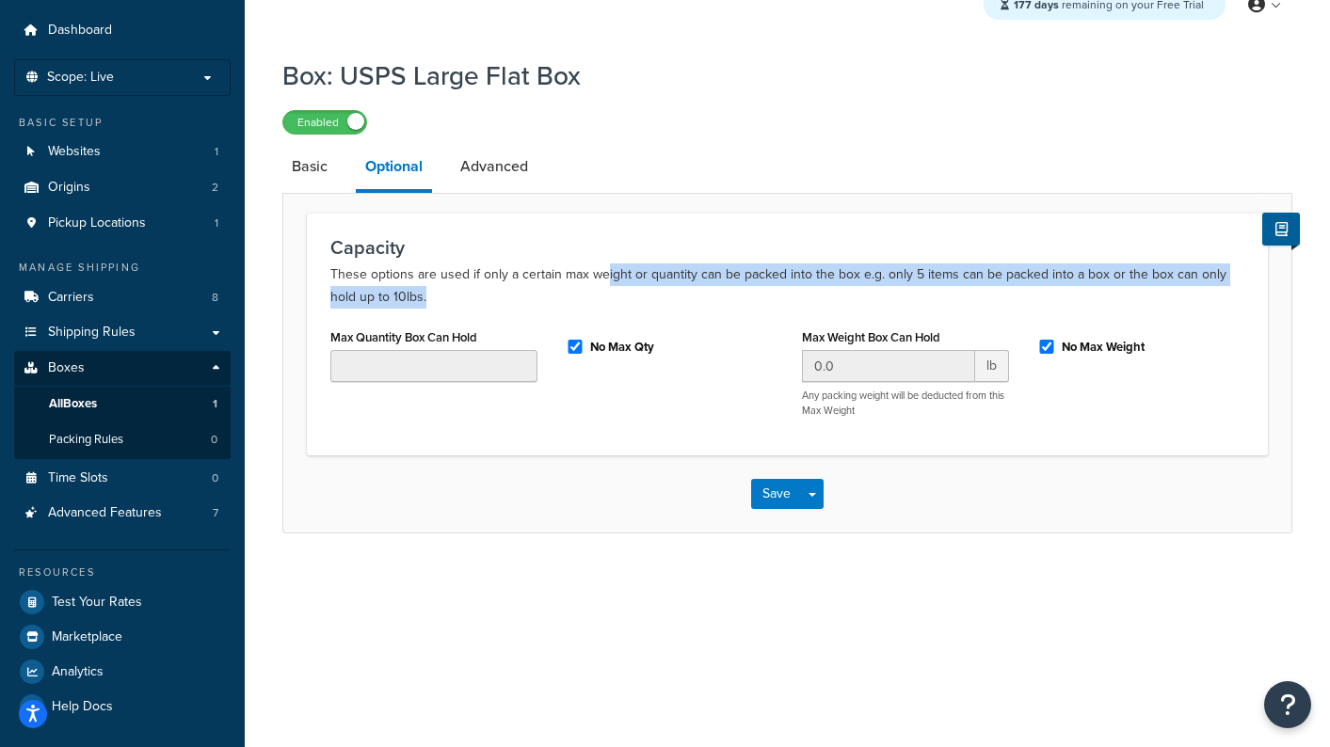
drag, startPoint x: 605, startPoint y: 280, endPoint x: 725, endPoint y: 298, distance: 121.0
click at [725, 298] on p "These options are used if only a certain max weight or quantity can be packed i…" at bounding box center [787, 286] width 914 height 45
drag, startPoint x: 699, startPoint y: 281, endPoint x: 704, endPoint y: 304, distance: 24.2
click at [703, 304] on p "These options are used if only a certain max weight or quantity can be packed i…" at bounding box center [787, 286] width 914 height 45
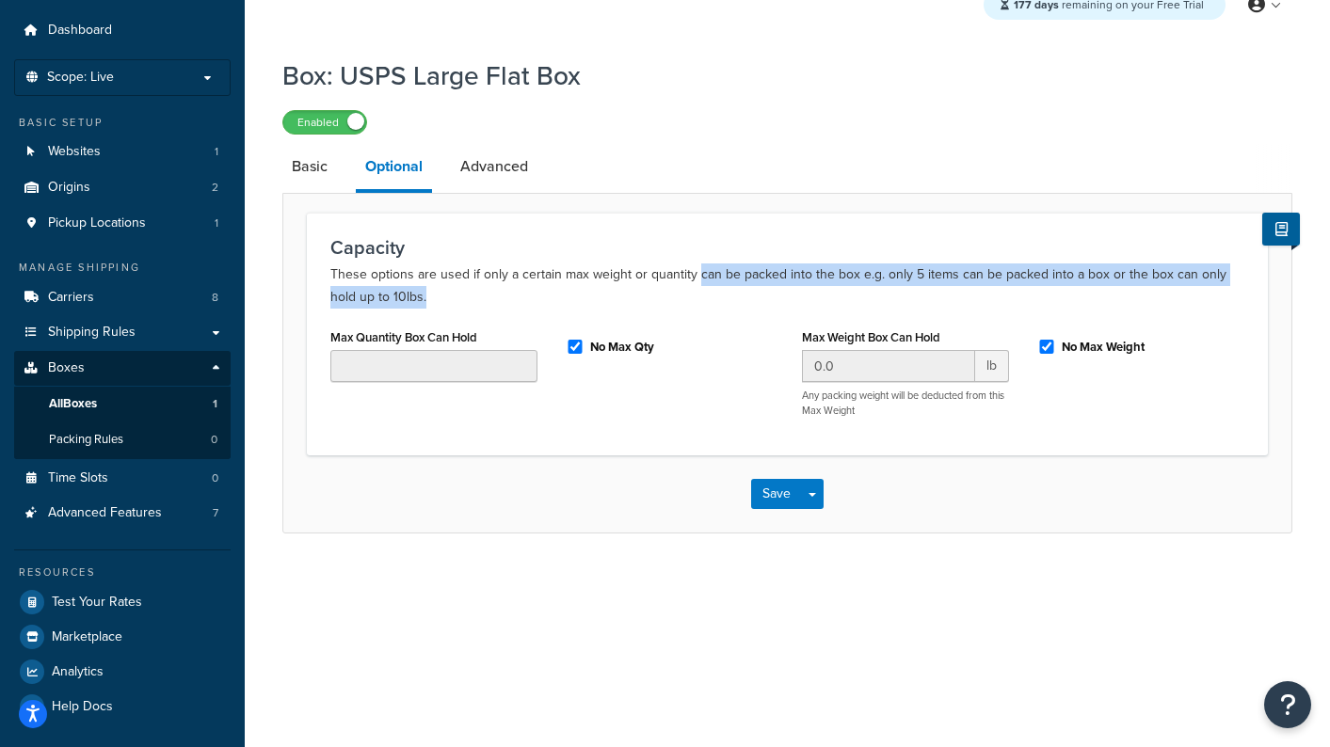
click at [704, 304] on p "These options are used if only a certain max weight or quantity can be packed i…" at bounding box center [787, 286] width 914 height 45
drag, startPoint x: 718, startPoint y: 292, endPoint x: 718, endPoint y: 305, distance: 13.2
click at [718, 305] on p "These options are used if only a certain max weight or quantity can be packed i…" at bounding box center [787, 286] width 914 height 45
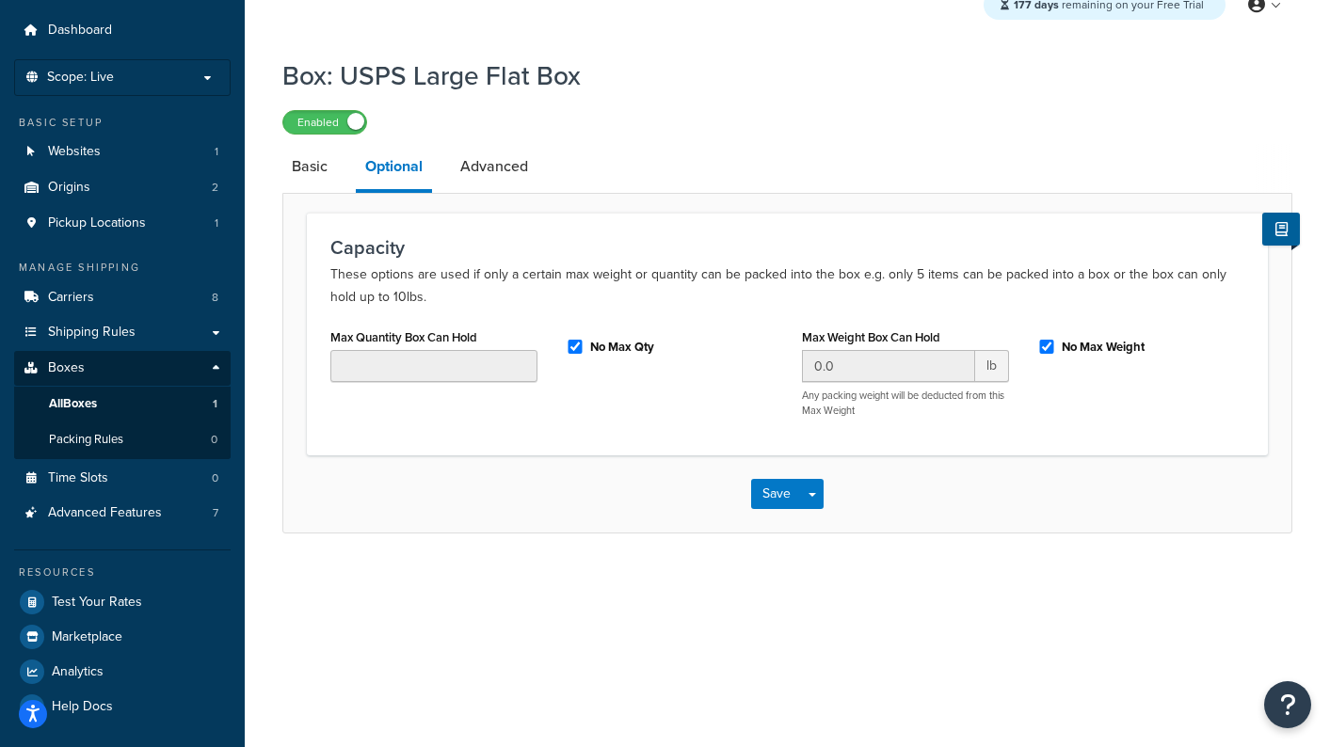
click at [718, 305] on p "These options are used if only a certain max weight or quantity can be packed i…" at bounding box center [787, 286] width 914 height 45
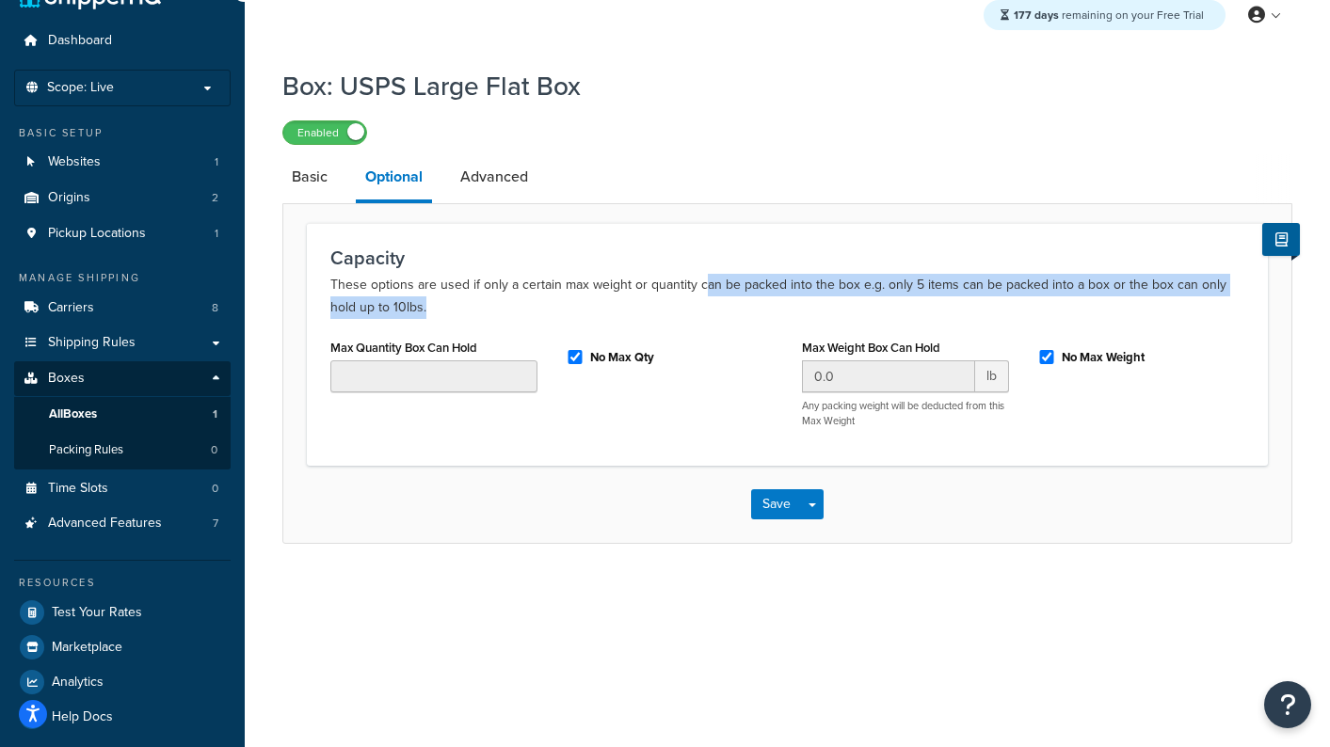
drag, startPoint x: 699, startPoint y: 293, endPoint x: 699, endPoint y: 316, distance: 23.5
click at [699, 316] on p "These options are used if only a certain max weight or quantity can be packed i…" at bounding box center [787, 296] width 914 height 45
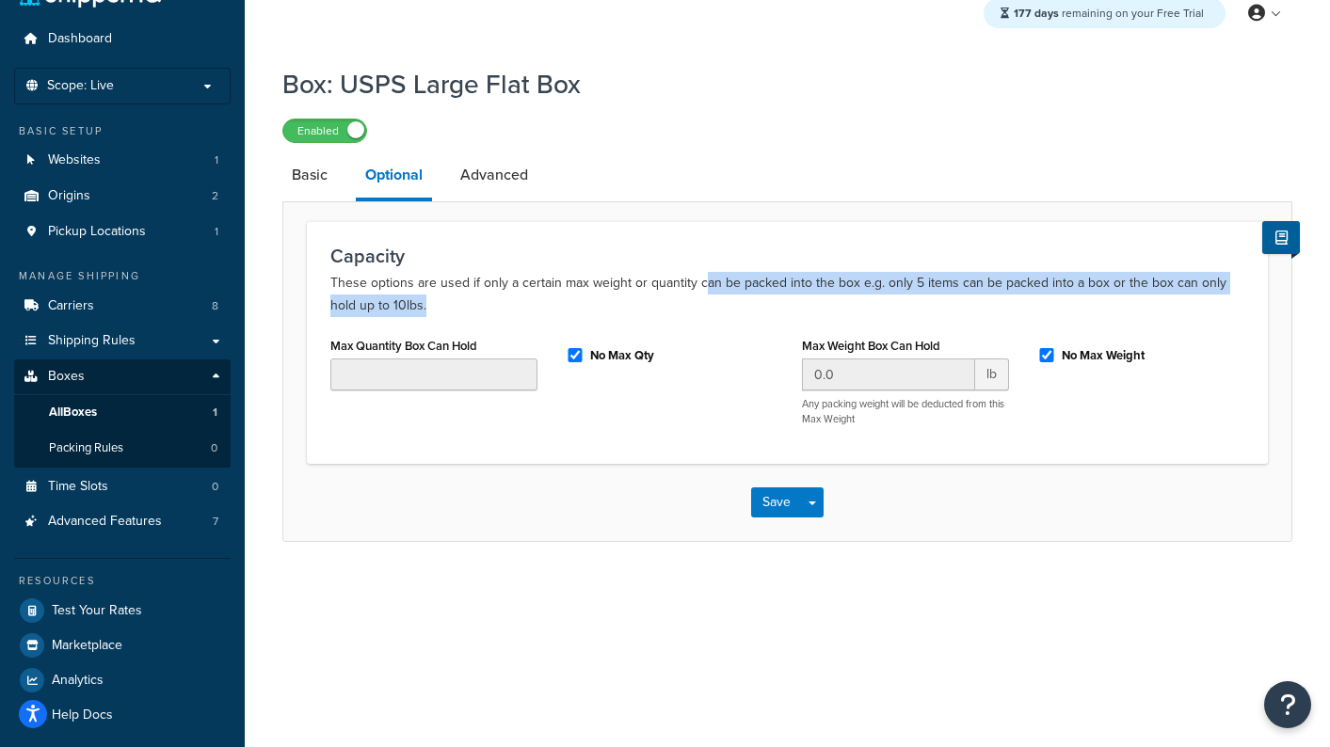
click at [699, 316] on p "These options are used if only a certain max weight or quantity can be packed i…" at bounding box center [787, 294] width 914 height 45
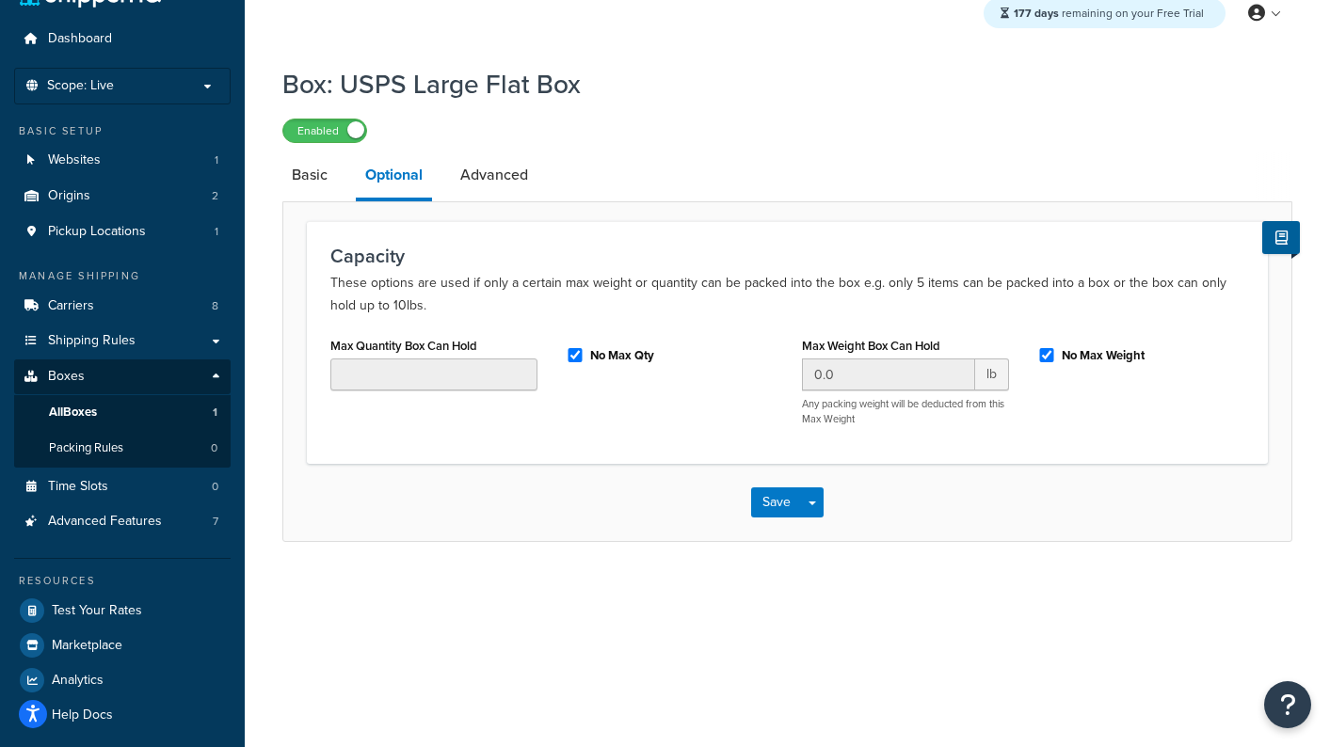
scroll to position [41, 0]
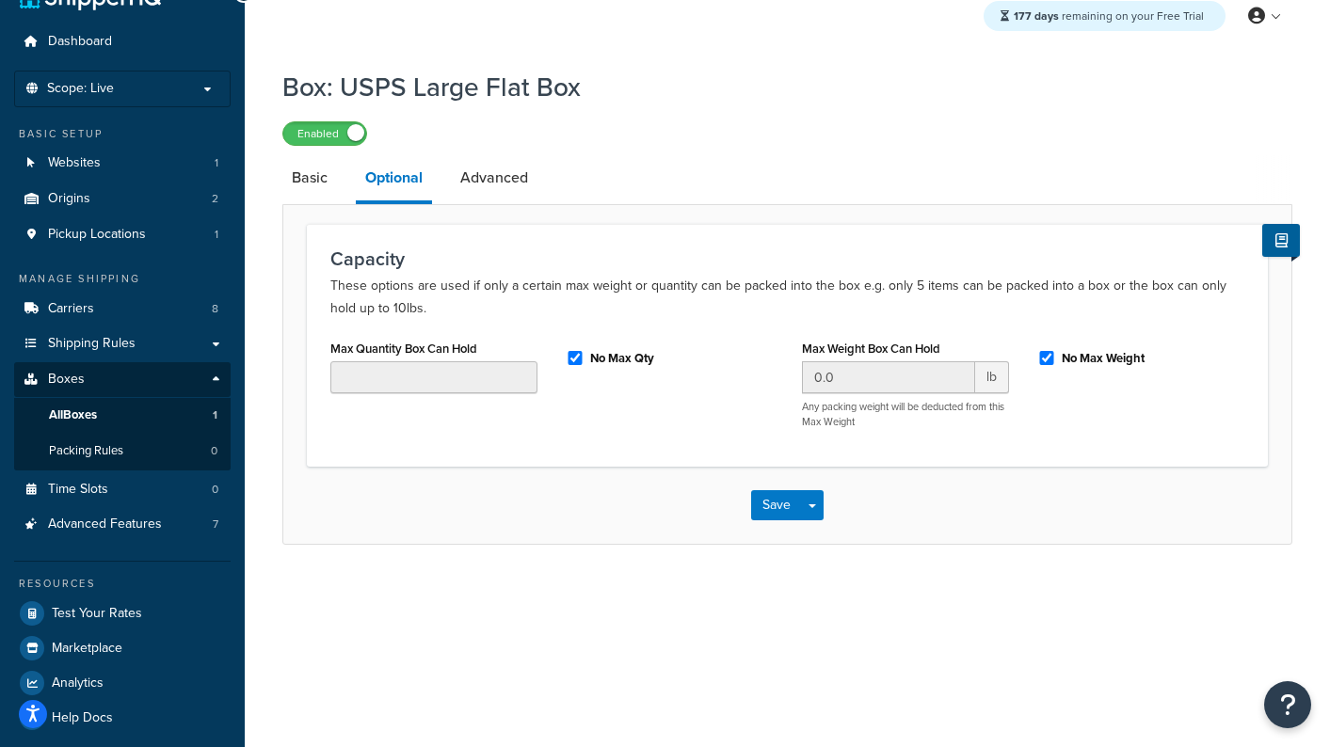
click at [557, 378] on div "No Max Qty" at bounding box center [669, 360] width 235 height 50
click at [572, 362] on input "No Max Qty" at bounding box center [575, 358] width 19 height 14
checkbox input "false"
click at [407, 378] on input "Max Quantity Box Can Hold" at bounding box center [433, 378] width 207 height 32
type input "5"
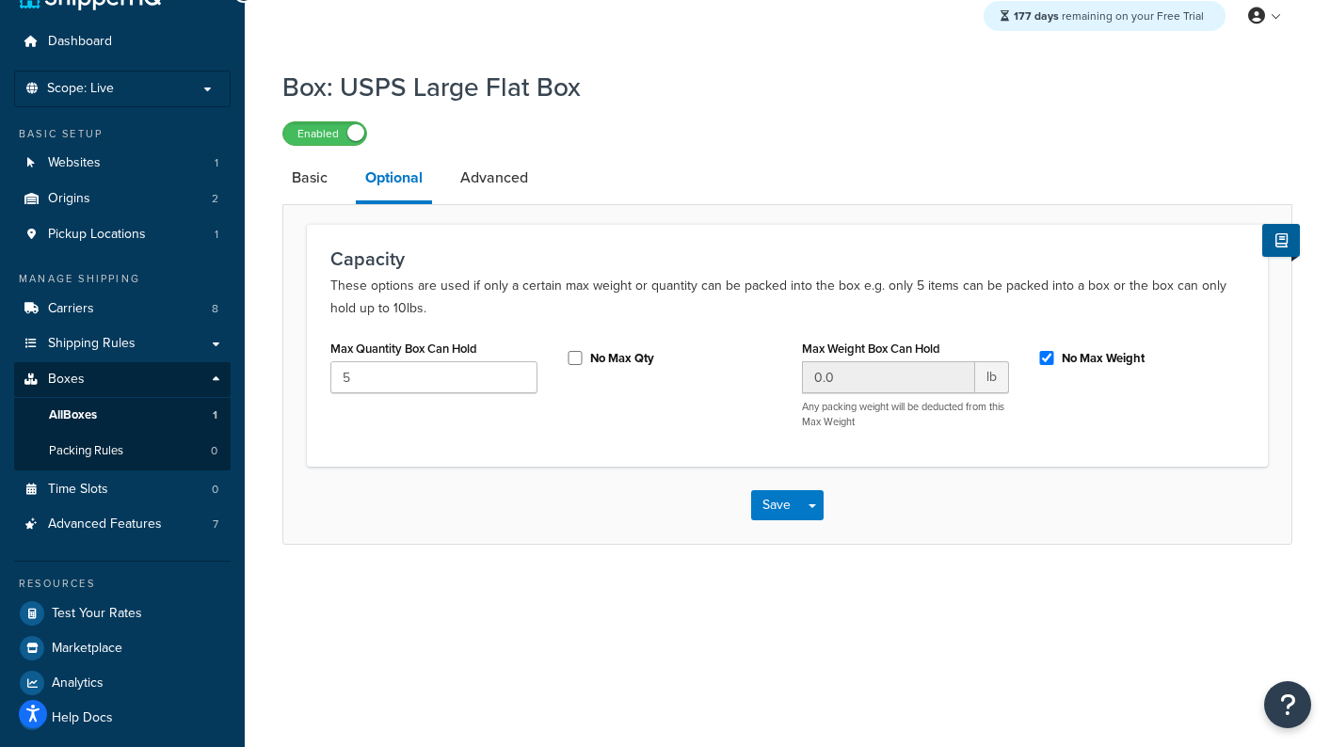
drag, startPoint x: 391, startPoint y: 445, endPoint x: 397, endPoint y: 383, distance: 62.5
click at [391, 443] on div "Max Quantity Box Can Hold 5 No Max Qty Max Weight Box Can Hold 0.0 lb Any packi…" at bounding box center [787, 389] width 942 height 108
click at [398, 371] on input "5" at bounding box center [433, 378] width 207 height 32
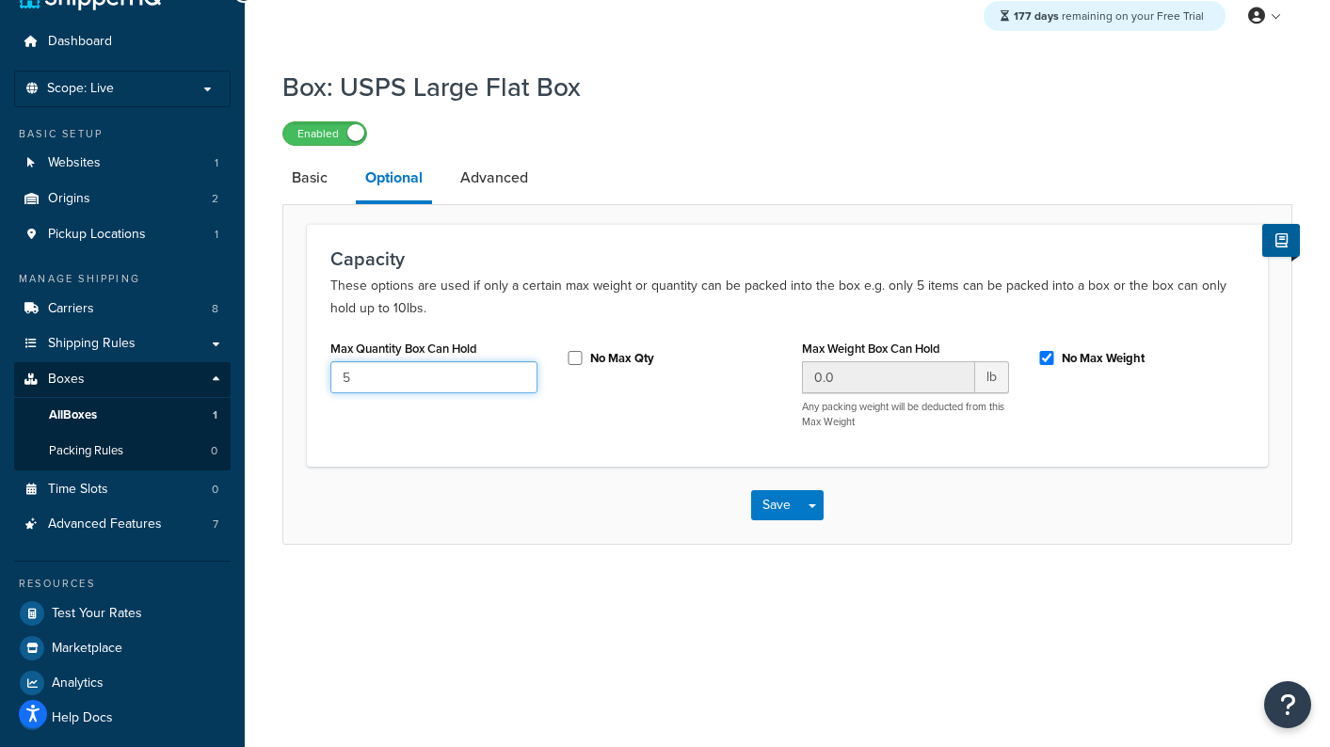
click at [399, 374] on input "5" at bounding box center [433, 378] width 207 height 32
drag, startPoint x: 399, startPoint y: 374, endPoint x: 491, endPoint y: 374, distance: 92.3
click at [400, 374] on input "5" at bounding box center [433, 378] width 207 height 32
click at [506, 374] on input "5" at bounding box center [433, 378] width 207 height 32
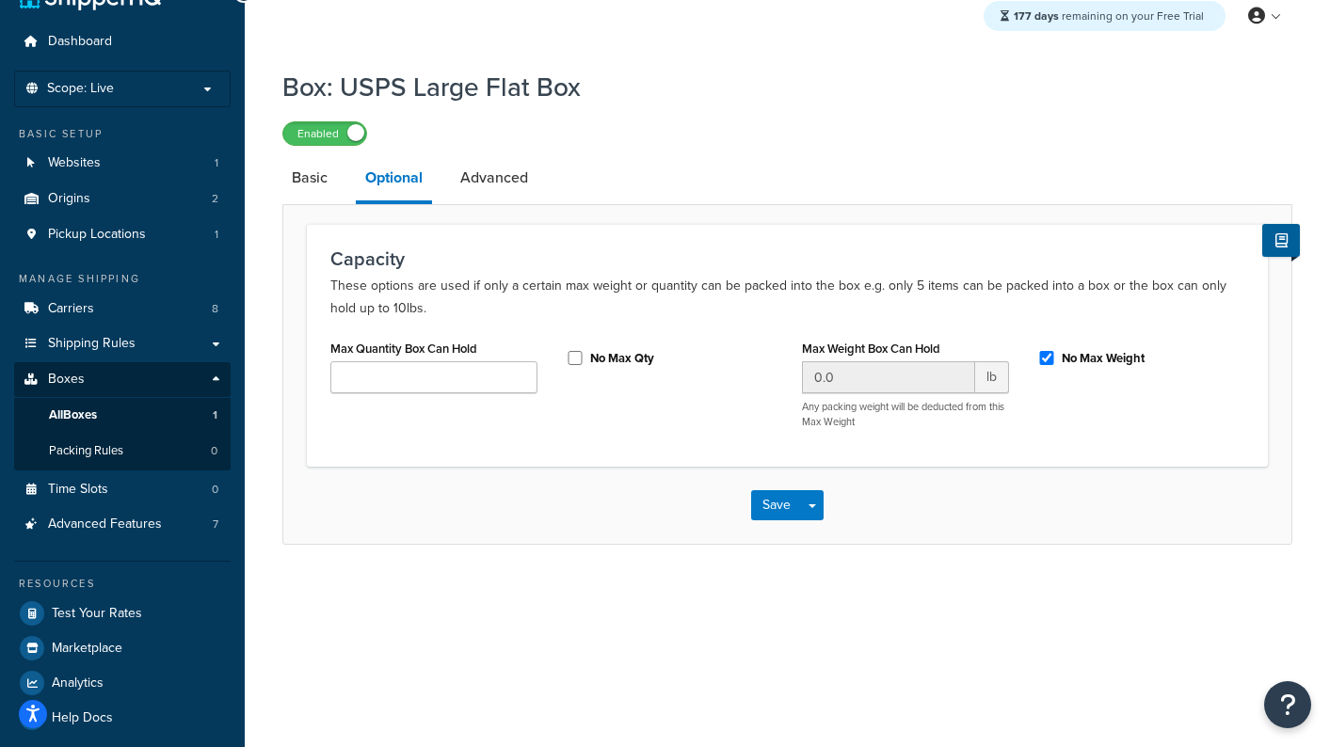
drag, startPoint x: 564, startPoint y: 358, endPoint x: 575, endPoint y: 363, distance: 12.6
click at [566, 359] on div "No Max Qty" at bounding box center [669, 360] width 235 height 50
click at [574, 362] on input "No Max Qty" at bounding box center [575, 358] width 19 height 14
checkbox input "true"
click at [999, 382] on span "lb" at bounding box center [992, 378] width 34 height 32
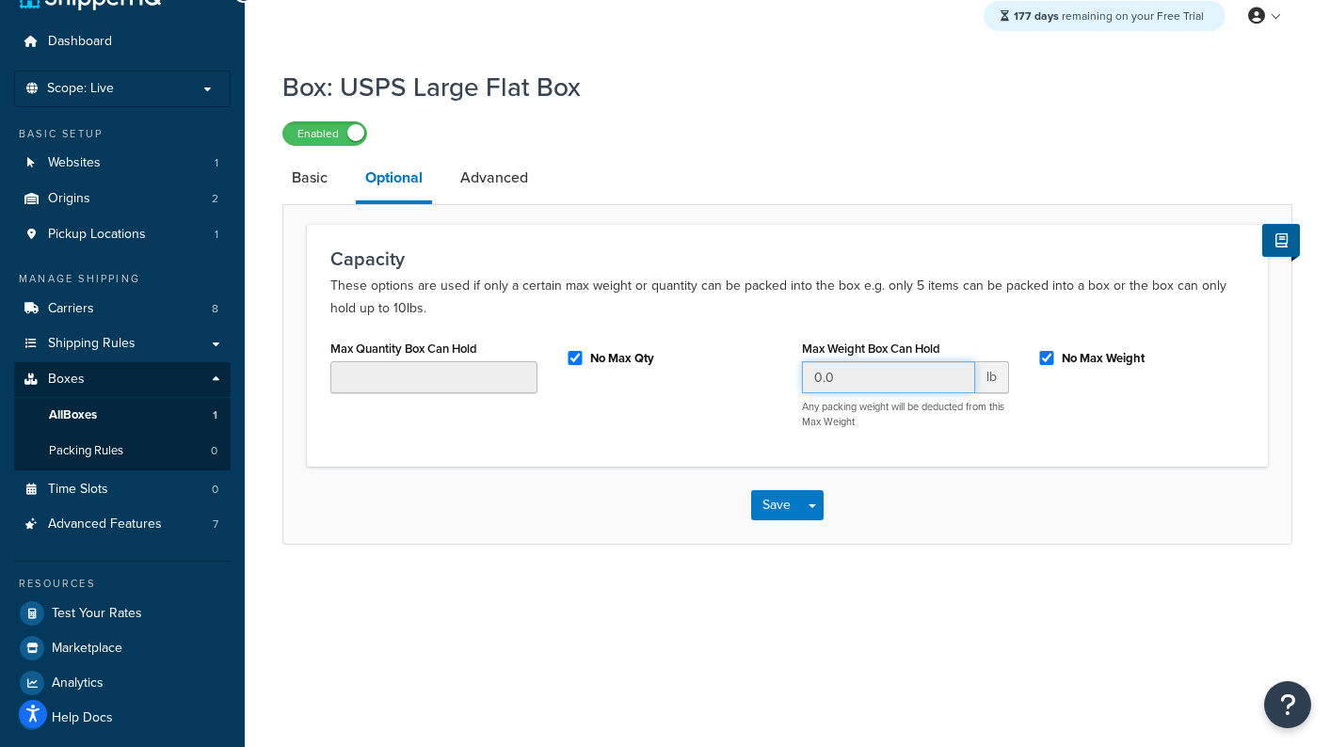
click at [934, 379] on input "0.0" at bounding box center [888, 378] width 173 height 32
click at [895, 380] on input "0.0" at bounding box center [888, 378] width 173 height 32
drag, startPoint x: 904, startPoint y: 383, endPoint x: 920, endPoint y: 382, distance: 16.0
click at [906, 383] on input "0.0" at bounding box center [888, 378] width 173 height 32
click at [1049, 361] on input "No Max Weight" at bounding box center [1046, 358] width 19 height 14
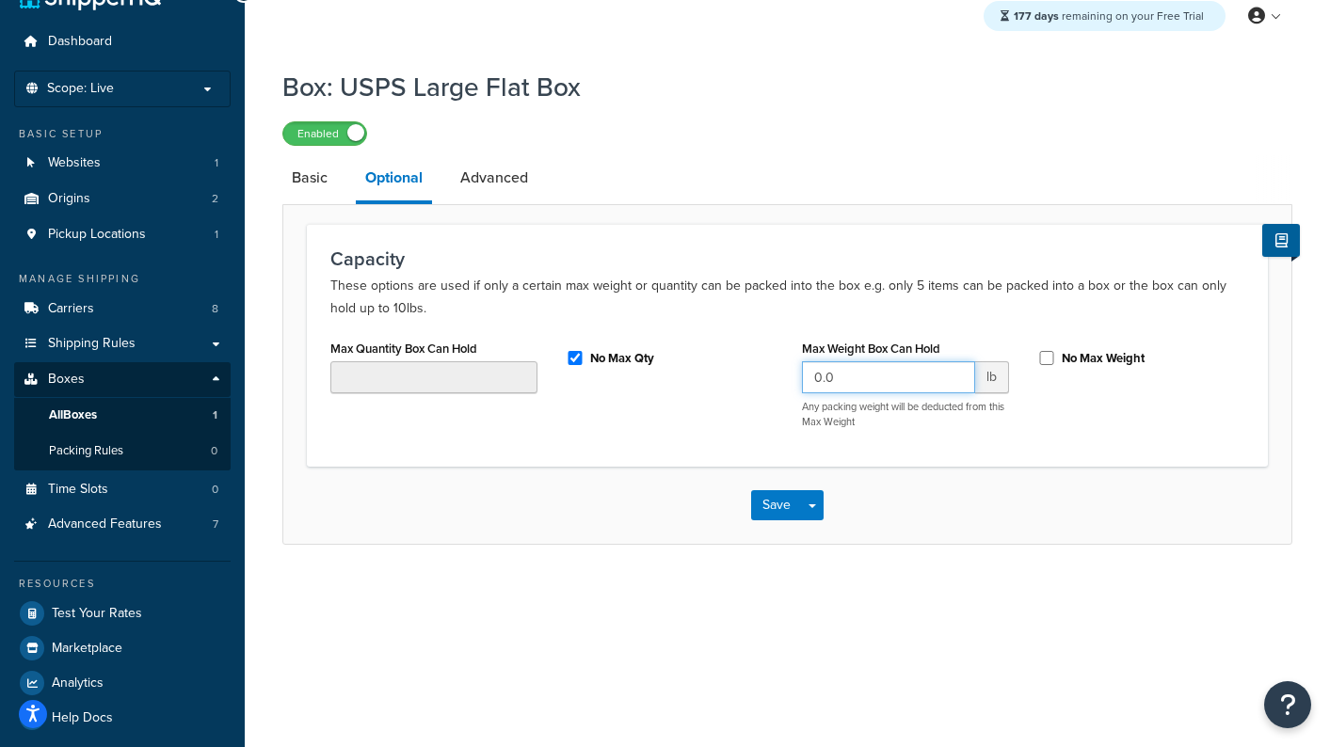
click at [918, 374] on input "0.0" at bounding box center [888, 378] width 173 height 32
drag, startPoint x: 1047, startPoint y: 360, endPoint x: 903, endPoint y: 359, distance: 144.0
click at [1045, 361] on input "No Max Weight" at bounding box center [1046, 358] width 19 height 14
checkbox input "true"
click at [494, 185] on link "Advanced" at bounding box center [494, 177] width 87 height 45
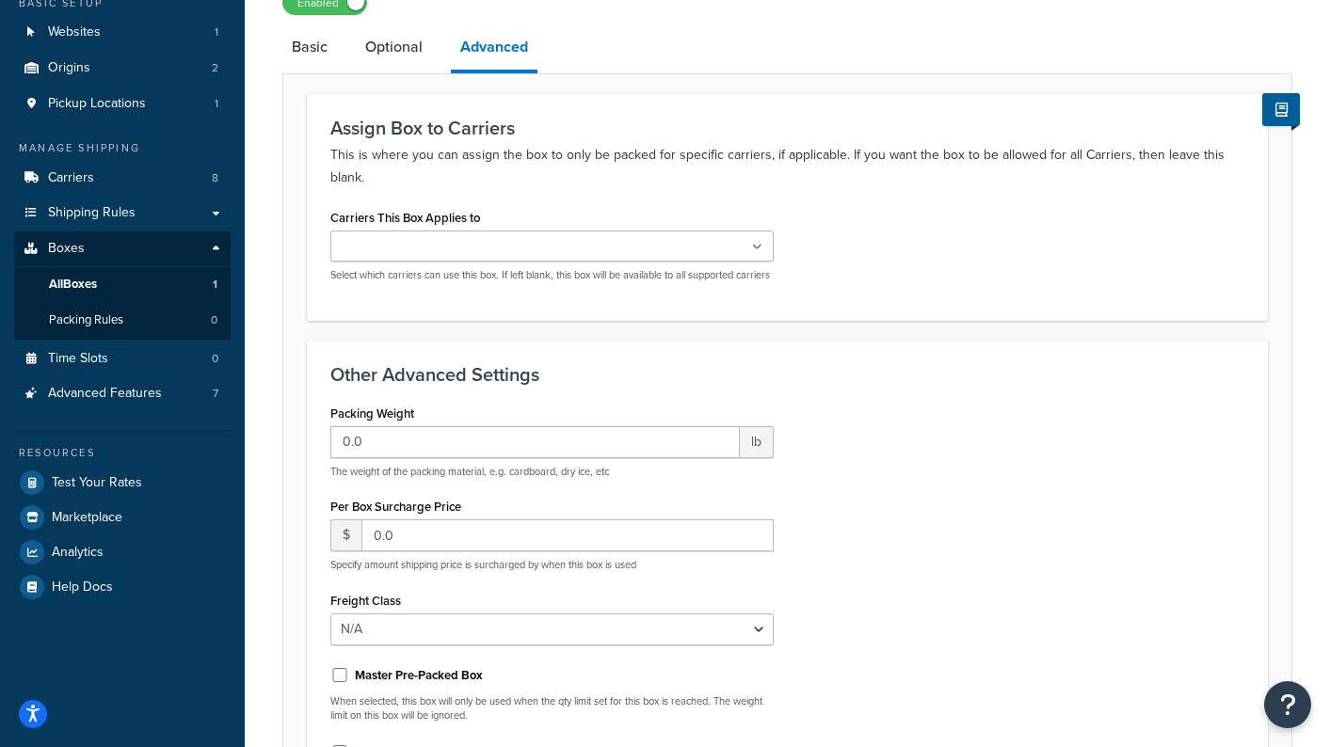
scroll to position [179, 0]
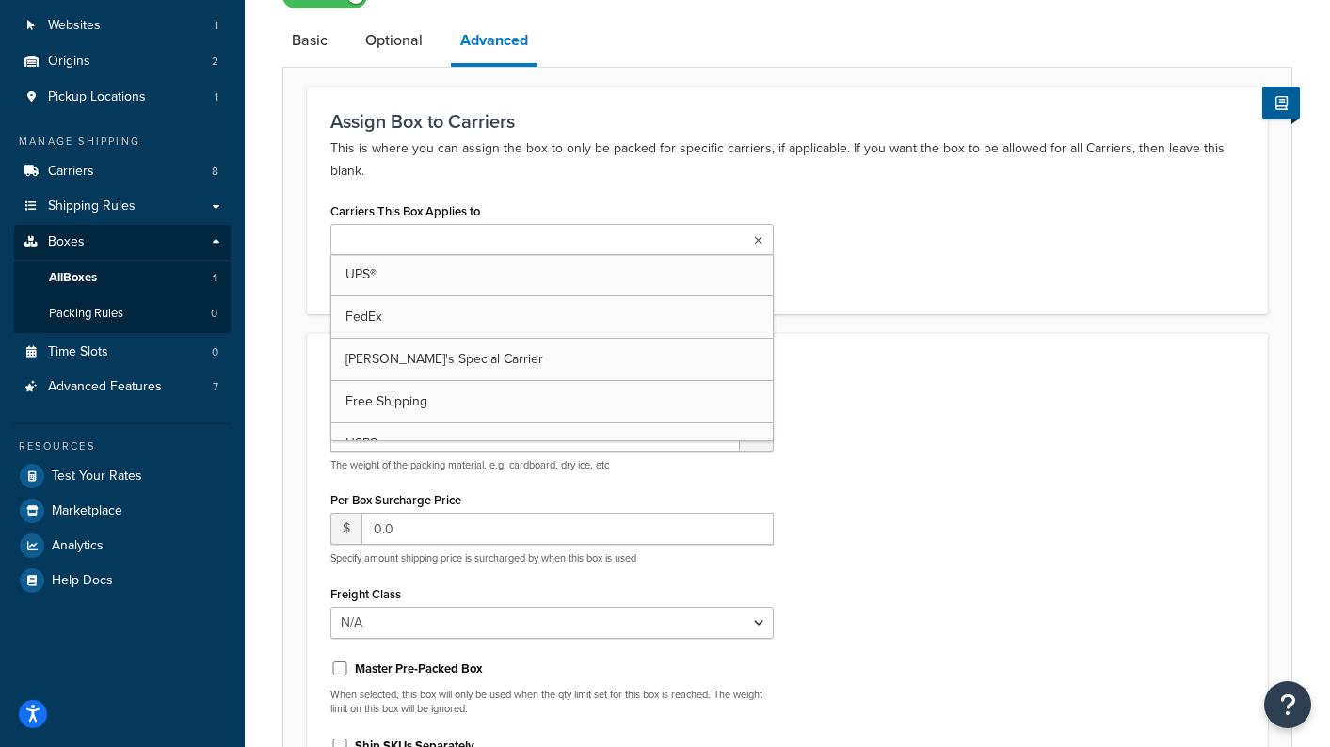
click at [469, 237] on input "Carriers This Box Applies to" at bounding box center [419, 241] width 167 height 21
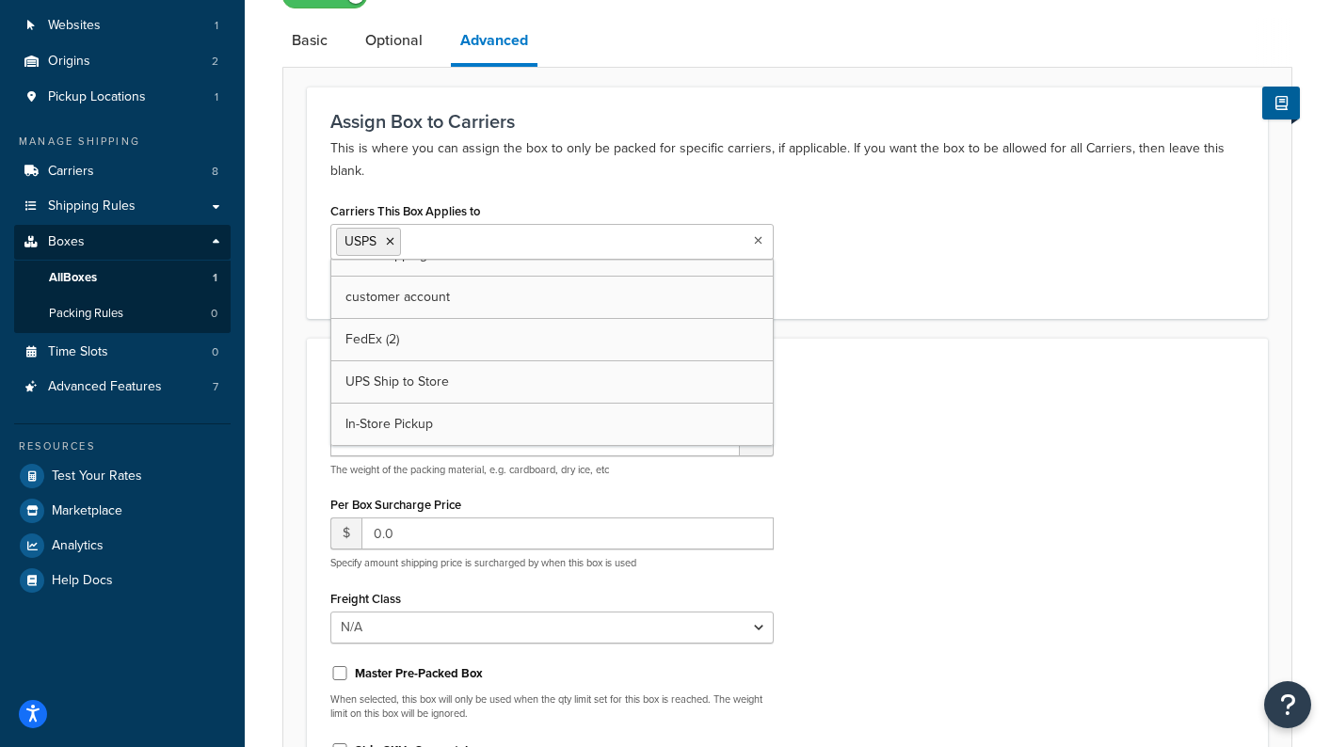
scroll to position [127, 0]
click at [540, 202] on div "Carriers This Box Applies to USPS UPS® FedEx Andrea's Special Carrier Free Ship…" at bounding box center [551, 239] width 443 height 83
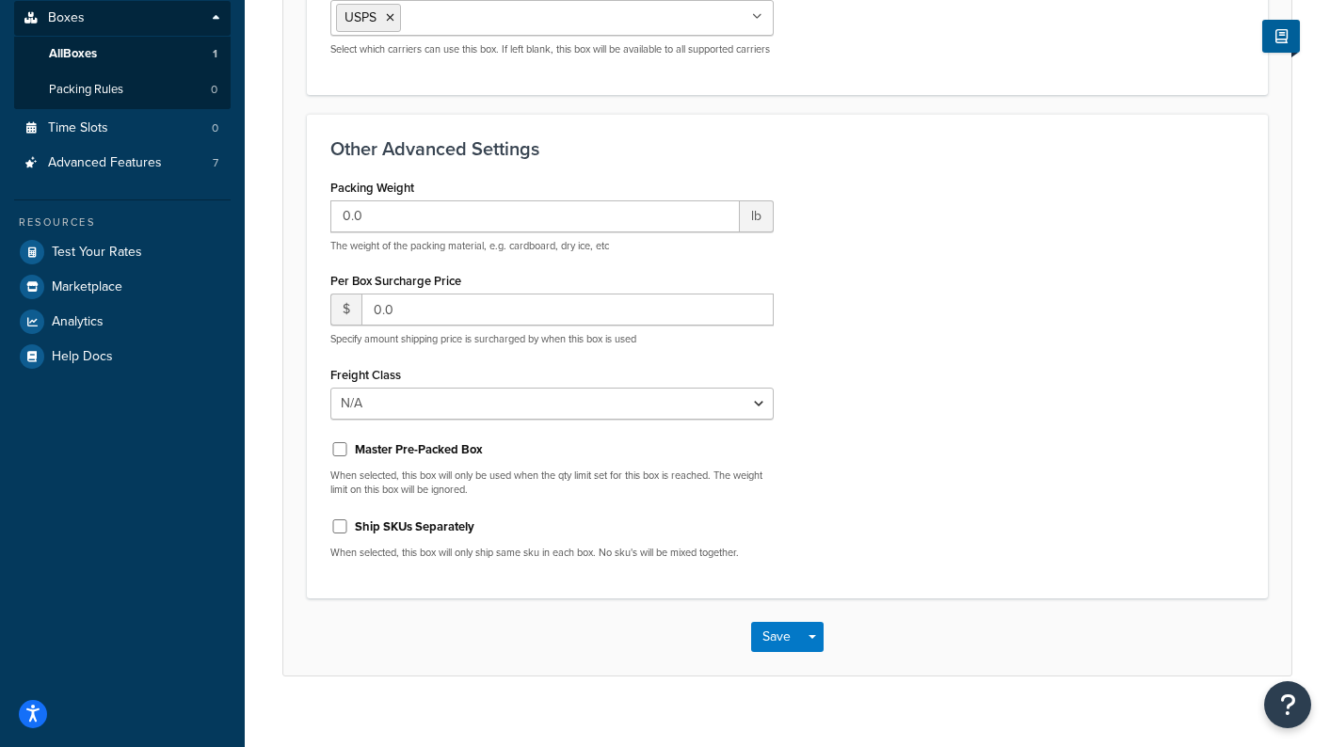
scroll to position [406, 0]
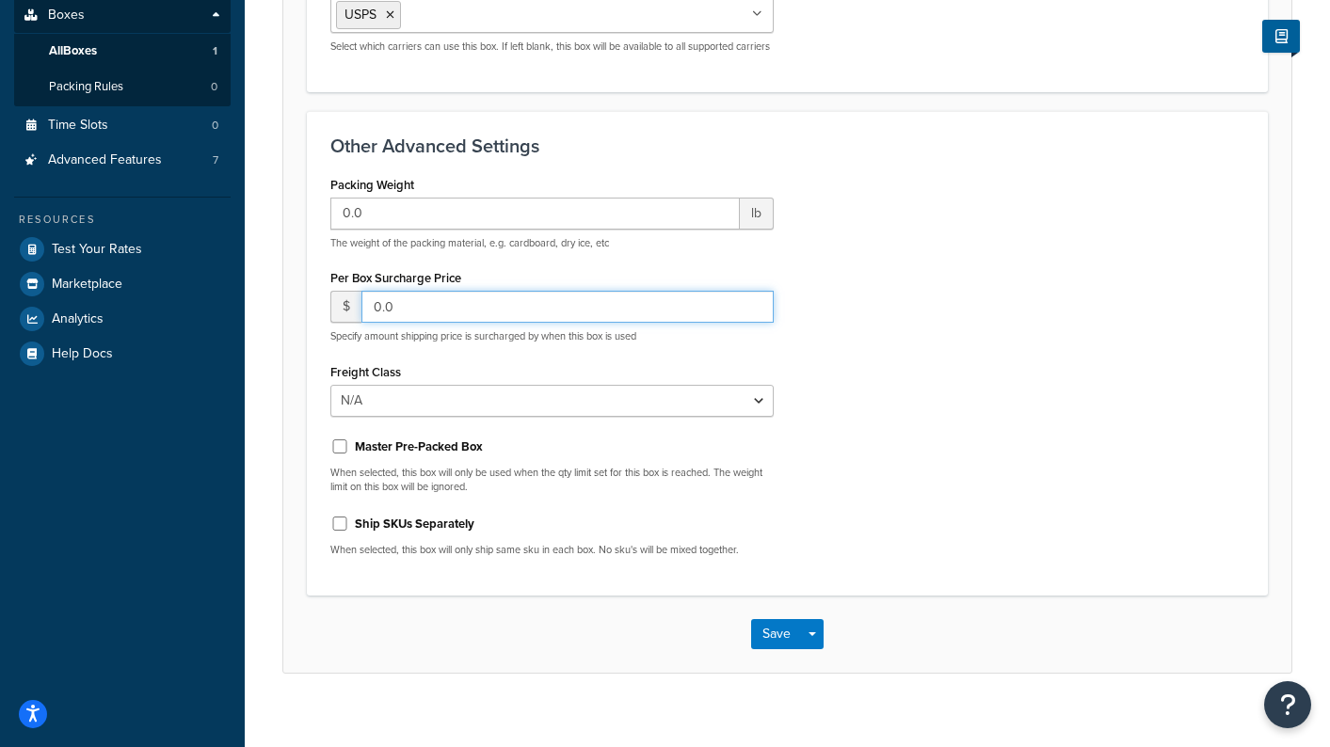
click at [483, 323] on input "0.0" at bounding box center [568, 307] width 412 height 32
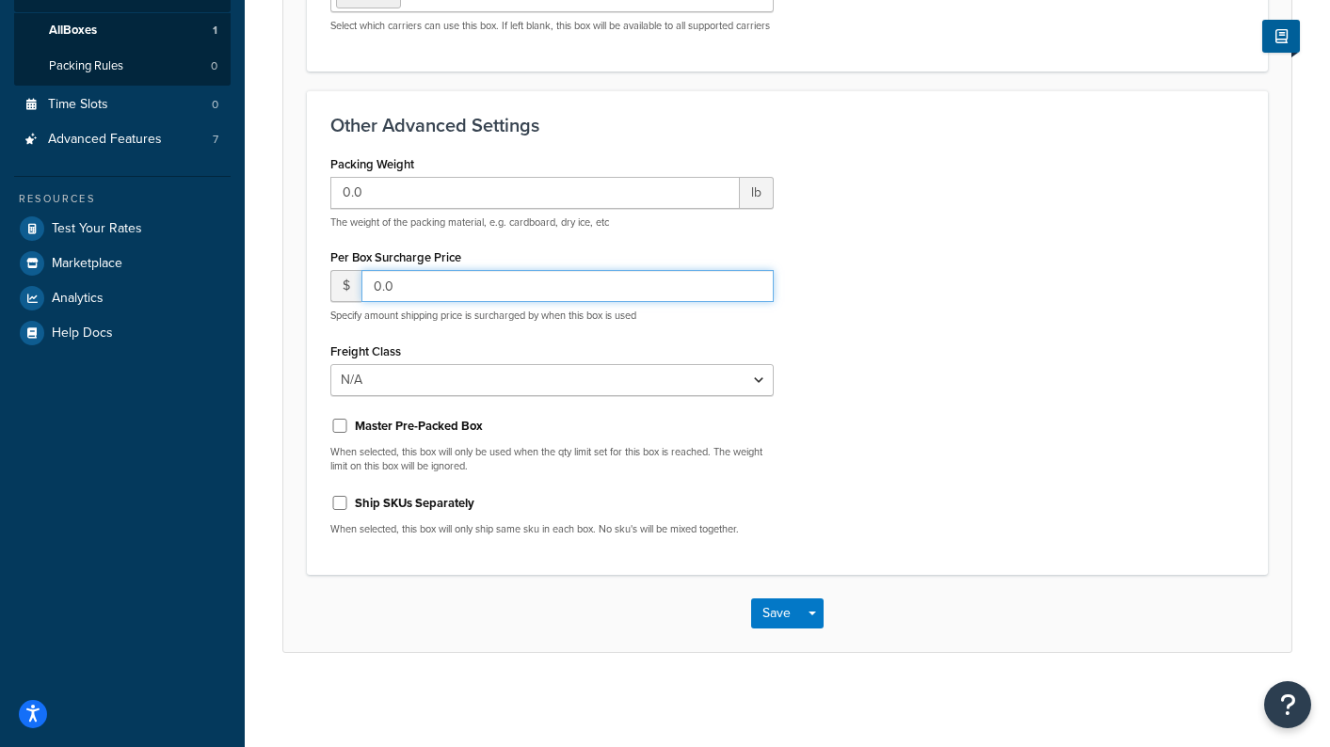
scroll to position [442, 0]
drag, startPoint x: 418, startPoint y: 314, endPoint x: 599, endPoint y: 322, distance: 180.9
click at [599, 322] on p "Specify amount shipping price is surcharged by when this box is used" at bounding box center [551, 316] width 443 height 14
drag, startPoint x: 599, startPoint y: 322, endPoint x: 577, endPoint y: 323, distance: 21.7
click at [599, 322] on p "Specify amount shipping price is surcharged by when this box is used" at bounding box center [551, 316] width 443 height 14
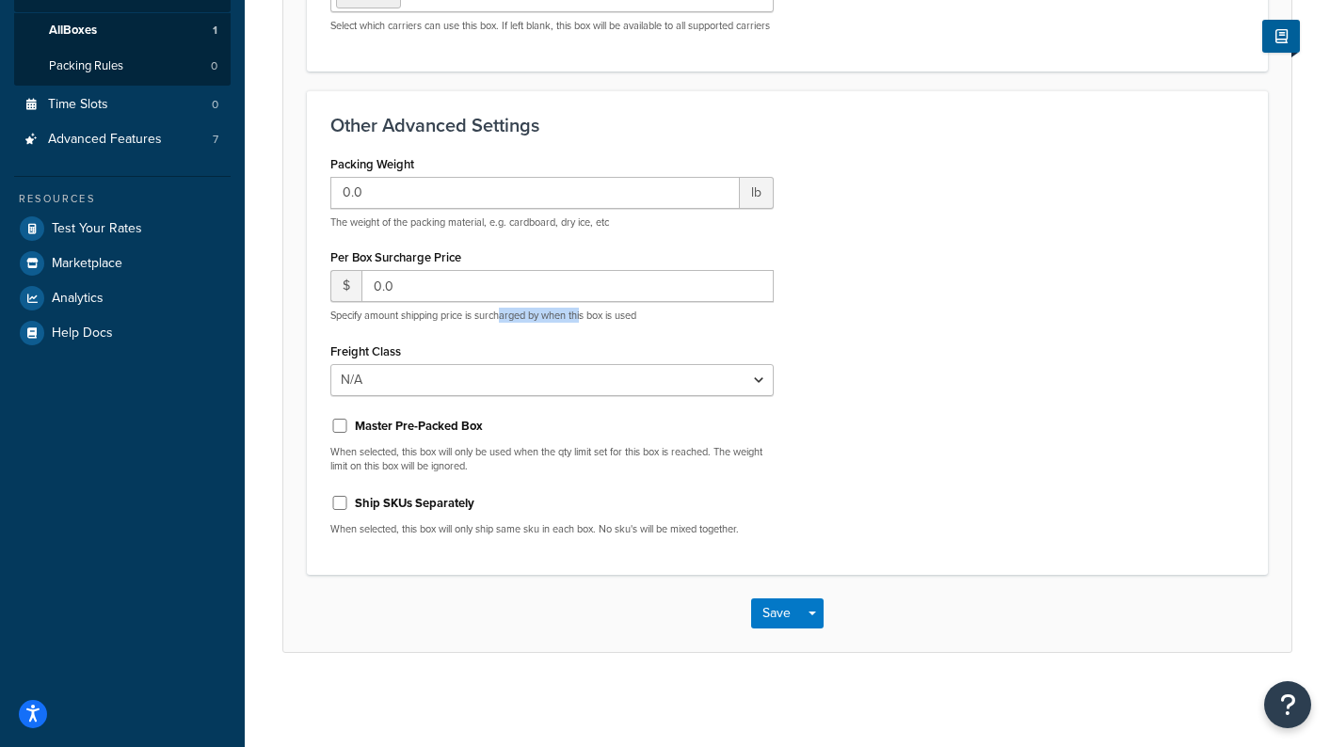
drag, startPoint x: 502, startPoint y: 323, endPoint x: 587, endPoint y: 322, distance: 85.7
click at [587, 322] on p "Specify amount shipping price is surcharged by when this box is used" at bounding box center [551, 316] width 443 height 14
drag, startPoint x: 587, startPoint y: 322, endPoint x: 568, endPoint y: 340, distance: 26.7
click at [587, 322] on p "Specify amount shipping price is surcharged by when this box is used" at bounding box center [551, 316] width 443 height 14
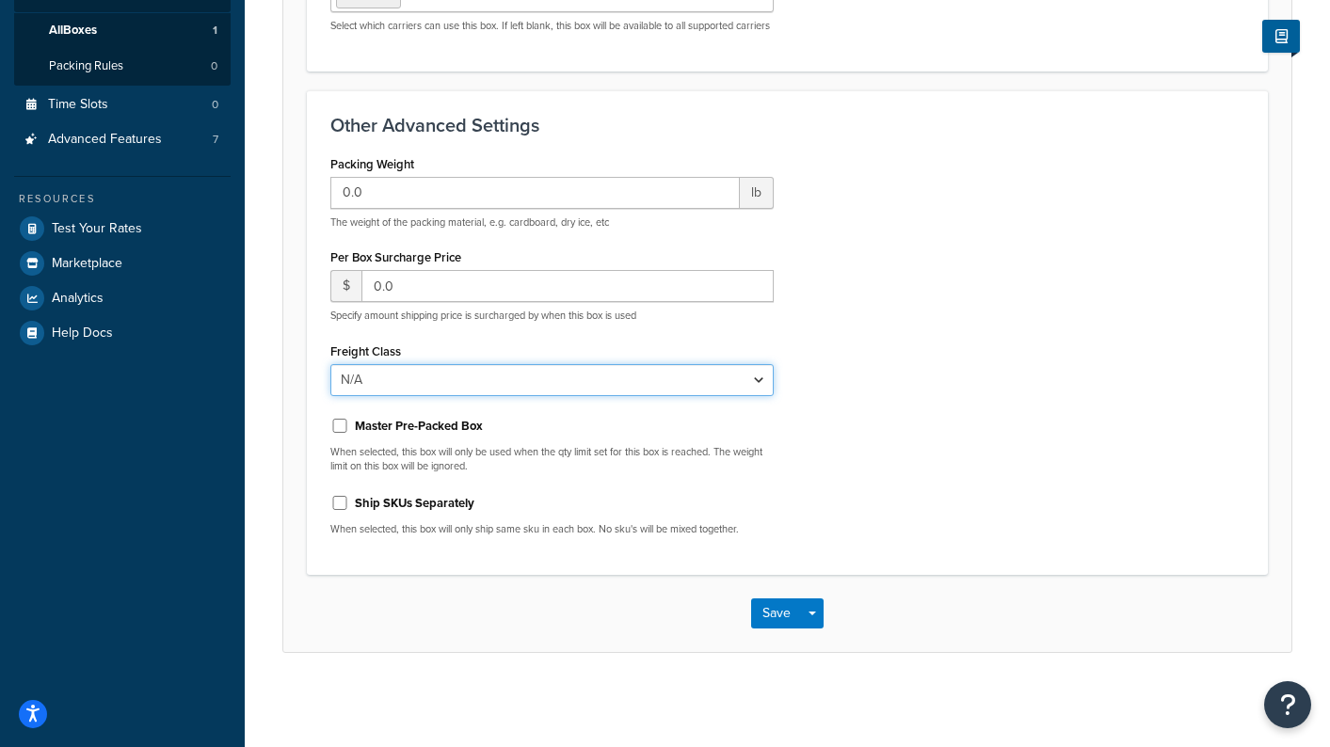
click at [426, 376] on select "N/A 50 55 60 65 70 77.5 85 92.5 100 110 125 150 175 200 250 300 400 500" at bounding box center [551, 380] width 443 height 32
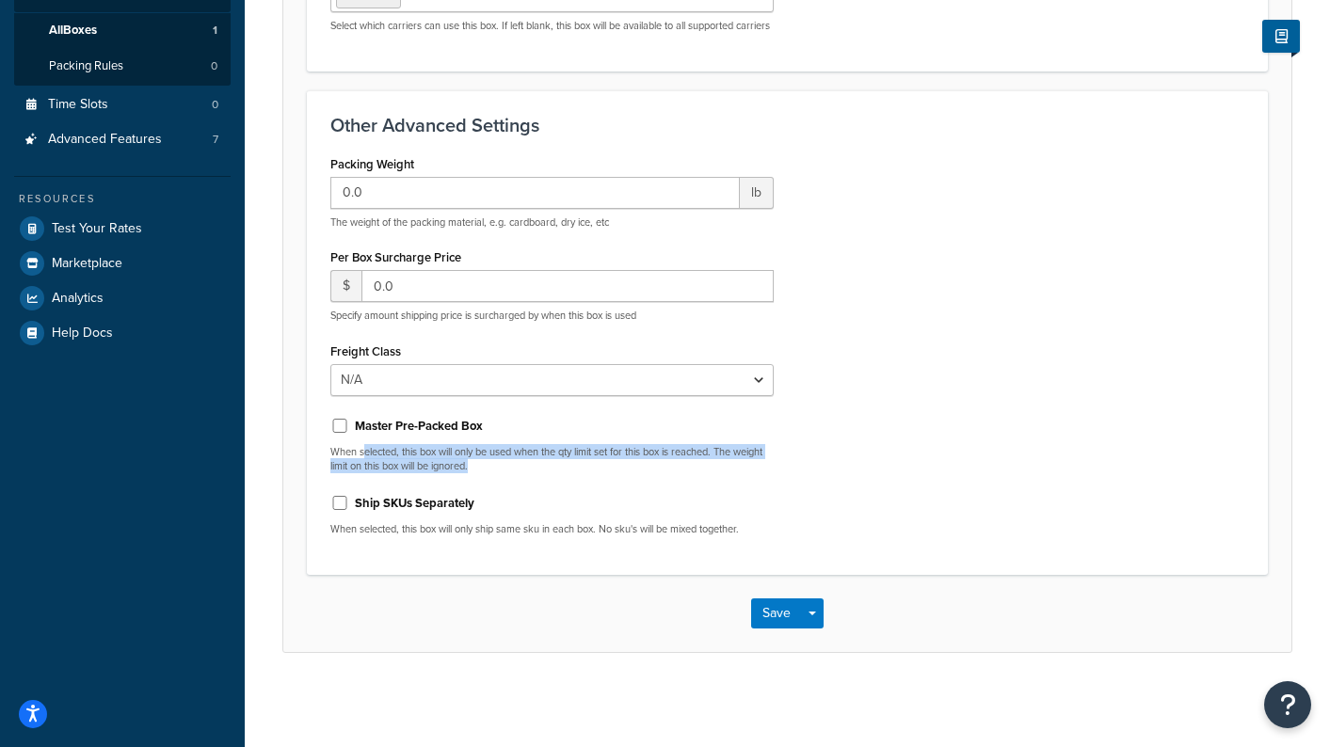
click at [517, 465] on p "When selected, this box will only be used when the qty limit set for this box i…" at bounding box center [551, 459] width 443 height 29
click at [516, 465] on p "When selected, this box will only be used when the qty limit set for this box i…" at bounding box center [551, 459] width 443 height 29
drag, startPoint x: 484, startPoint y: 462, endPoint x: 394, endPoint y: 457, distance: 90.6
click at [394, 457] on p "When selected, this box will only be used when the qty limit set for this box i…" at bounding box center [551, 459] width 443 height 29
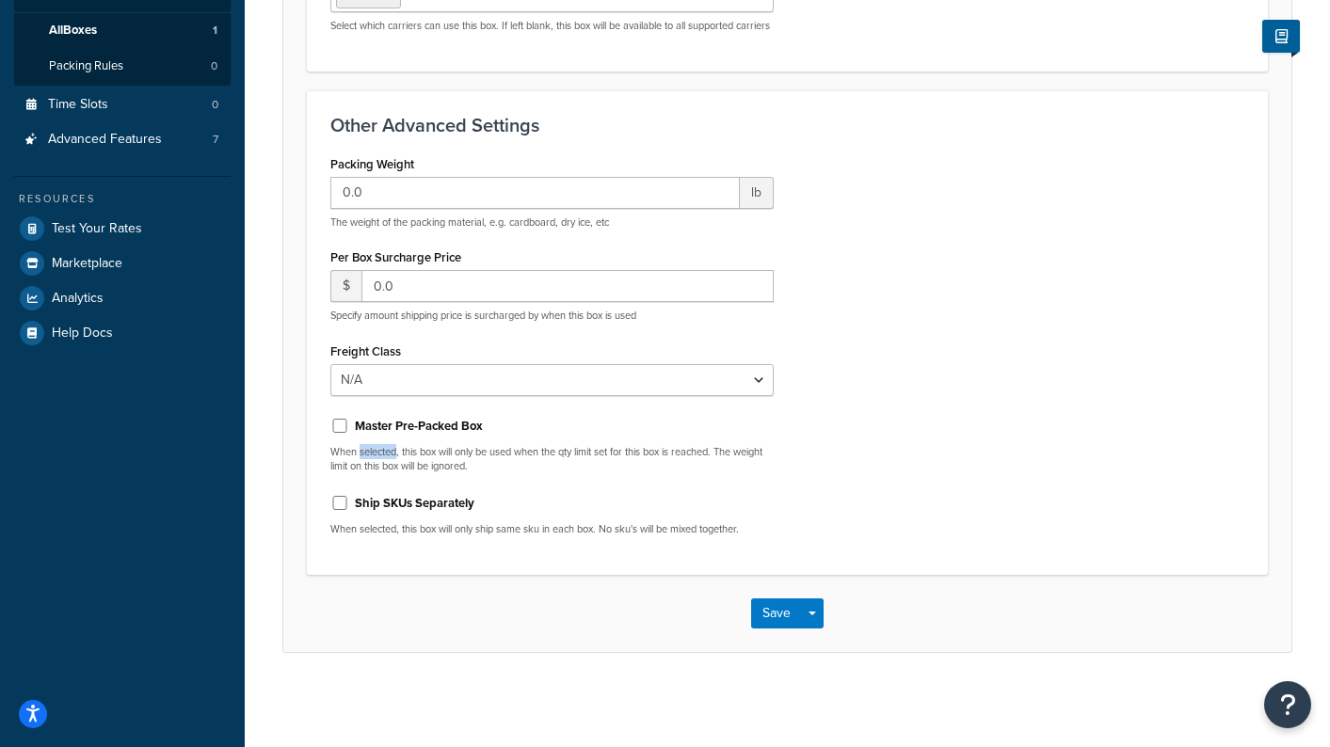
click at [394, 457] on p "When selected, this box will only be used when the qty limit set for this box i…" at bounding box center [551, 459] width 443 height 29
drag, startPoint x: 394, startPoint y: 457, endPoint x: 497, endPoint y: 474, distance: 104.9
click at [394, 457] on p "When selected, this box will only be used when the qty limit set for this box i…" at bounding box center [551, 459] width 443 height 29
click at [515, 475] on div "Packing Weight 0.0 lb The weight of the packing material, e.g. cardboard, dry i…" at bounding box center [552, 351] width 472 height 401
click at [522, 462] on p "When selected, this box will only be used when the qty limit set for this box i…" at bounding box center [551, 459] width 443 height 29
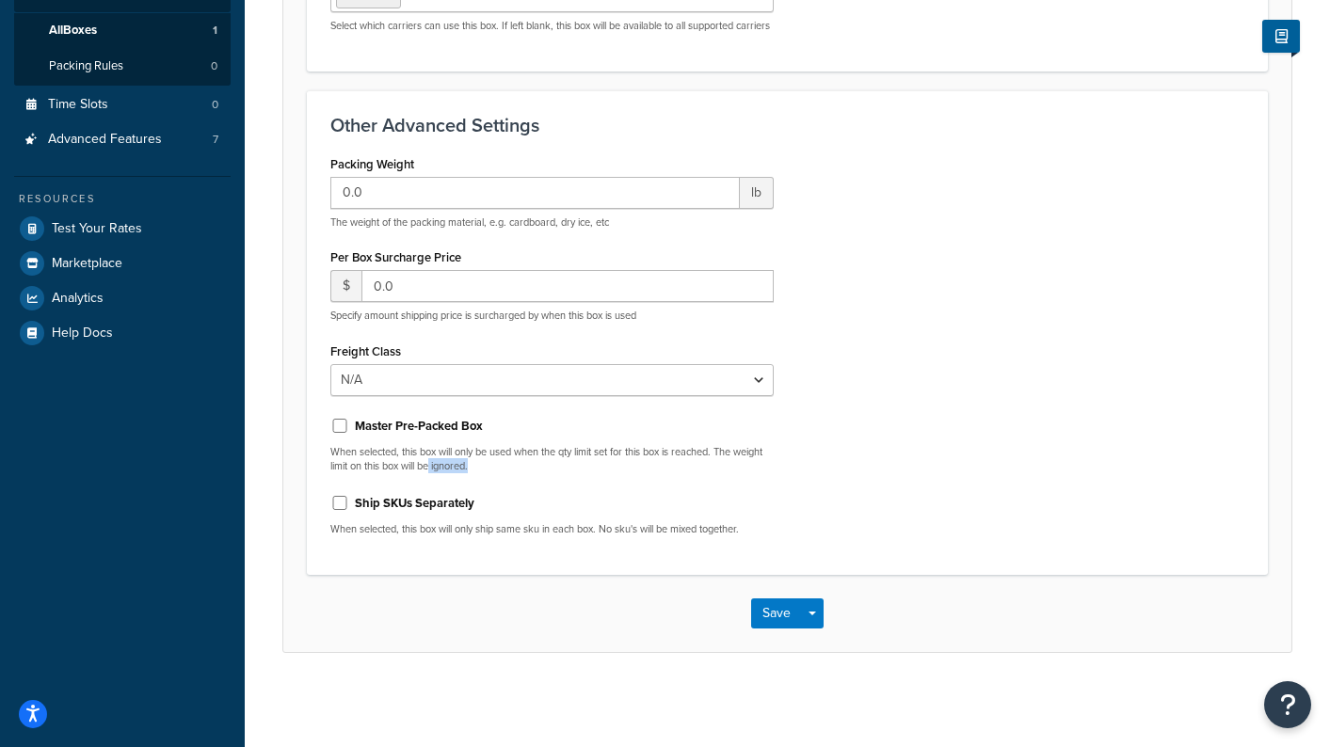
click at [522, 462] on p "When selected, this box will only be used when the qty limit set for this box i…" at bounding box center [551, 459] width 443 height 29
drag, startPoint x: 469, startPoint y: 453, endPoint x: 486, endPoint y: 471, distance: 24.6
click at [486, 471] on p "When selected, this box will only be used when the qty limit set for this box i…" at bounding box center [551, 459] width 443 height 29
drag, startPoint x: 403, startPoint y: 455, endPoint x: 426, endPoint y: 460, distance: 24.2
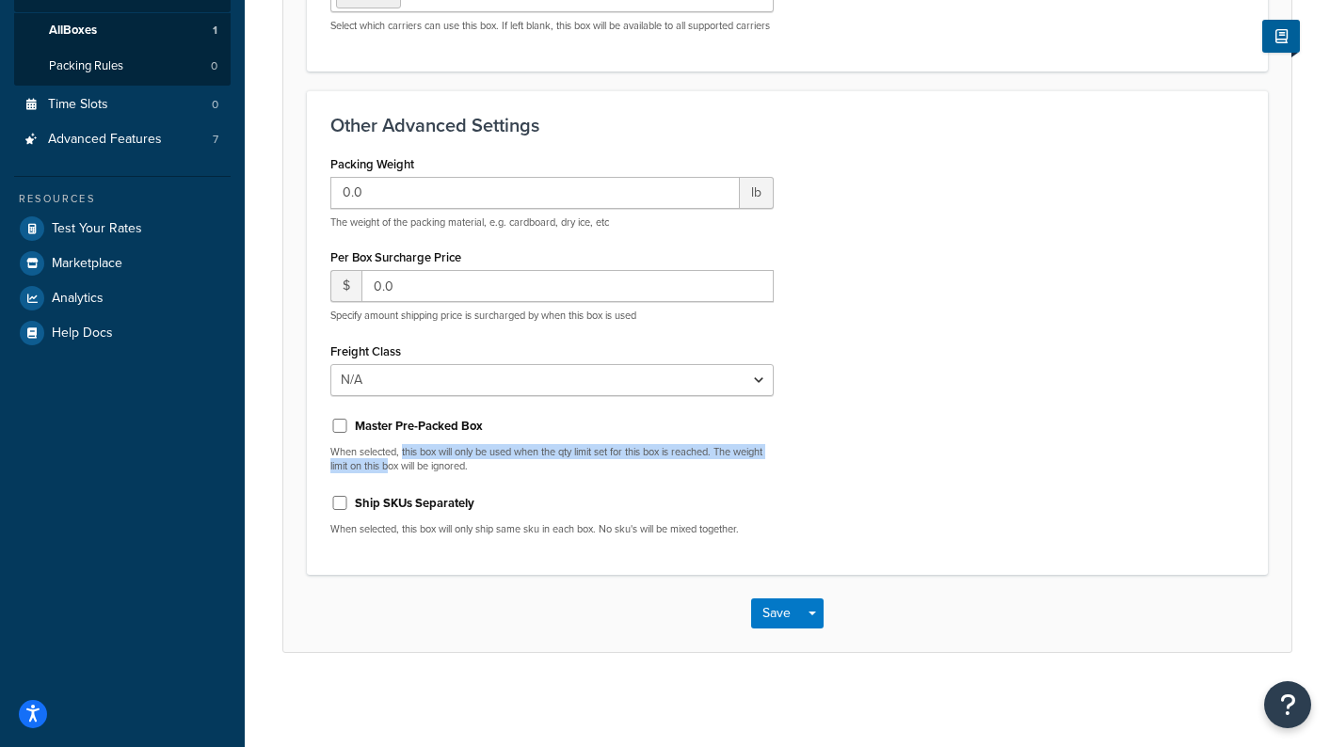
click at [426, 460] on p "When selected, this box will only be used when the qty limit set for this box i…" at bounding box center [551, 459] width 443 height 29
click at [427, 459] on p "When selected, this box will only be used when the qty limit set for this box i…" at bounding box center [551, 459] width 443 height 29
drag, startPoint x: 412, startPoint y: 454, endPoint x: 485, endPoint y: 464, distance: 73.2
click at [485, 464] on p "When selected, this box will only be used when the qty limit set for this box i…" at bounding box center [551, 459] width 443 height 29
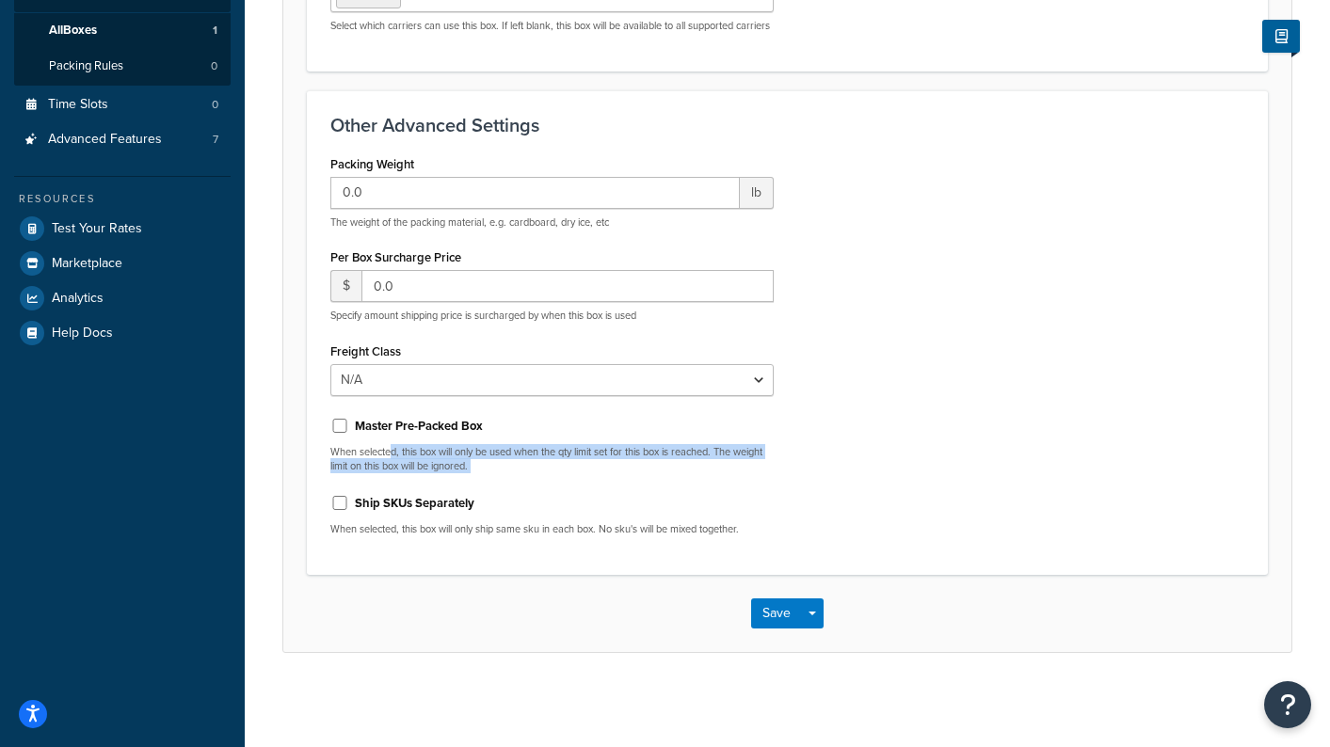
drag, startPoint x: 394, startPoint y: 458, endPoint x: 431, endPoint y: 478, distance: 42.2
click at [431, 478] on div "Packing Weight 0.0 lb The weight of the packing material, e.g. cardboard, dry i…" at bounding box center [552, 351] width 472 height 401
drag, startPoint x: 474, startPoint y: 456, endPoint x: 529, endPoint y: 461, distance: 55.8
click at [529, 461] on p "When selected, this box will only be used when the qty limit set for this box i…" at bounding box center [551, 459] width 443 height 29
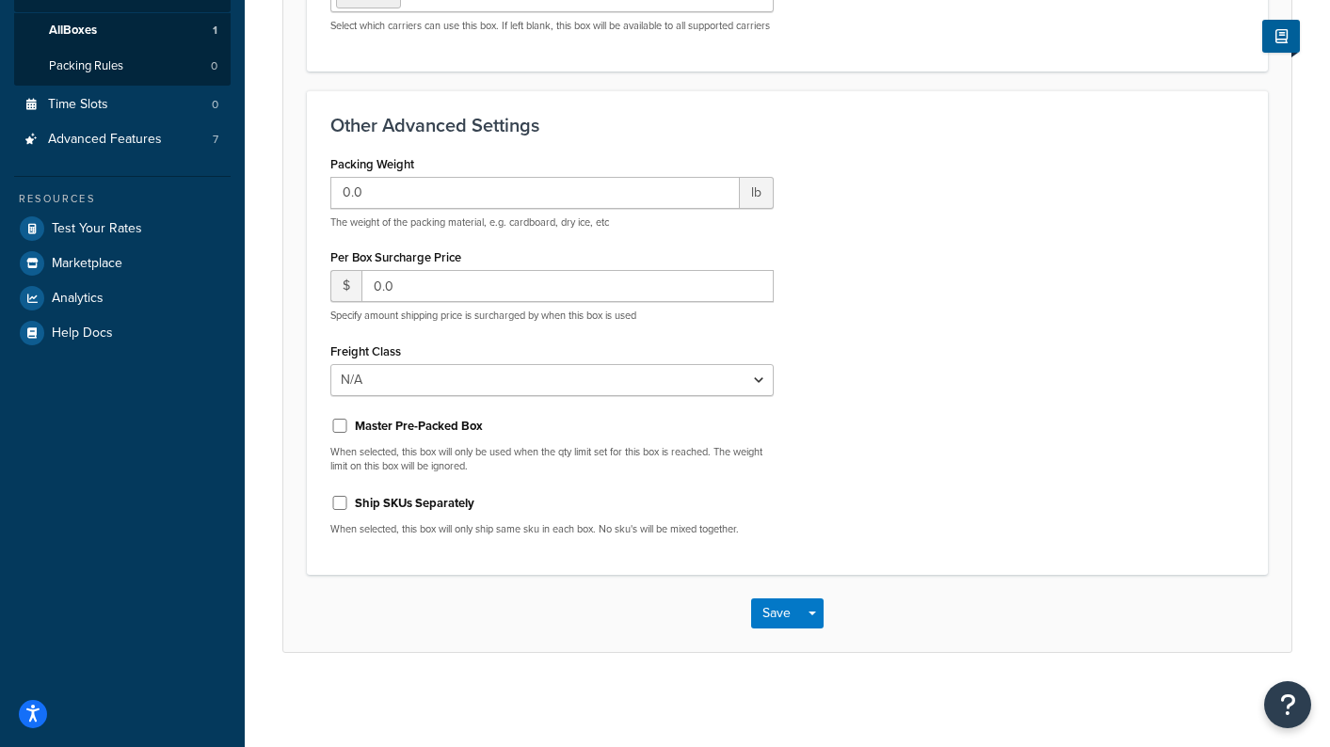
drag, startPoint x: 527, startPoint y: 461, endPoint x: 510, endPoint y: 458, distance: 17.4
click at [526, 461] on p "When selected, this box will only be used when the qty limit set for this box i…" at bounding box center [551, 459] width 443 height 29
drag, startPoint x: 468, startPoint y: 453, endPoint x: 457, endPoint y: 458, distance: 12.2
click at [457, 458] on p "When selected, this box will only be used when the qty limit set for this box i…" at bounding box center [551, 459] width 443 height 29
drag, startPoint x: 457, startPoint y: 458, endPoint x: 365, endPoint y: 438, distance: 93.4
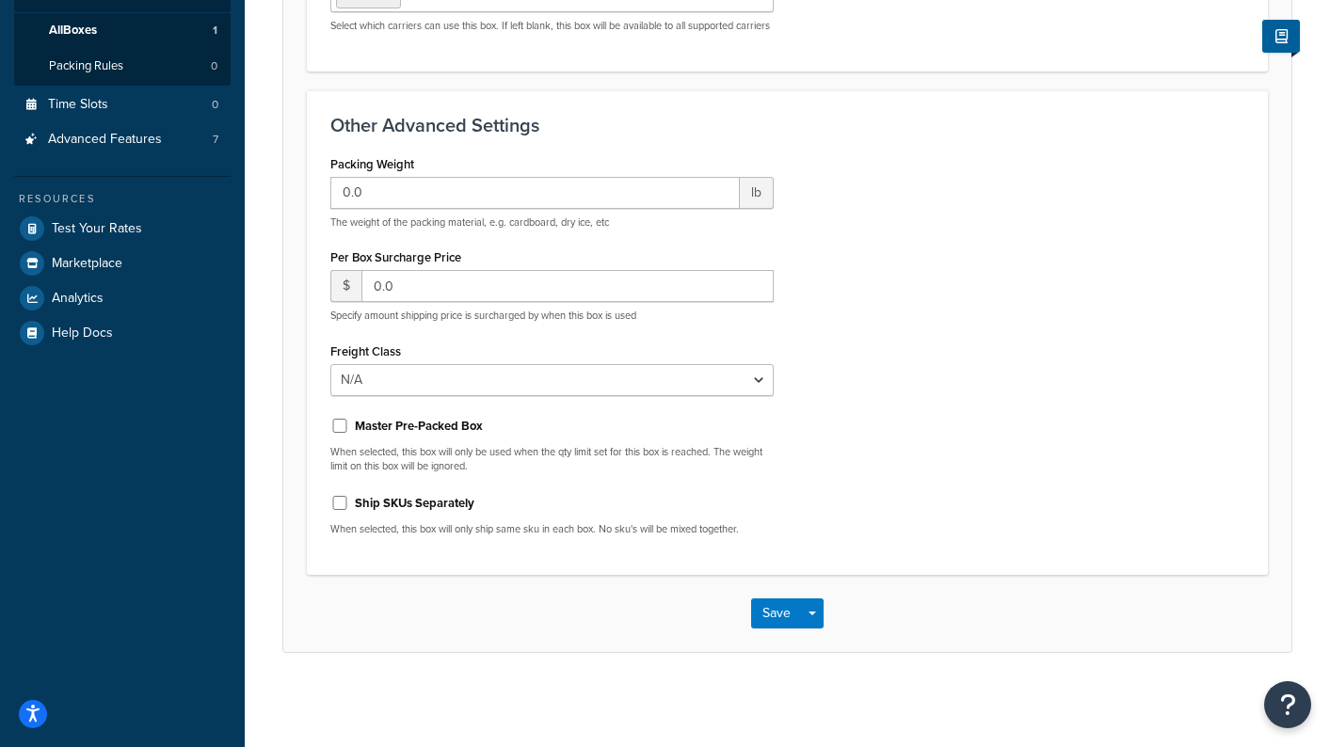
click at [455, 458] on p "When selected, this box will only be used when the qty limit set for this box i…" at bounding box center [551, 459] width 443 height 29
drag, startPoint x: 371, startPoint y: 434, endPoint x: 428, endPoint y: 447, distance: 58.9
click at [428, 447] on div "Master Pre-Packed Box When selected, this box will only be used when the qty li…" at bounding box center [551, 442] width 443 height 64
click at [427, 447] on p "When selected, this box will only be used when the qty limit set for this box i…" at bounding box center [551, 459] width 443 height 29
drag, startPoint x: 385, startPoint y: 448, endPoint x: 480, endPoint y: 479, distance: 100.0
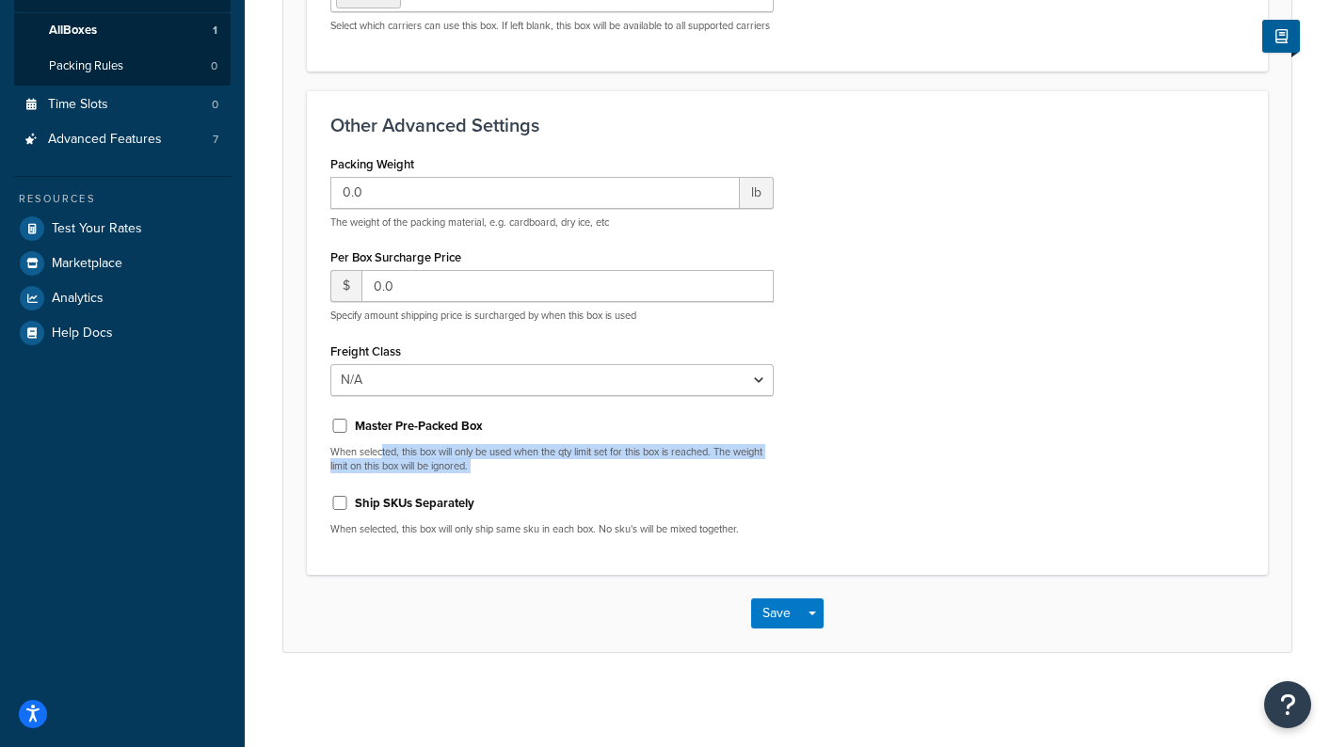
click at [480, 479] on div "Packing Weight 0.0 lb The weight of the packing material, e.g. cardboard, dry i…" at bounding box center [552, 351] width 472 height 401
click at [477, 478] on div "Packing Weight 0.0 lb The weight of the packing material, e.g. cardboard, dry i…" at bounding box center [552, 351] width 472 height 401
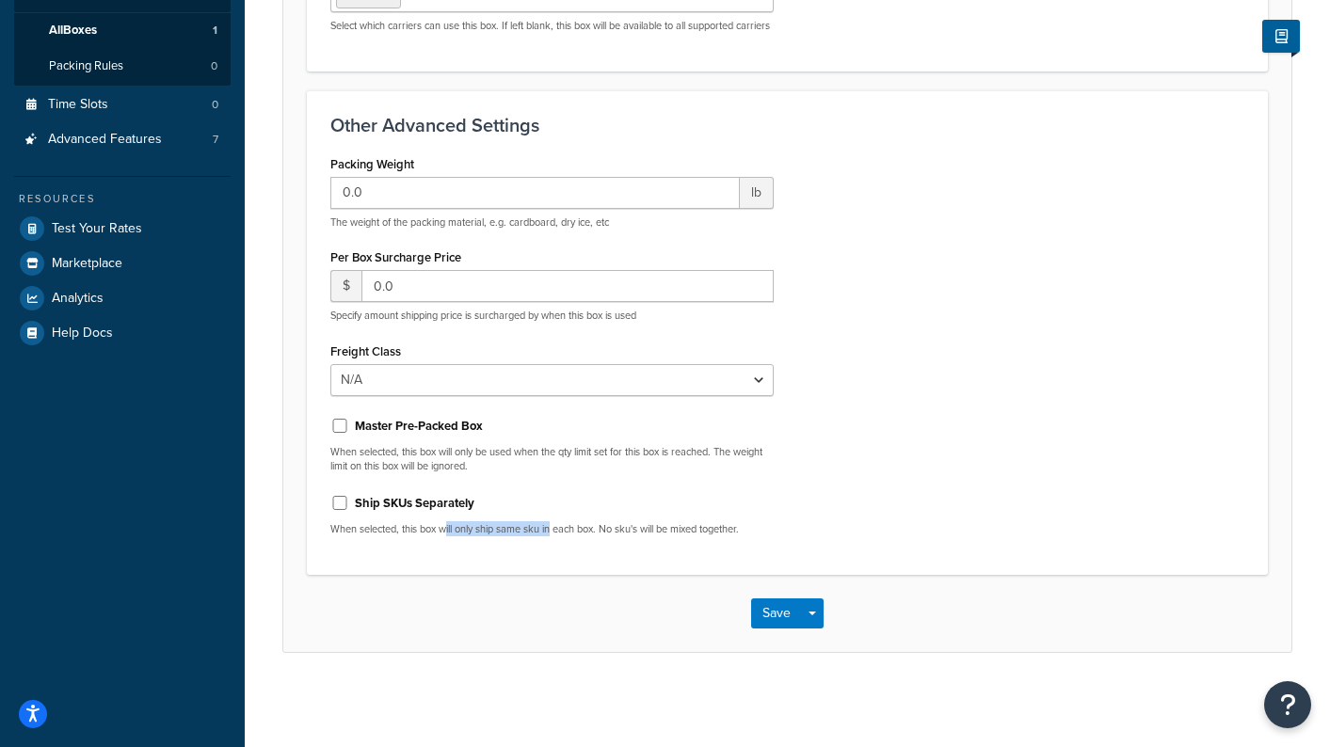
drag, startPoint x: 459, startPoint y: 526, endPoint x: 556, endPoint y: 534, distance: 97.3
click at [556, 534] on p "When selected, this box will only ship same sku in each box. No sku's will be m…" at bounding box center [551, 529] width 443 height 14
drag, startPoint x: 556, startPoint y: 534, endPoint x: 475, endPoint y: 527, distance: 81.2
click at [554, 533] on p "When selected, this box will only ship same sku in each box. No sku's will be m…" at bounding box center [551, 529] width 443 height 14
drag, startPoint x: 436, startPoint y: 529, endPoint x: 550, endPoint y: 532, distance: 113.9
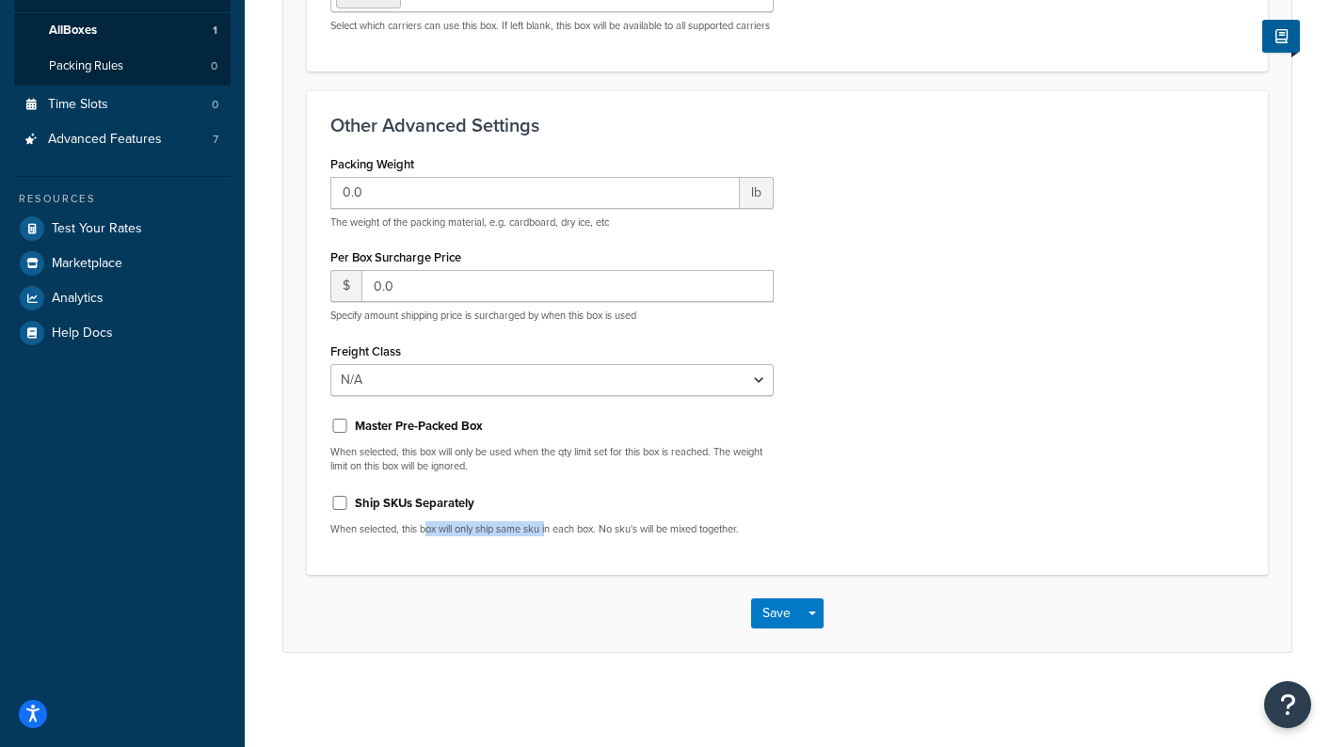
click at [550, 532] on p "When selected, this box will only ship same sku in each box. No sku's will be m…" at bounding box center [551, 529] width 443 height 14
drag, startPoint x: 550, startPoint y: 532, endPoint x: 458, endPoint y: 533, distance: 91.3
click at [550, 532] on p "When selected, this box will only ship same sku in each box. No sku's will be m…" at bounding box center [551, 529] width 443 height 14
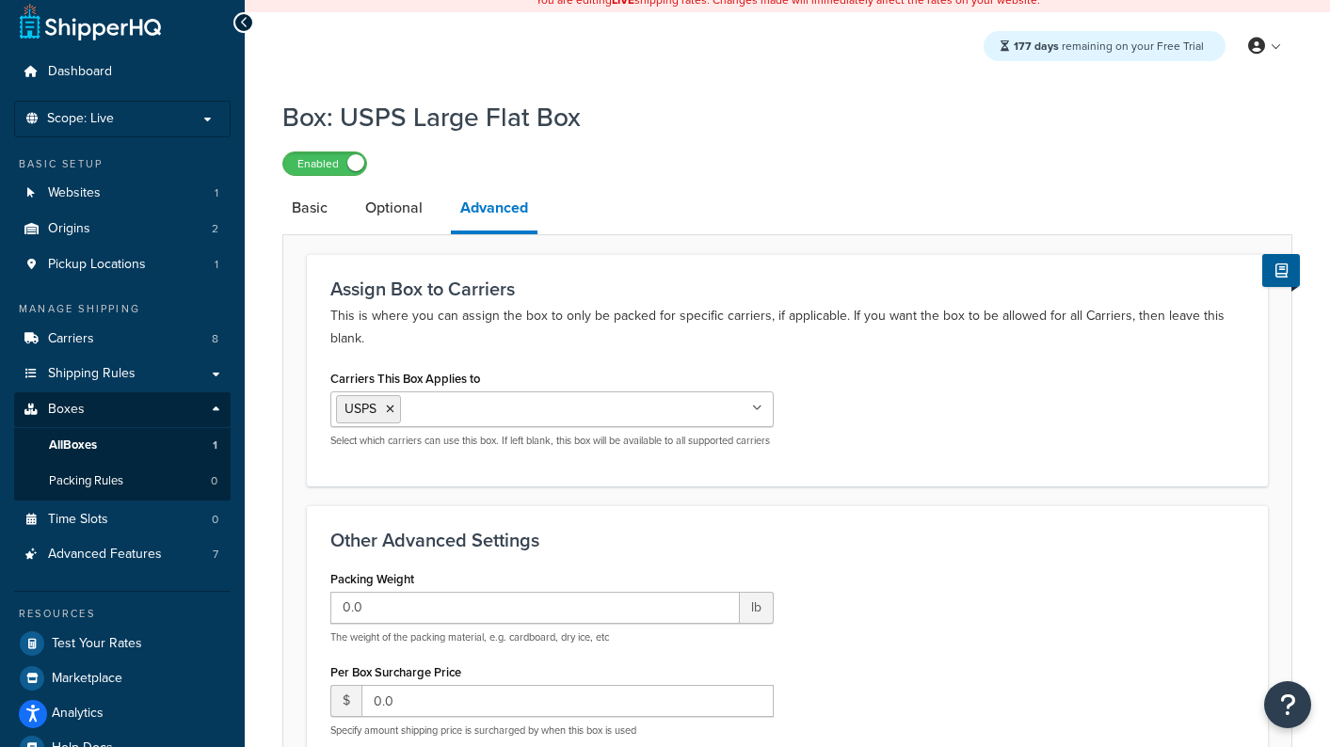
scroll to position [0, 0]
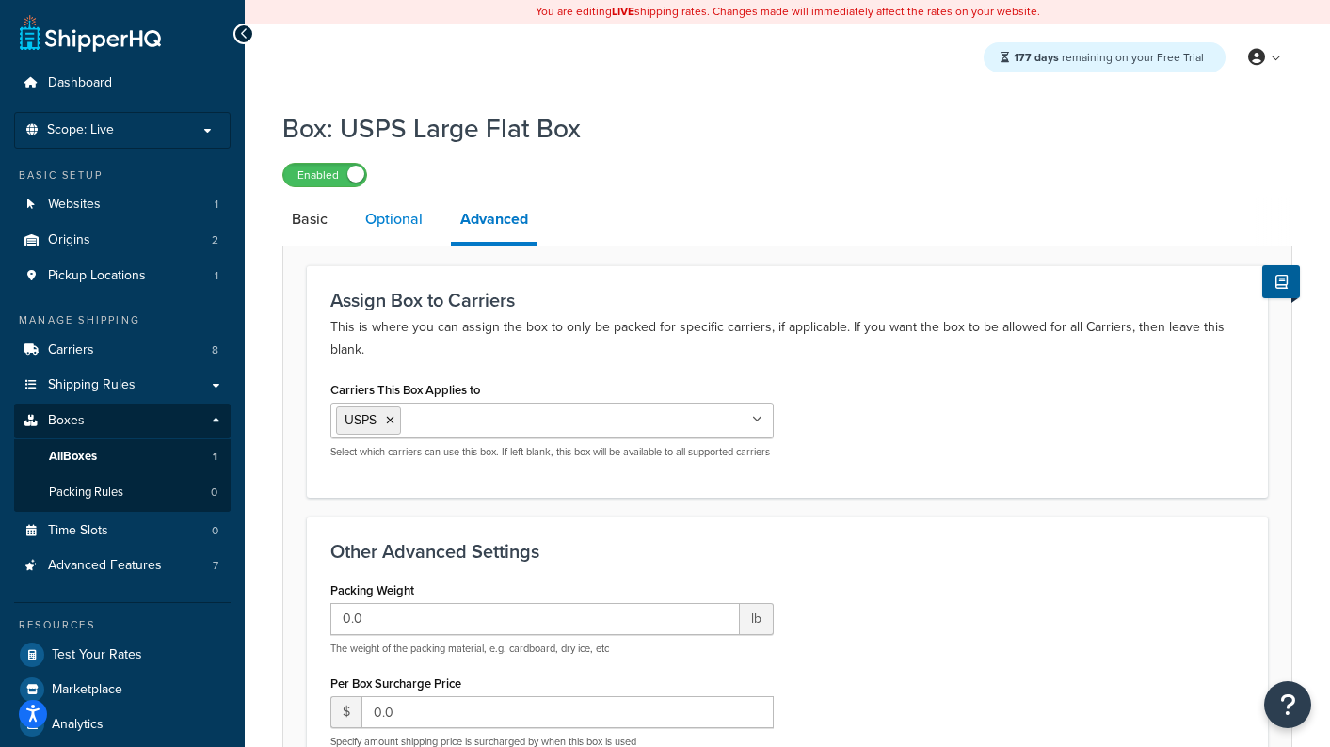
click at [417, 215] on link "Optional" at bounding box center [394, 219] width 76 height 45
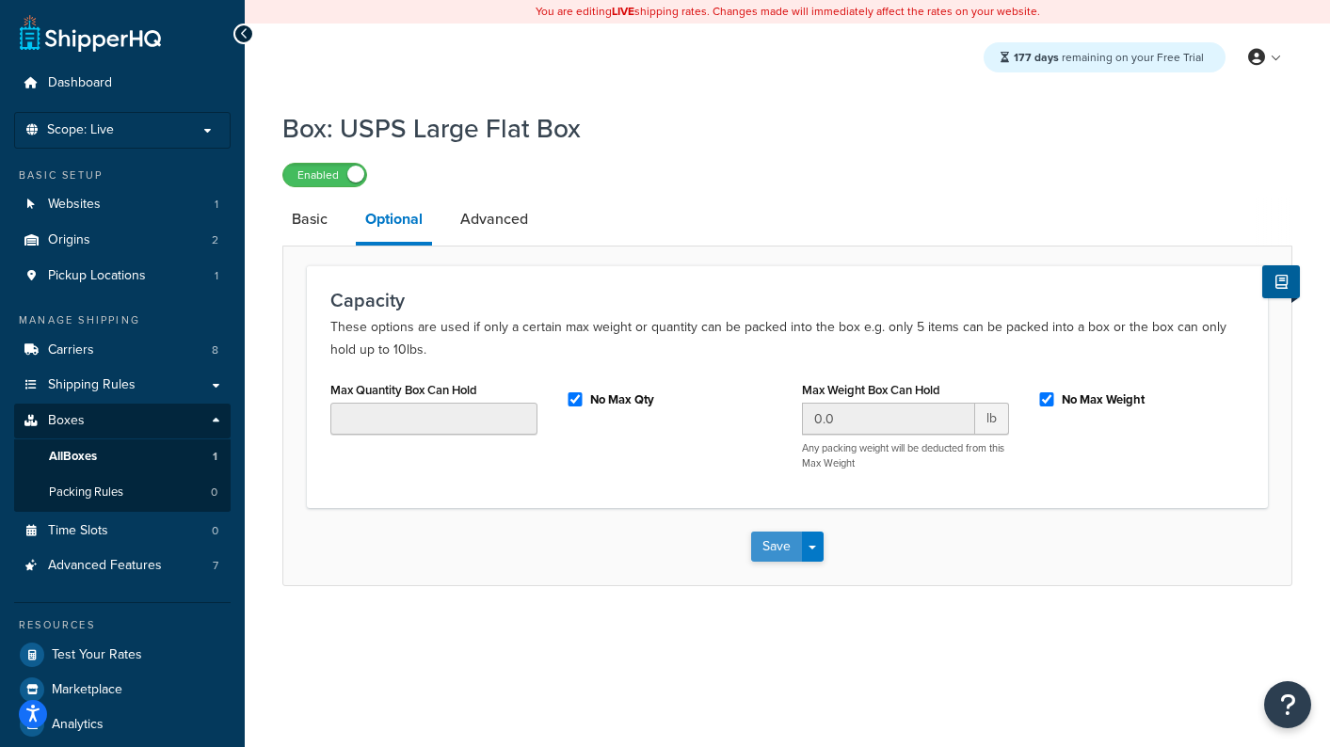
click at [799, 545] on button "Save" at bounding box center [776, 547] width 51 height 30
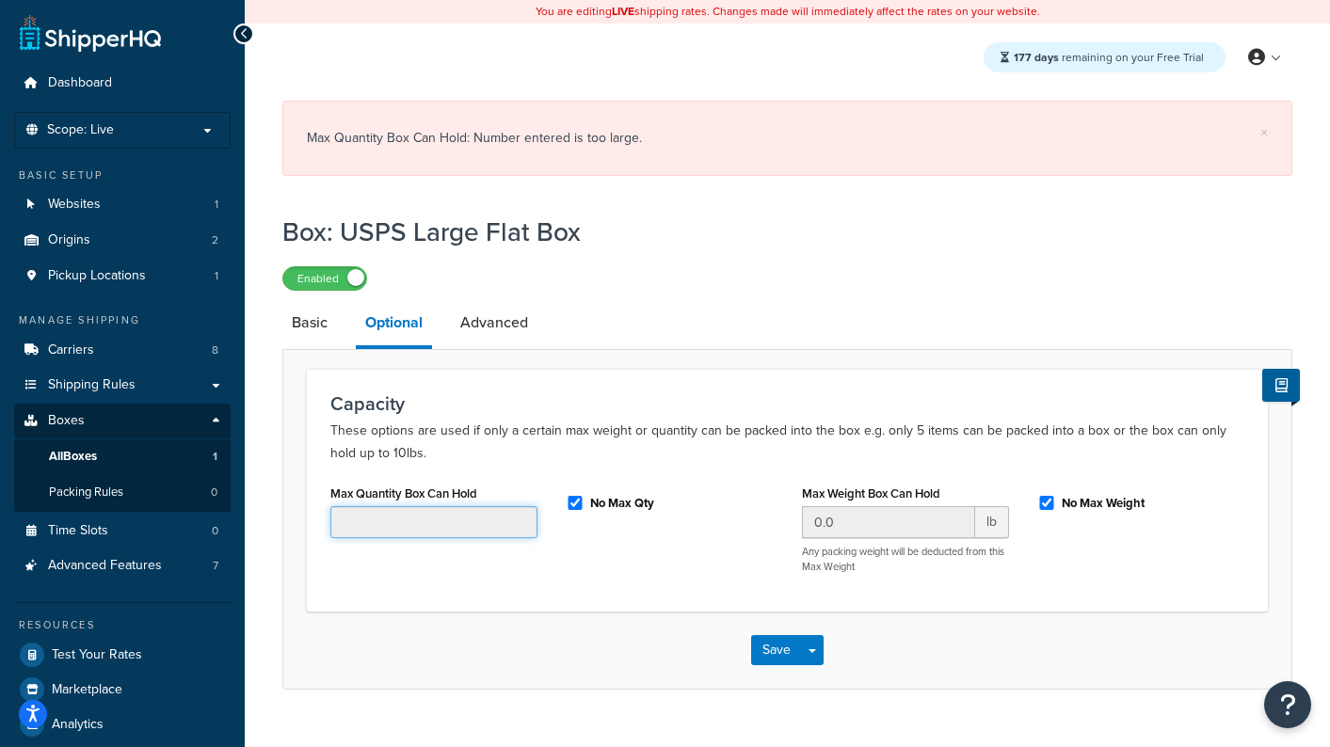
drag, startPoint x: 446, startPoint y: 520, endPoint x: 538, endPoint y: 514, distance: 91.5
click at [447, 520] on input "Max Quantity Box Can Hold" at bounding box center [433, 522] width 207 height 32
drag, startPoint x: 574, startPoint y: 505, endPoint x: 565, endPoint y: 519, distance: 17.0
click at [574, 505] on input "No Max Qty" at bounding box center [575, 503] width 19 height 14
checkbox input "false"
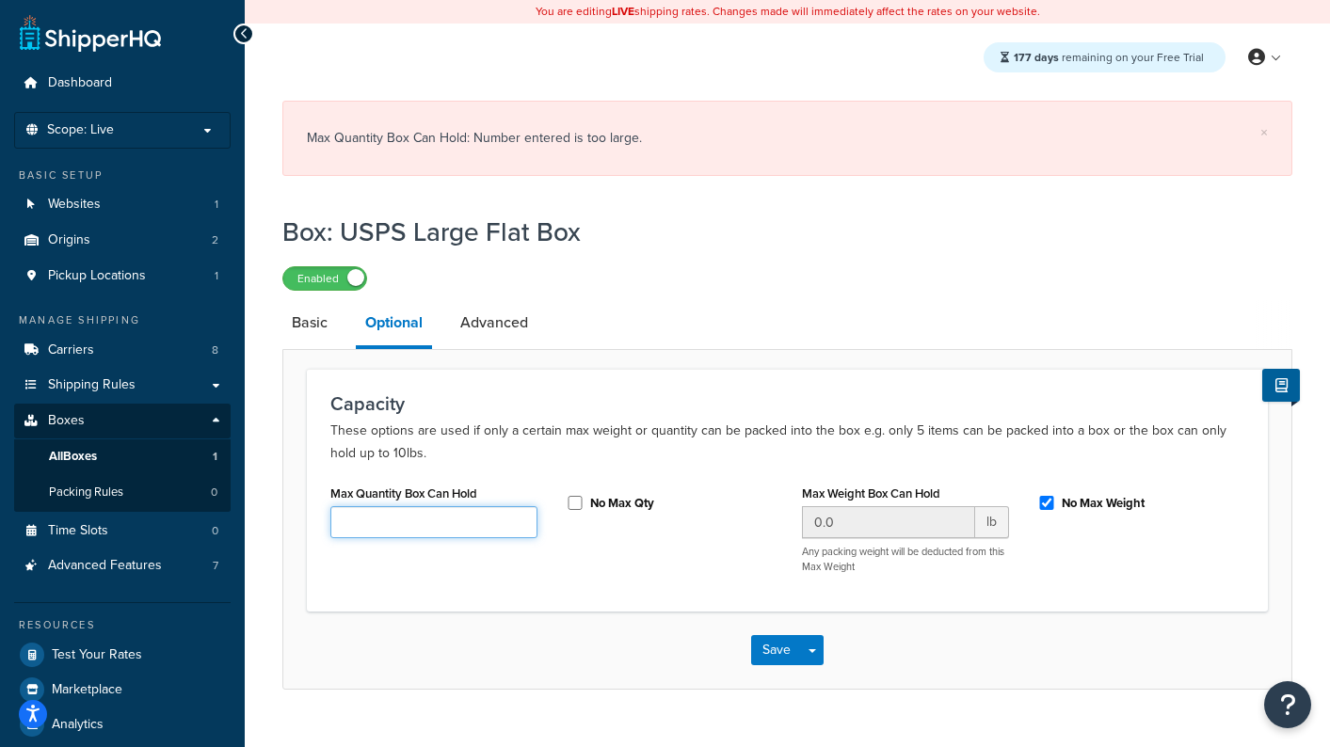
click at [420, 530] on input "Max Quantity Box Can Hold" at bounding box center [433, 522] width 207 height 32
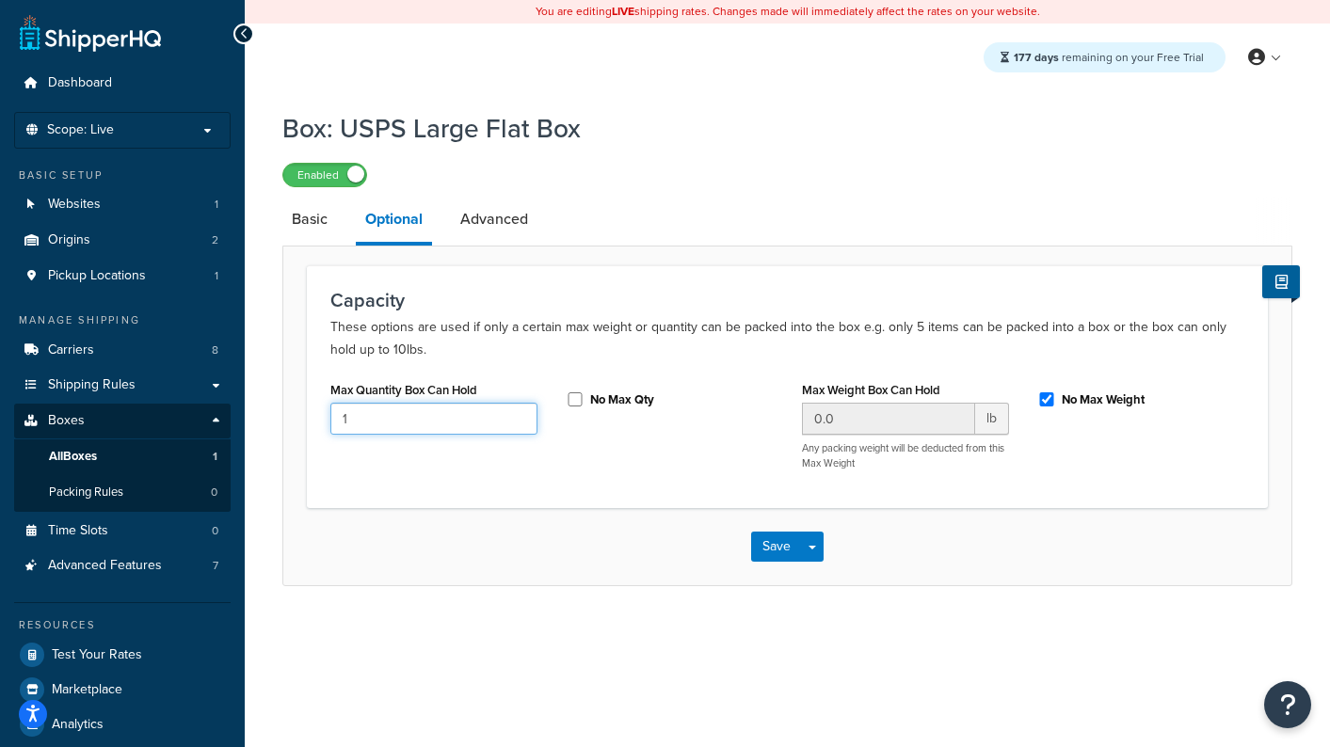
type input "1"
click at [579, 402] on input "No Max Qty" at bounding box center [575, 400] width 19 height 14
click at [577, 397] on input "No Max Qty" at bounding box center [575, 400] width 19 height 14
drag, startPoint x: 578, startPoint y: 403, endPoint x: 665, endPoint y: 457, distance: 101.9
click at [578, 403] on input "No Max Qty" at bounding box center [575, 400] width 19 height 14
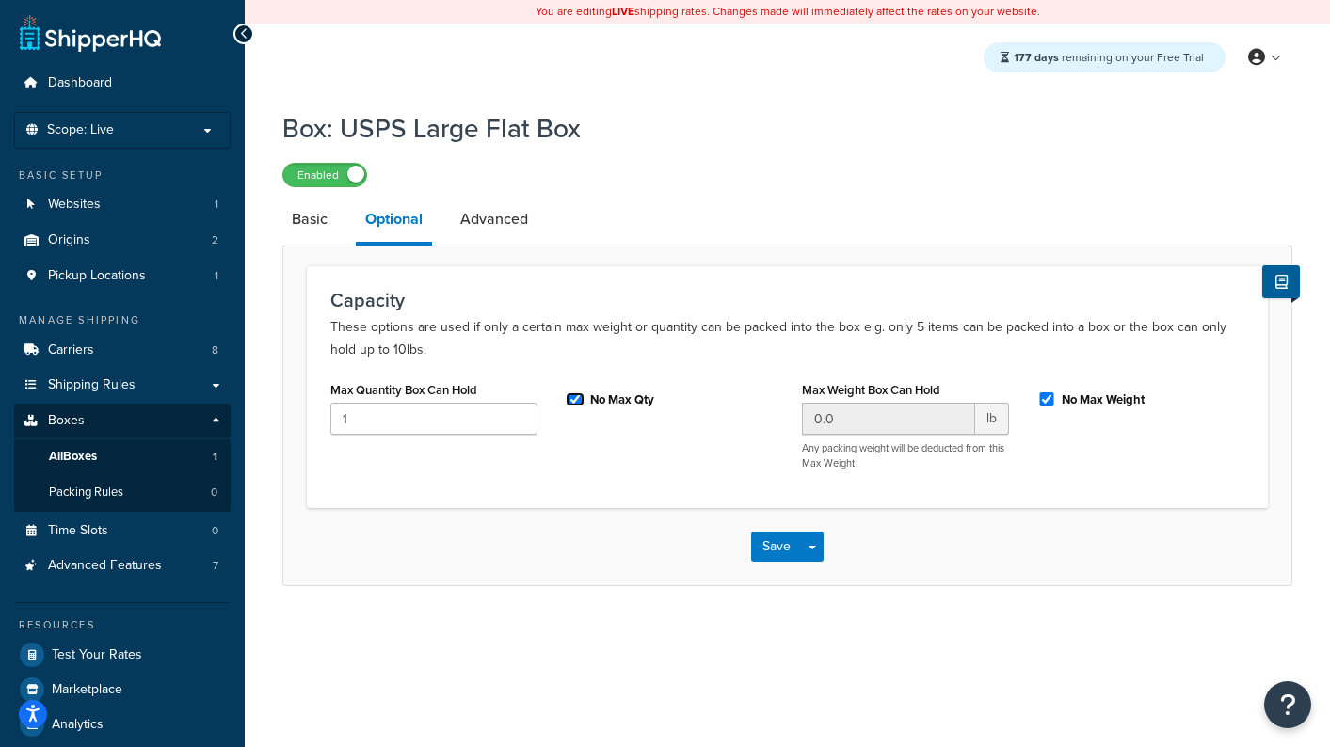
checkbox input "true"
click at [786, 544] on button "Save" at bounding box center [776, 547] width 51 height 30
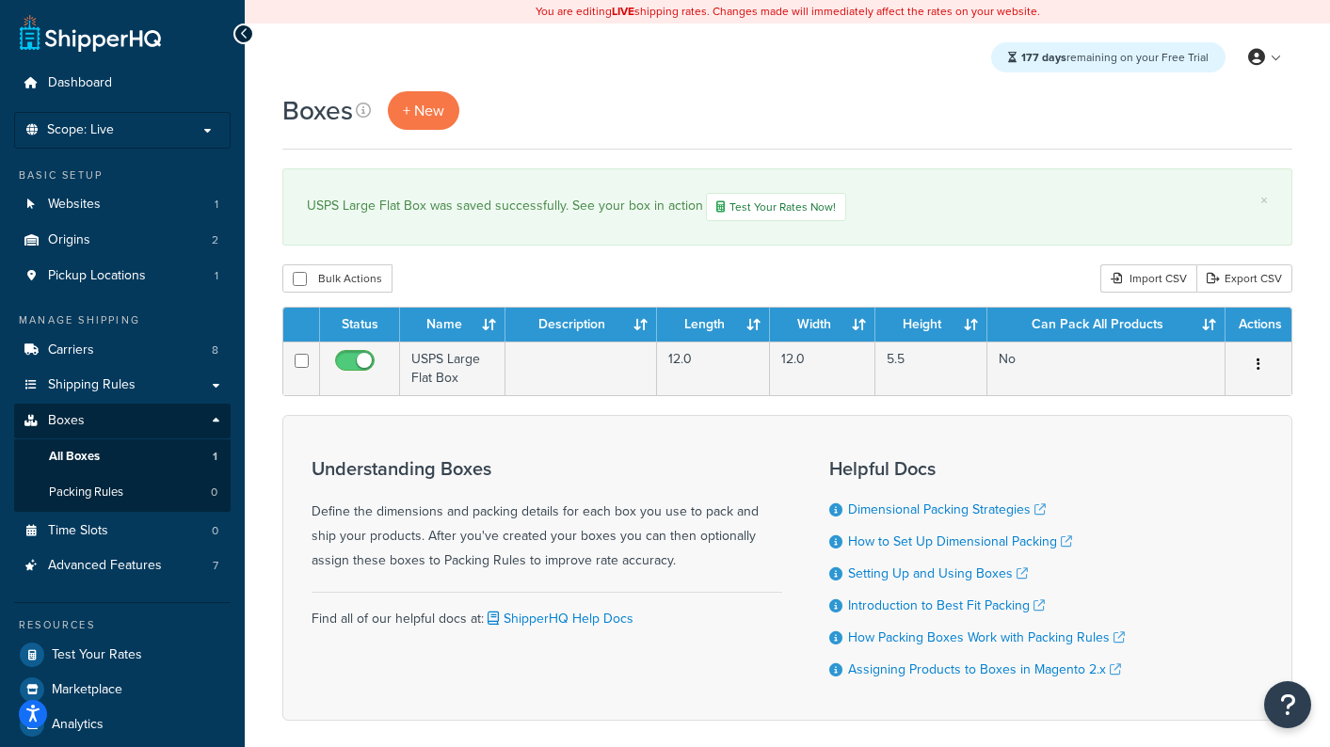
scroll to position [92, 0]
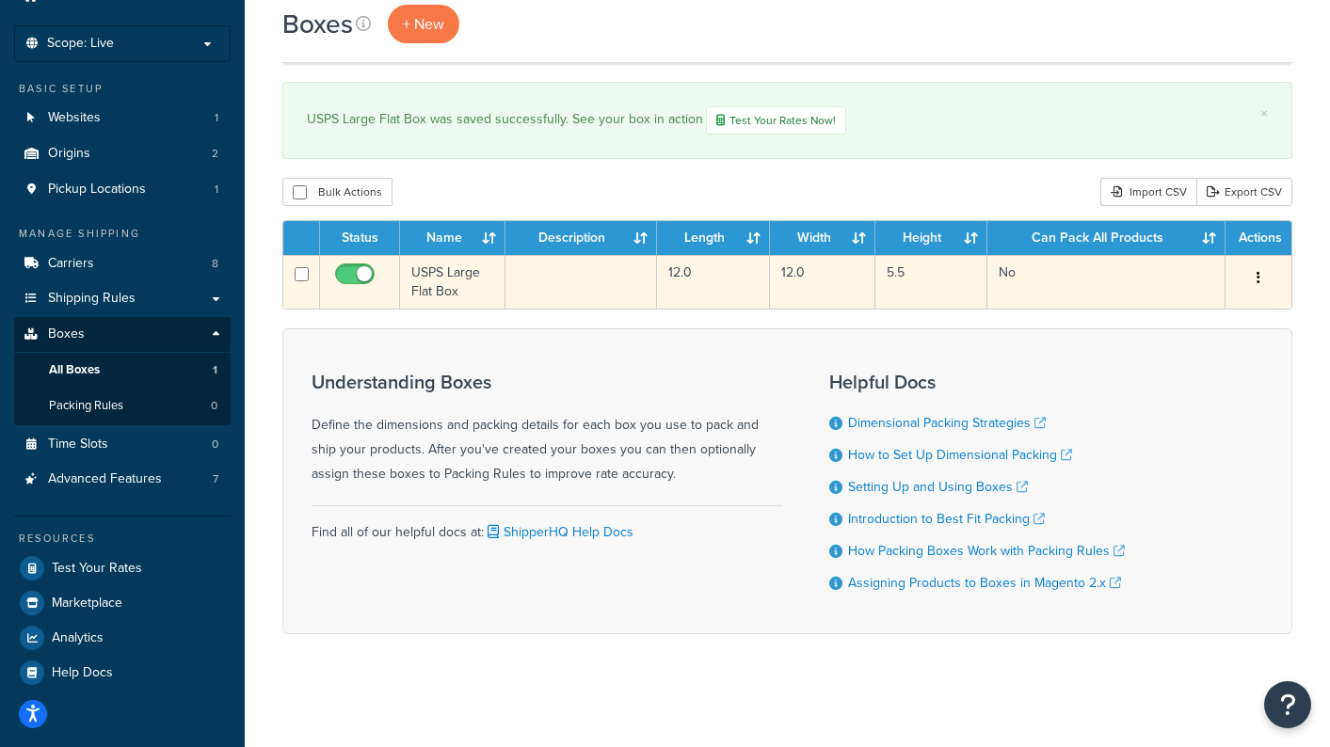
click at [304, 273] on input "checkbox" at bounding box center [302, 274] width 14 height 14
checkbox input "true"
click at [301, 278] on input "checkbox" at bounding box center [302, 274] width 14 height 14
checkbox input "false"
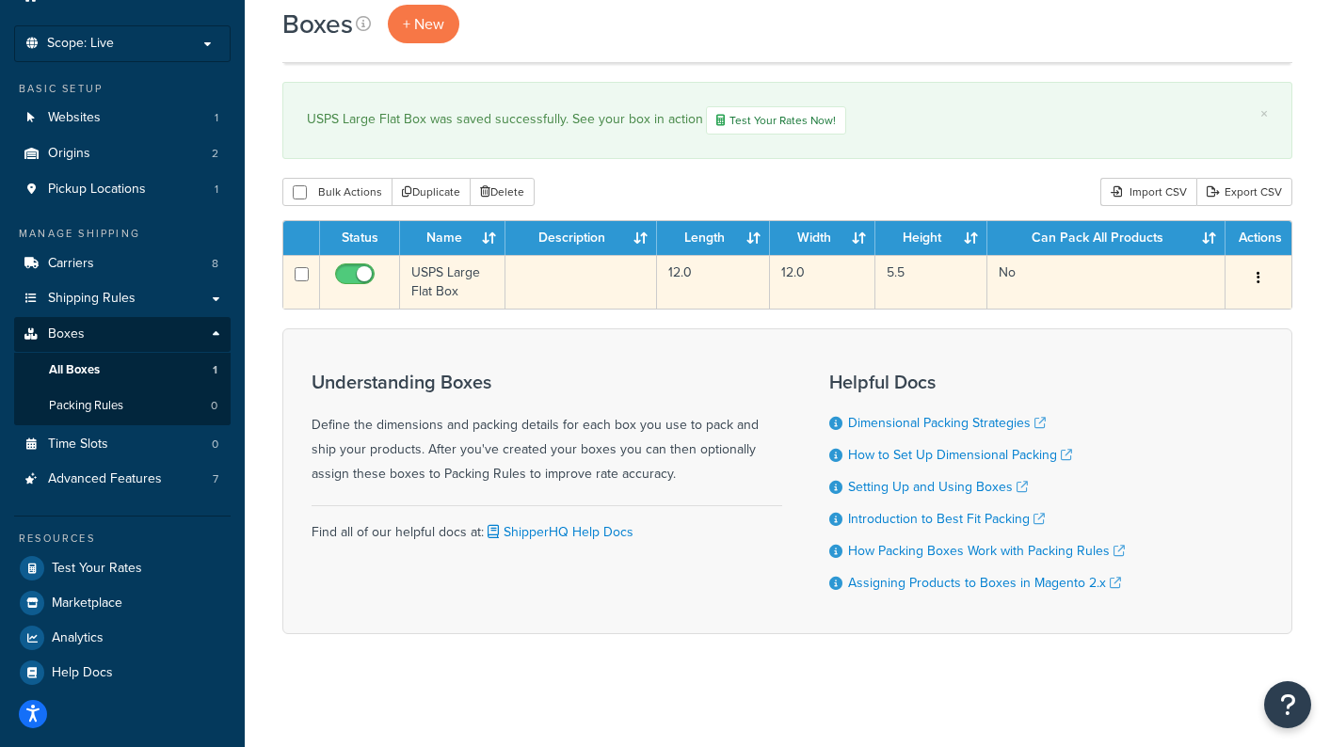
checkbox input "false"
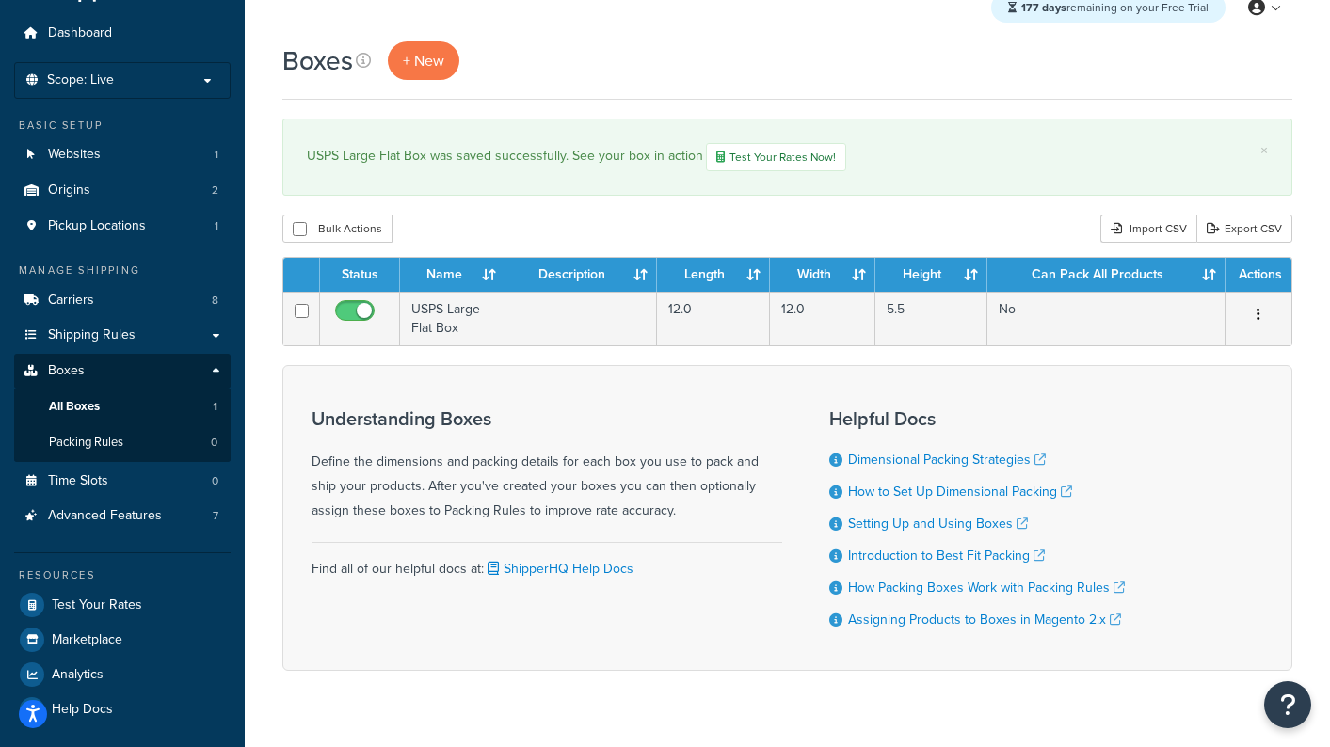
scroll to position [26, 0]
